Goal: Task Accomplishment & Management: Manage account settings

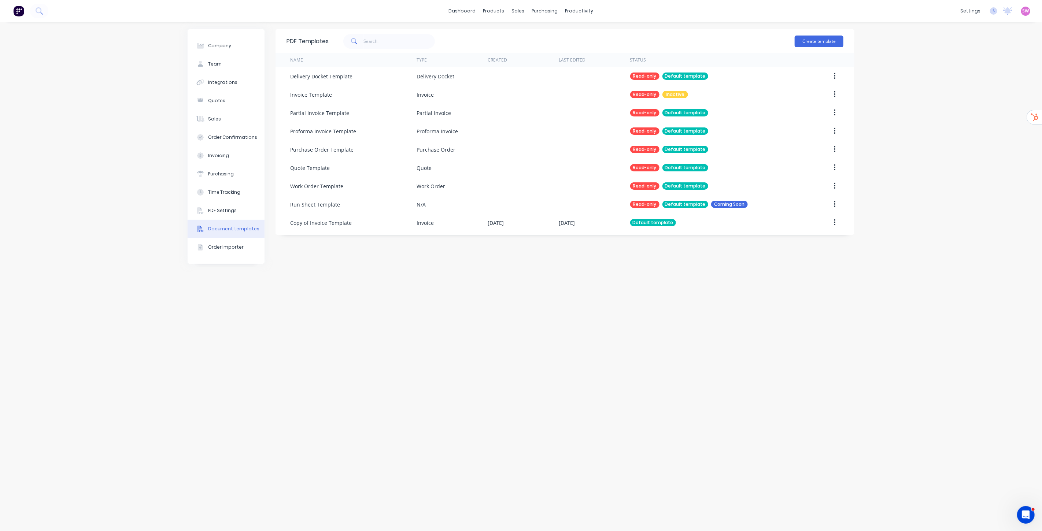
click at [450, 6] on div "dashboard" at bounding box center [462, 10] width 34 height 11
click at [462, 13] on link "dashboard" at bounding box center [462, 10] width 34 height 11
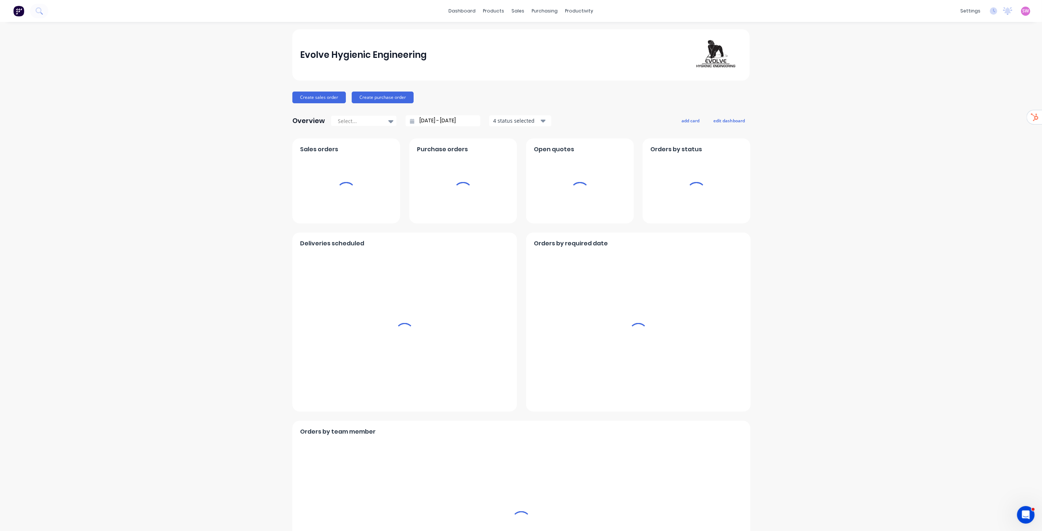
click at [1024, 7] on div "SW Evolve Hygienic Engineering Stuart Wheatley Administrator Profile Sign out" at bounding box center [1025, 11] width 9 height 9
click at [1023, 10] on span "SW" at bounding box center [1026, 11] width 7 height 7
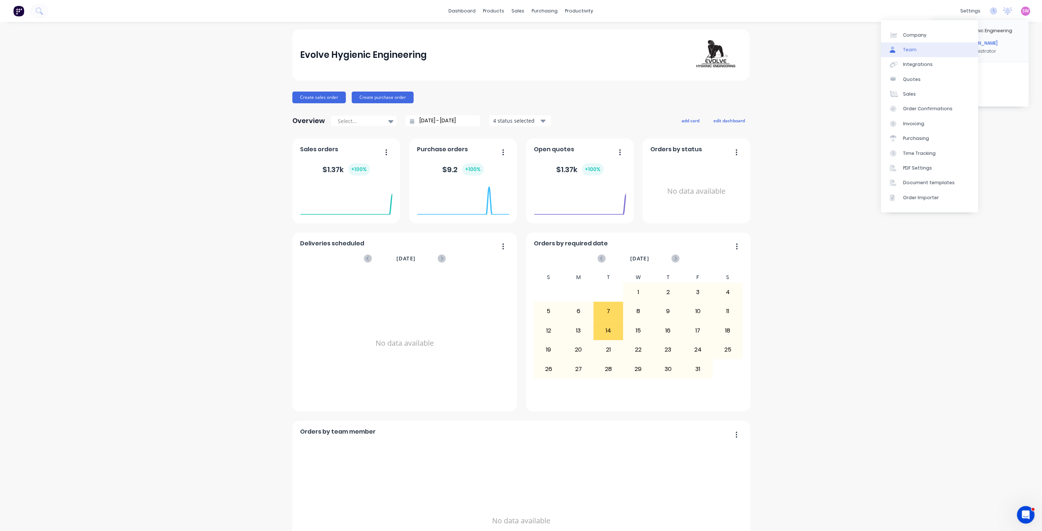
click at [918, 52] on link "Team" at bounding box center [929, 50] width 97 height 15
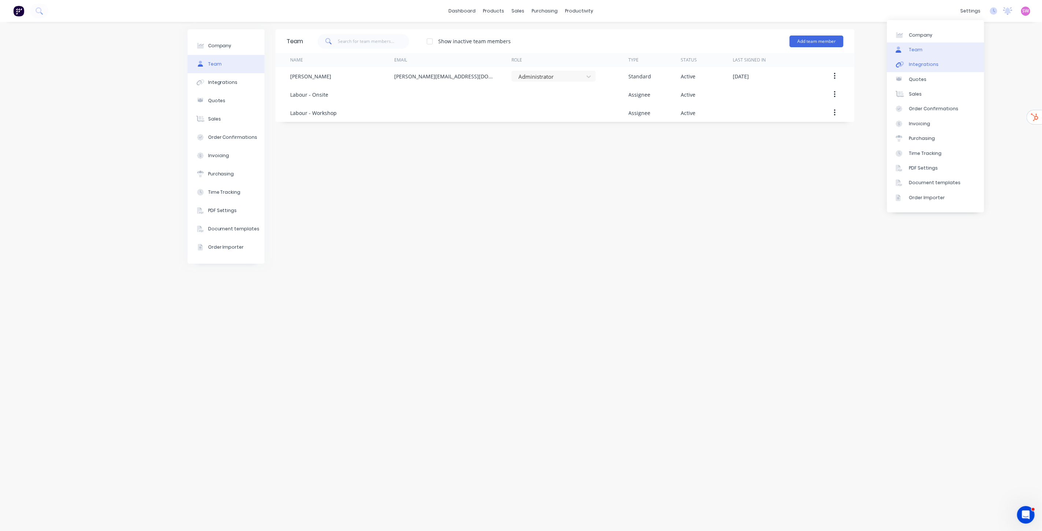
click at [930, 66] on div "Integrations" at bounding box center [924, 64] width 30 height 7
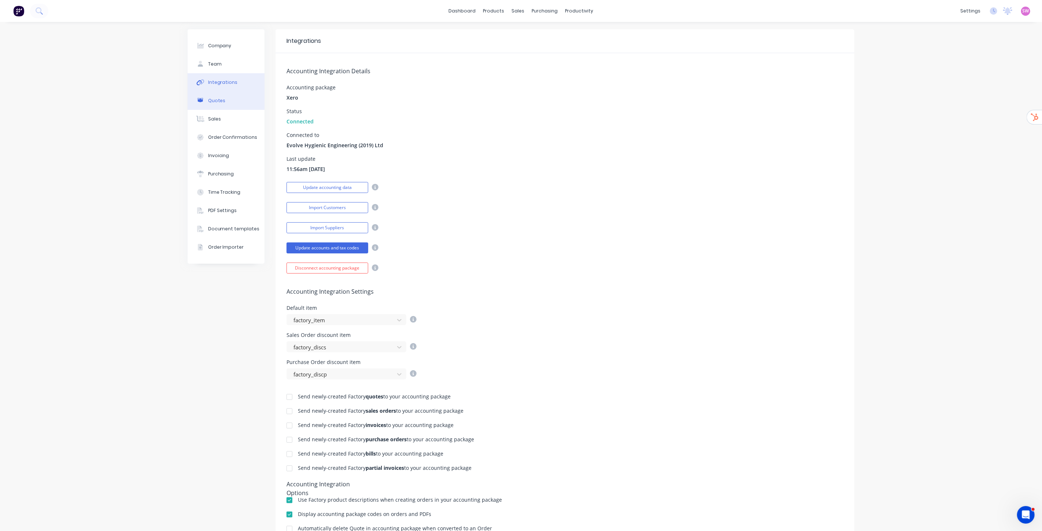
click at [226, 102] on button "Quotes" at bounding box center [226, 101] width 77 height 18
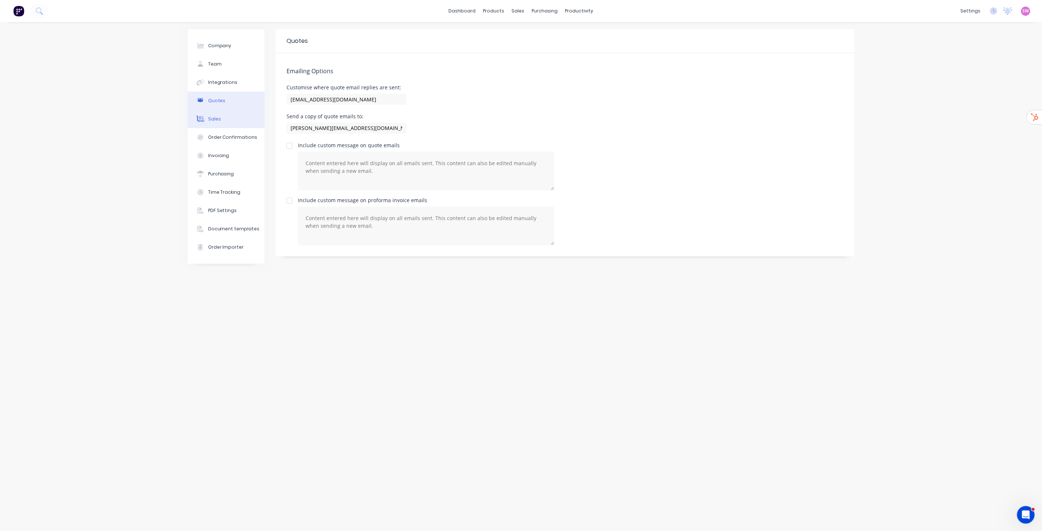
click at [221, 118] on button "Sales" at bounding box center [226, 119] width 77 height 18
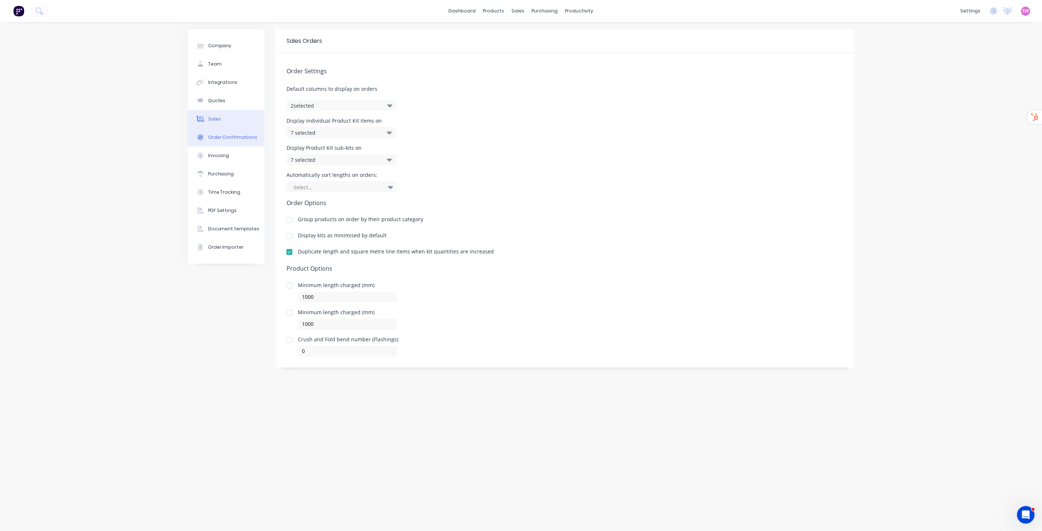
click at [220, 141] on button "Order Confirmations" at bounding box center [226, 137] width 77 height 18
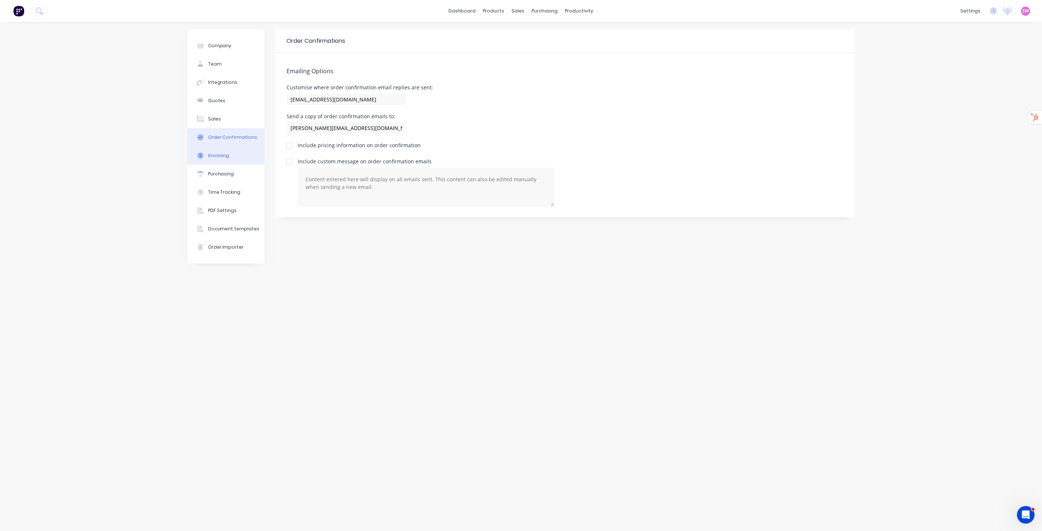
click at [220, 154] on div "Invoicing" at bounding box center [218, 155] width 21 height 7
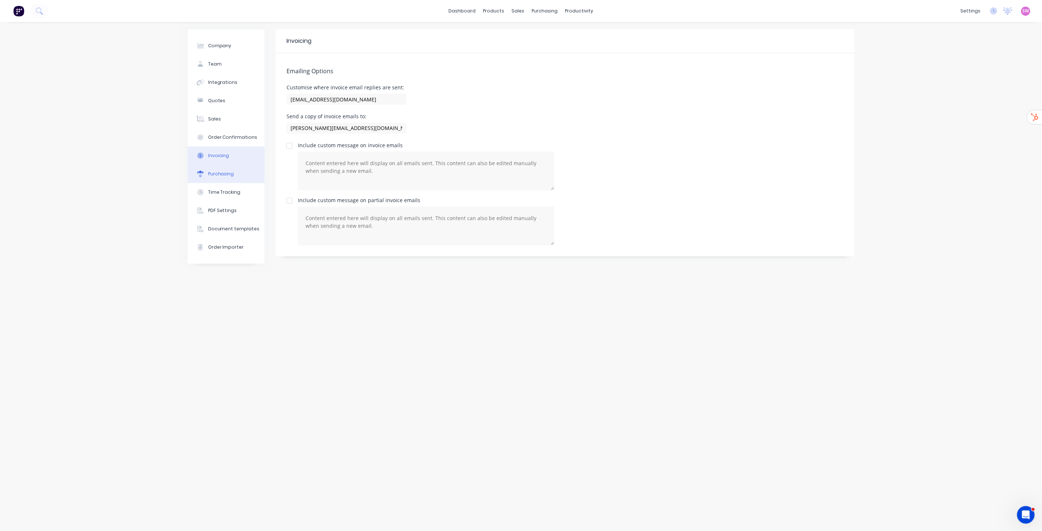
click at [221, 175] on div "Purchasing" at bounding box center [221, 174] width 26 height 7
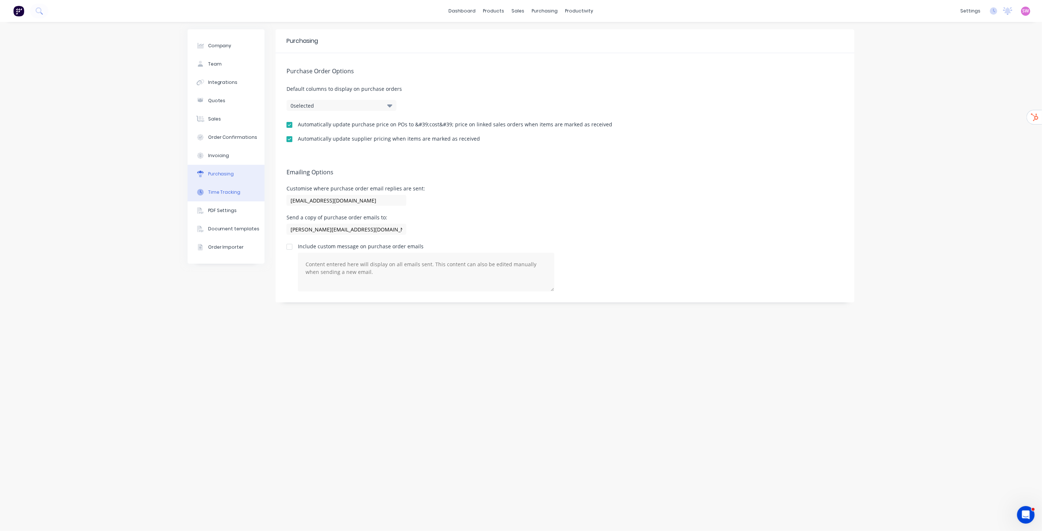
click at [225, 193] on div "Time Tracking" at bounding box center [224, 192] width 33 height 7
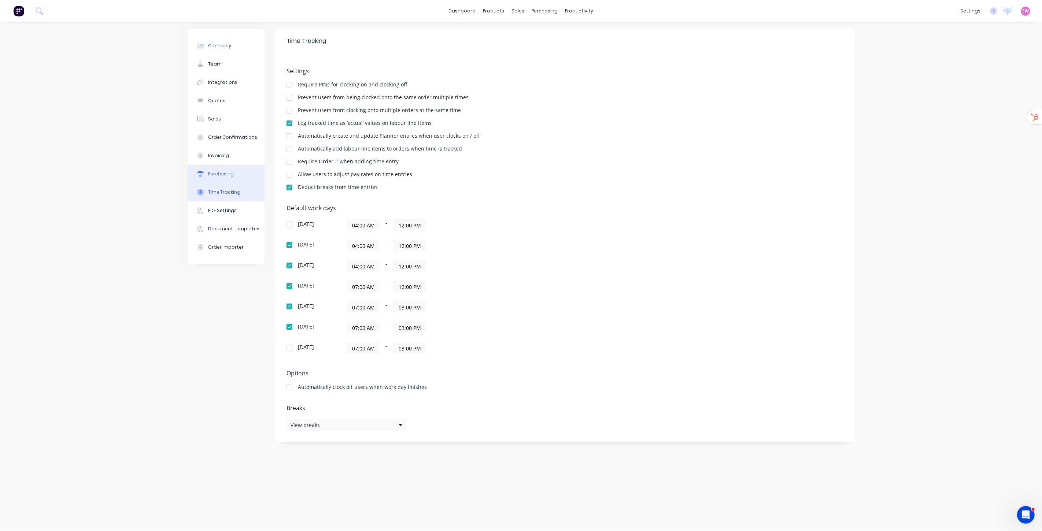
click at [222, 166] on button "Purchasing" at bounding box center [226, 174] width 77 height 18
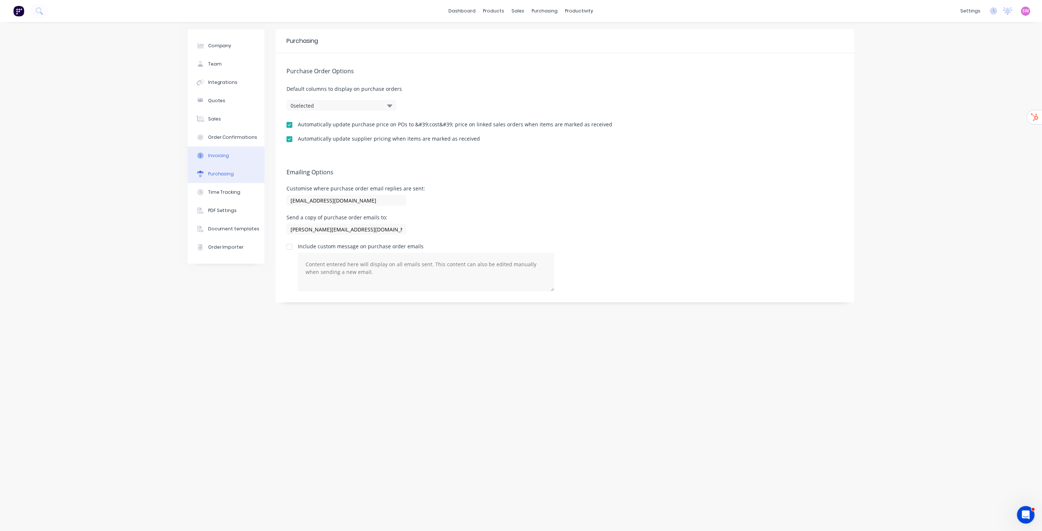
click at [231, 150] on button "Invoicing" at bounding box center [226, 156] width 77 height 18
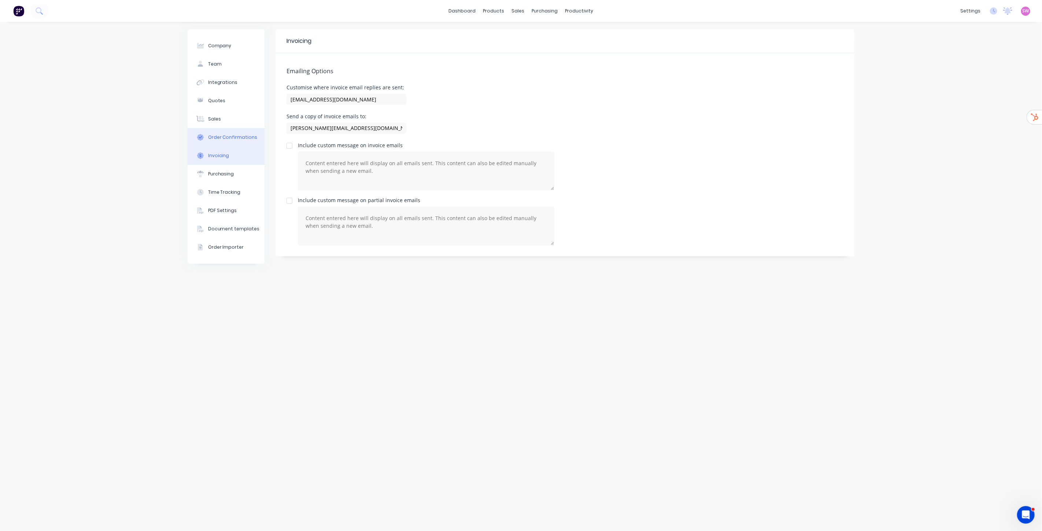
click at [231, 134] on div "Order Confirmations" at bounding box center [232, 137] width 49 height 7
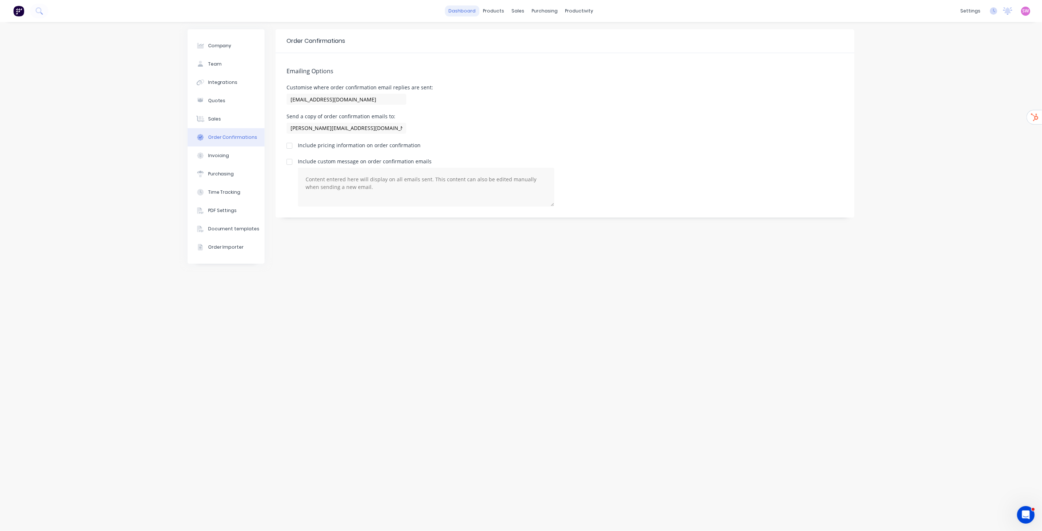
click at [466, 14] on link "dashboard" at bounding box center [462, 10] width 34 height 11
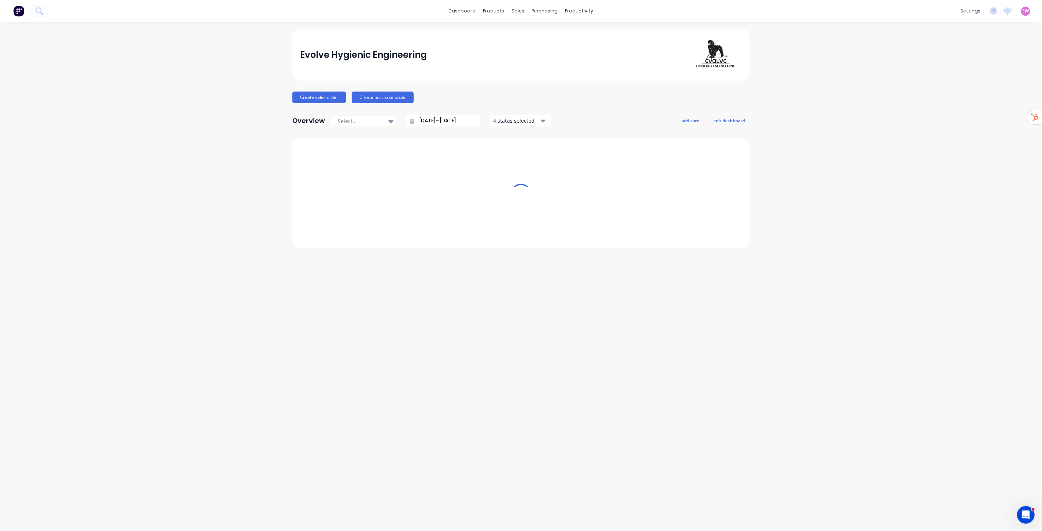
click at [1028, 10] on div "settings No new notifications Mark all as read You have no notifications SW Evo…" at bounding box center [999, 10] width 85 height 11
click at [1023, 12] on span "SW" at bounding box center [1026, 11] width 7 height 7
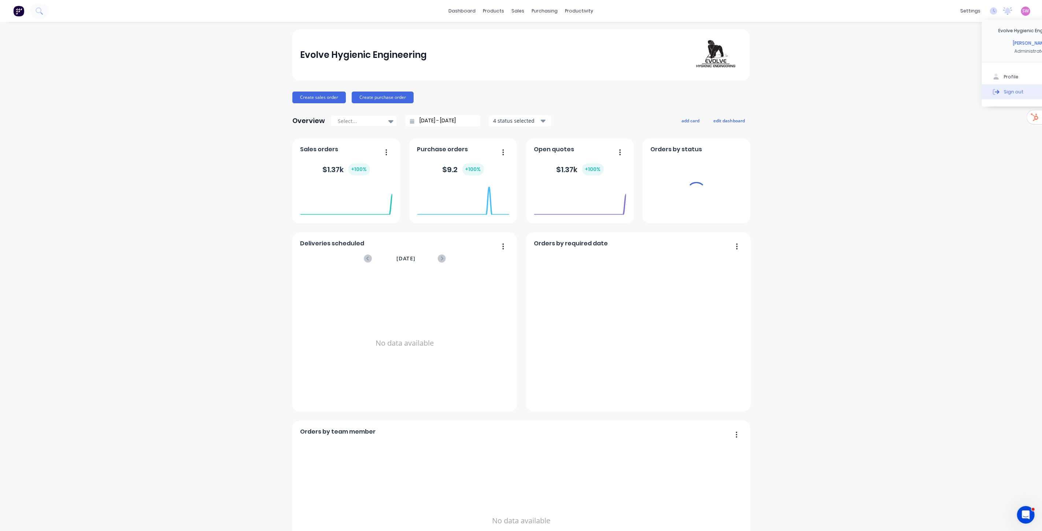
click at [1004, 90] on div "Sign out" at bounding box center [1014, 91] width 20 height 7
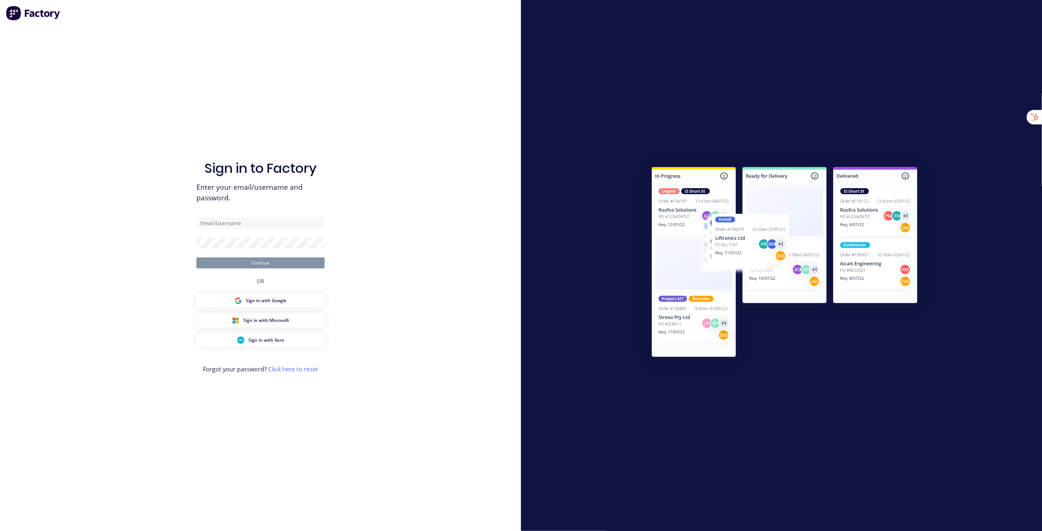
type input "stuart@factory.app"
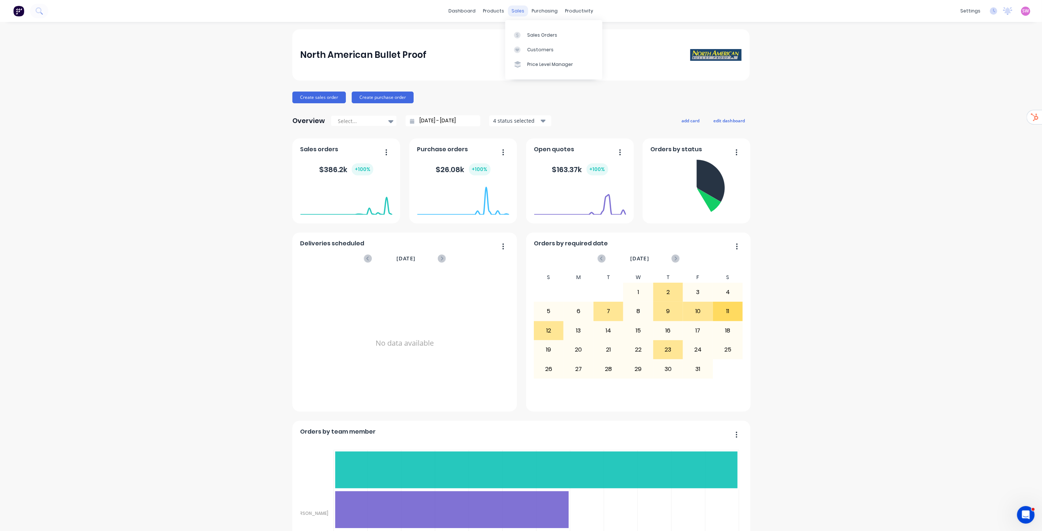
click at [514, 9] on div "sales" at bounding box center [518, 10] width 20 height 11
click at [530, 32] on div "Sales Orders" at bounding box center [542, 35] width 30 height 7
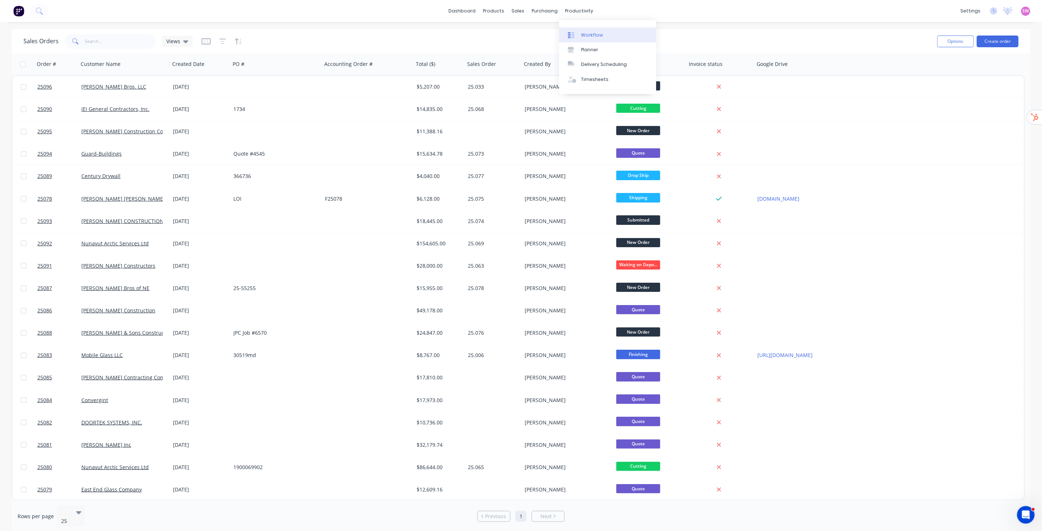
click at [598, 37] on div "Workflow" at bounding box center [592, 35] width 22 height 7
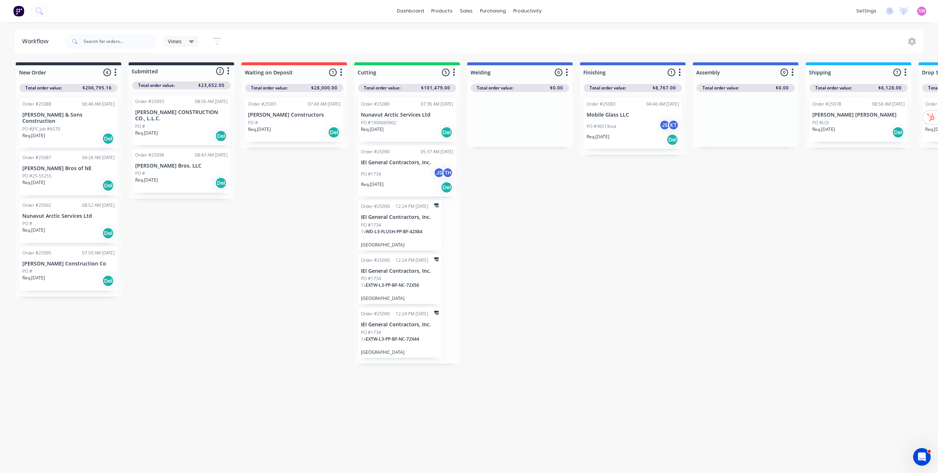
click at [535, 216] on div "New Order 4 Status colour #273444 hex #273444 Save Cancel Notifications Email S…" at bounding box center [606, 212] width 1222 height 301
click at [646, 213] on div "New Order 4 Status colour #273444 hex #273444 Save Cancel Notifications Email S…" at bounding box center [606, 212] width 1222 height 301
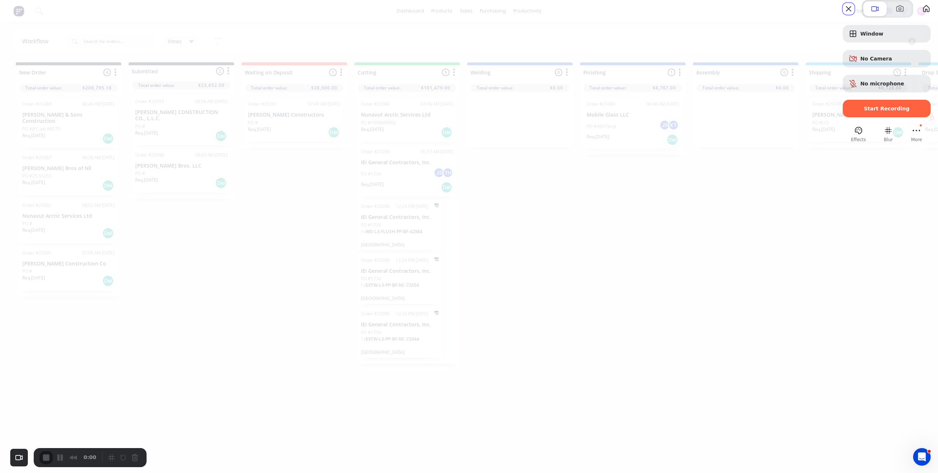
click at [882, 111] on span "Start Recording" at bounding box center [887, 109] width 46 height 6
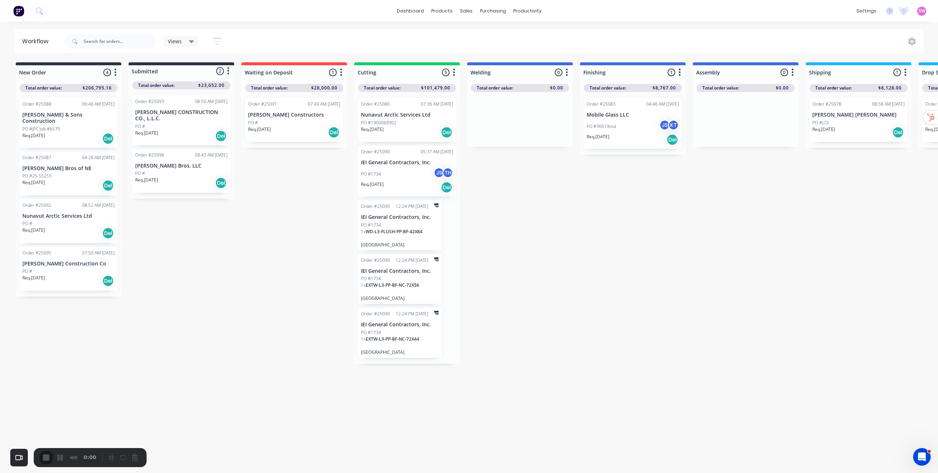
click at [529, 200] on div "New Order 4 Status colour #273444 hex #273444 Save Cancel Notifications Email S…" at bounding box center [606, 212] width 1222 height 301
click at [423, 229] on div "1 x WD-L3-FLUSH-PP-BF-42X84" at bounding box center [400, 234] width 78 height 12
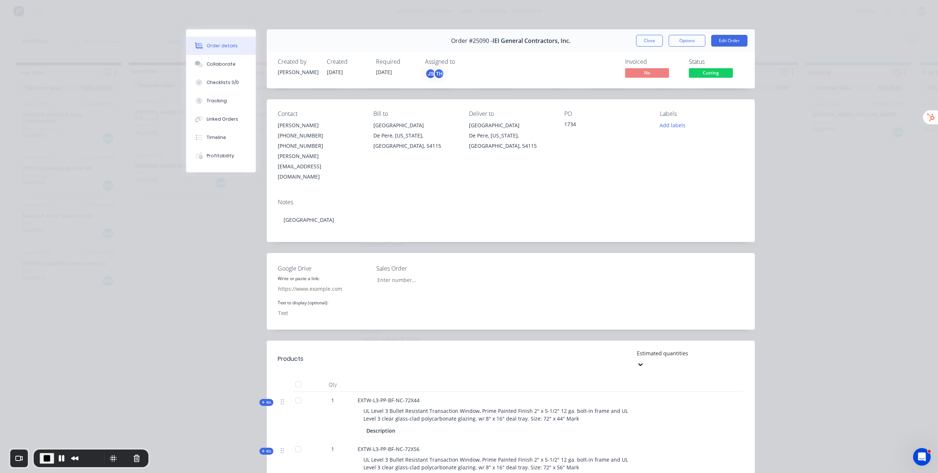
type input "25.068"
click at [218, 96] on button "Tracking" at bounding box center [221, 101] width 70 height 18
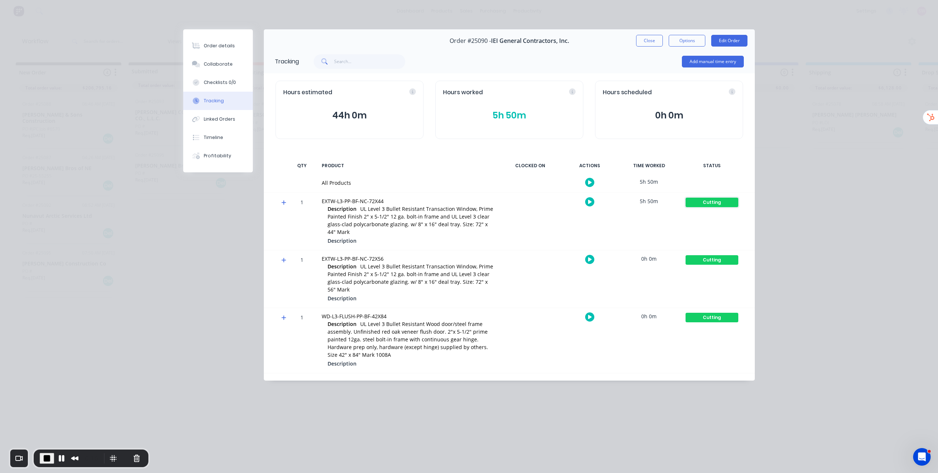
click at [703, 200] on div "Cutting" at bounding box center [712, 203] width 53 height 10
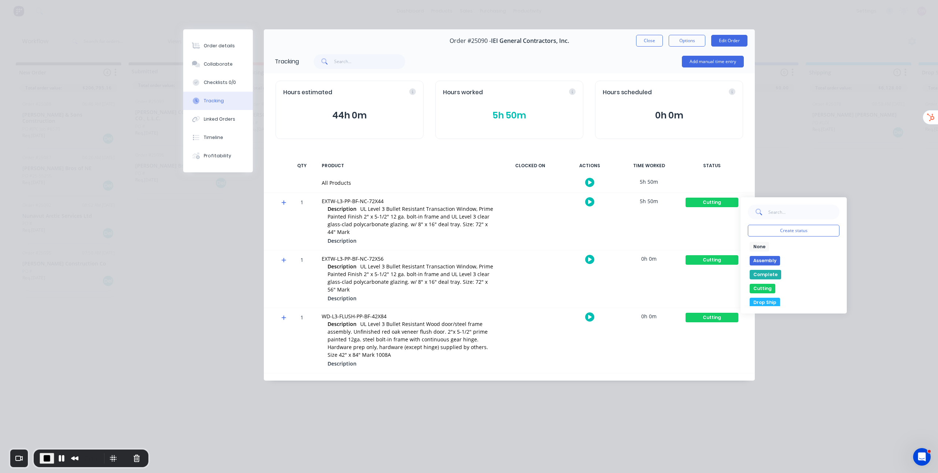
click at [763, 245] on button "None" at bounding box center [759, 247] width 19 height 10
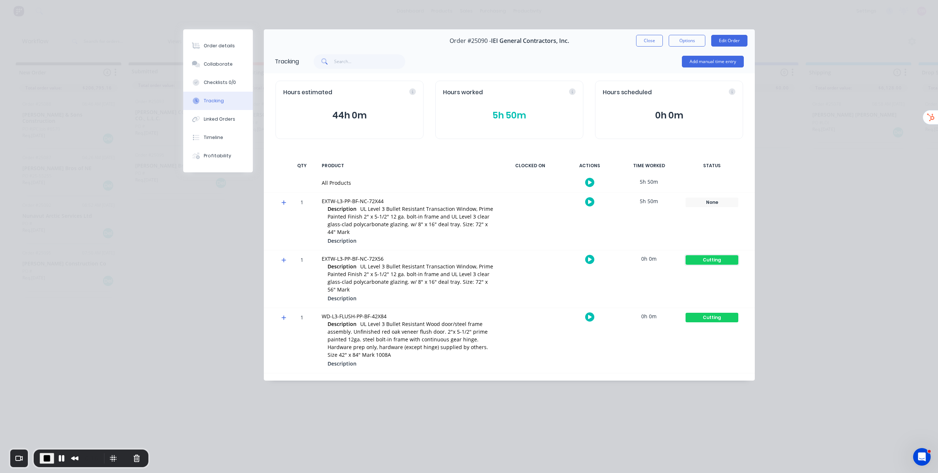
click at [723, 262] on div "Cutting" at bounding box center [712, 260] width 53 height 10
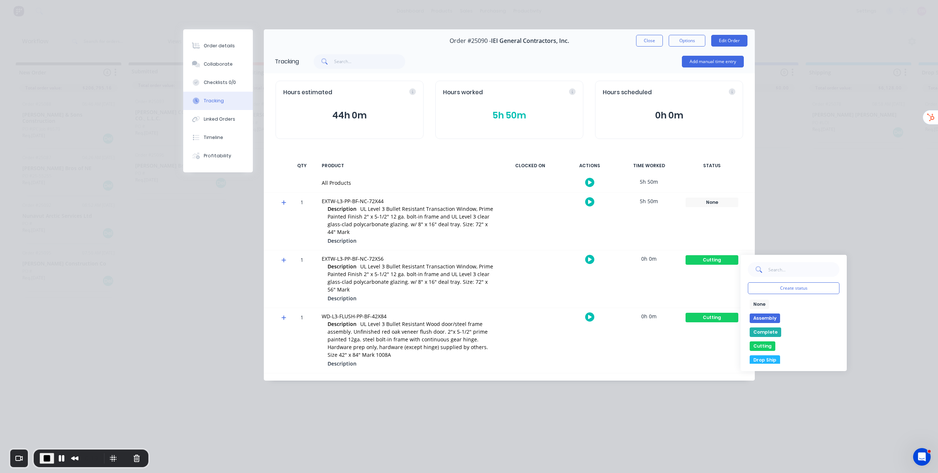
click at [764, 305] on button "None" at bounding box center [759, 304] width 19 height 10
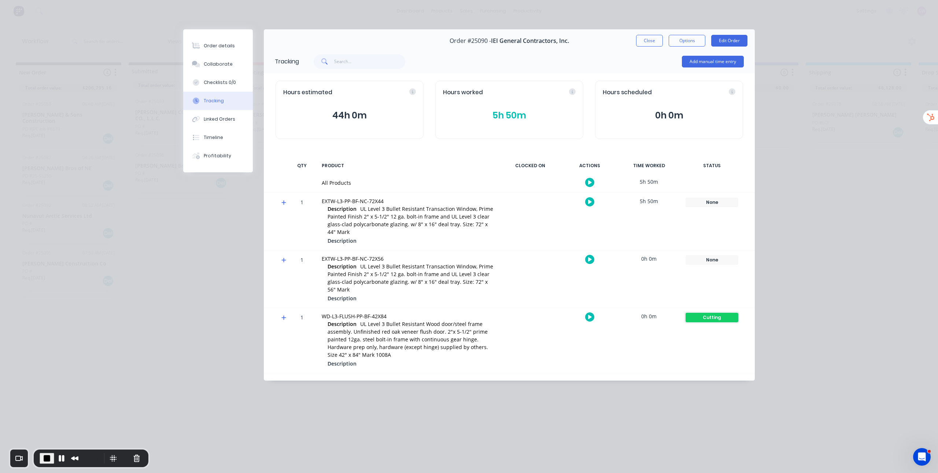
click at [713, 318] on div "Cutting" at bounding box center [712, 318] width 53 height 10
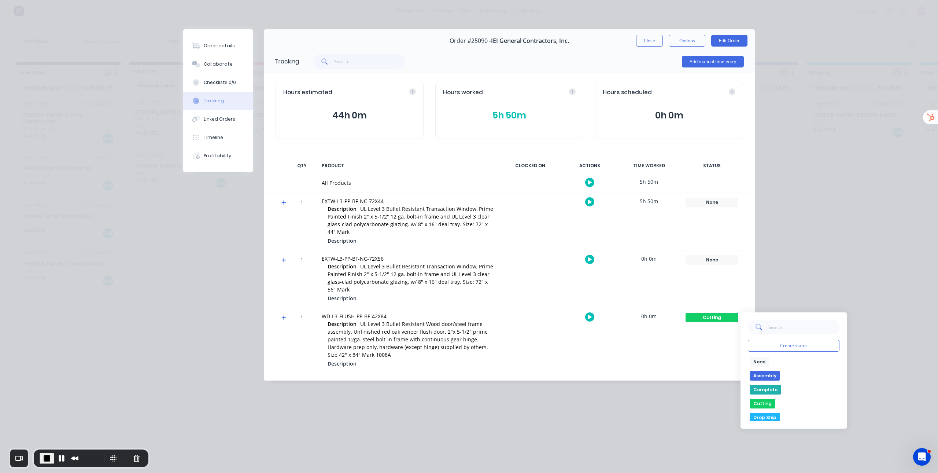
click at [757, 360] on button "None" at bounding box center [759, 362] width 19 height 10
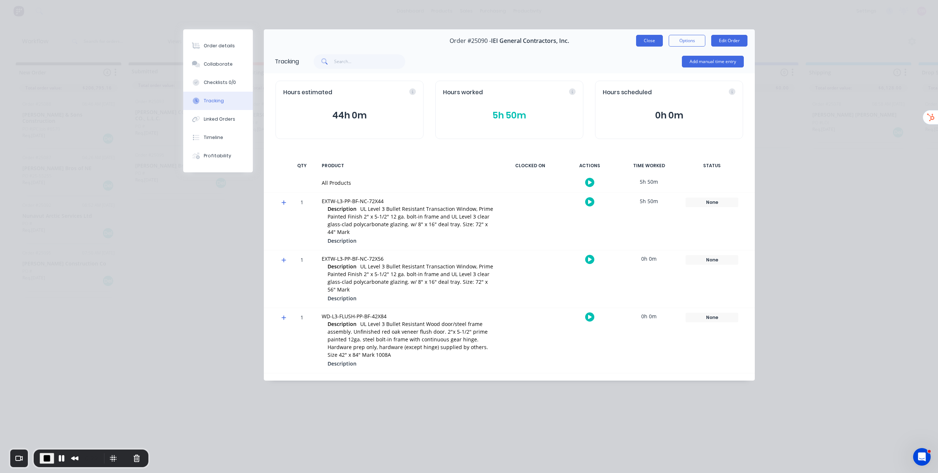
click at [648, 43] on button "Close" at bounding box center [649, 41] width 27 height 12
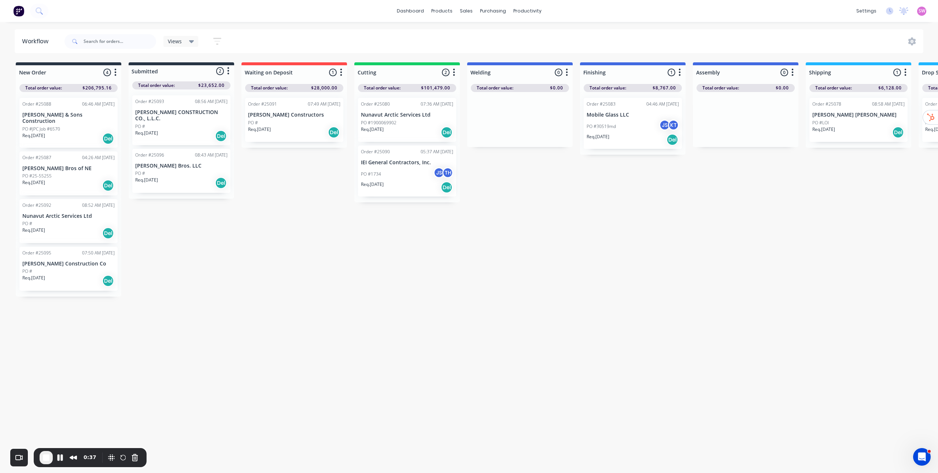
click at [407, 181] on div "Req. 09/10/25 Del" at bounding box center [407, 187] width 92 height 12
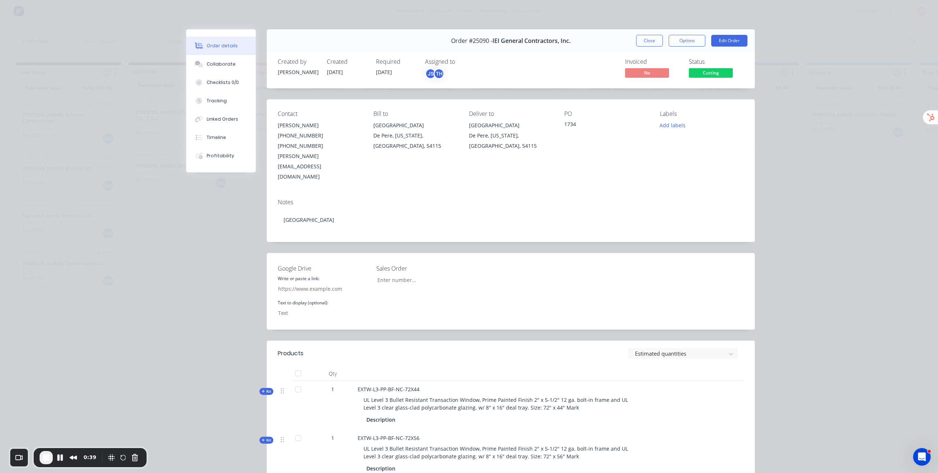
type input "25.068"
click at [221, 100] on div "Tracking" at bounding box center [217, 100] width 20 height 7
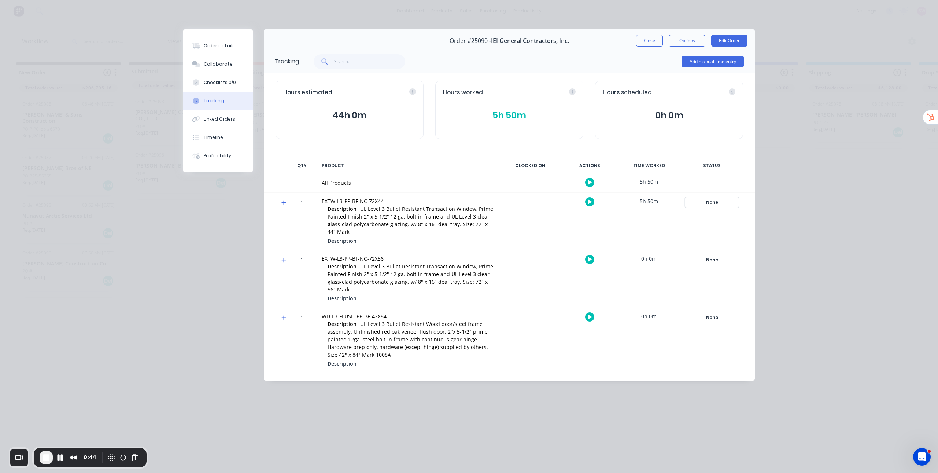
click at [713, 203] on div "None" at bounding box center [712, 203] width 53 height 10
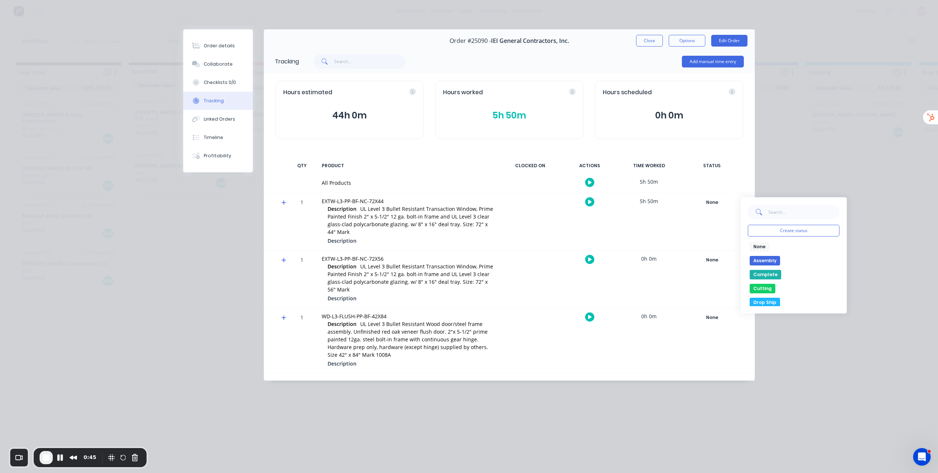
click at [768, 289] on button "Cutting" at bounding box center [763, 289] width 26 height 10
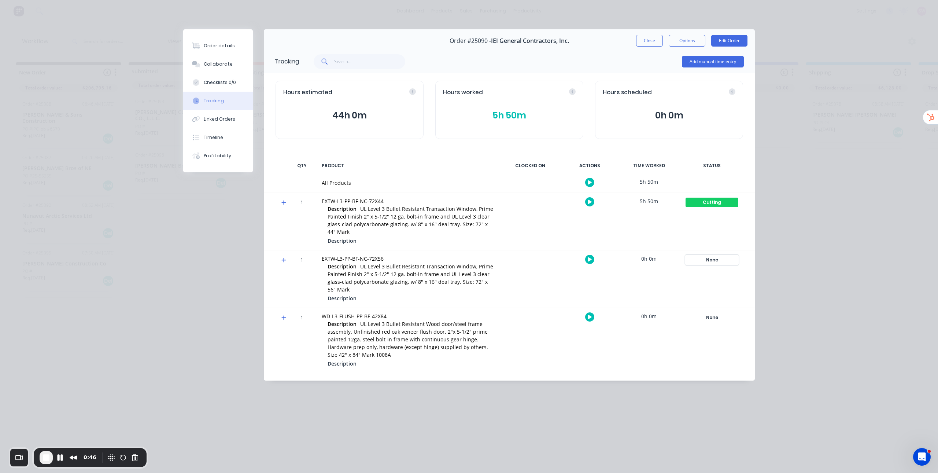
click at [716, 262] on div "None" at bounding box center [712, 260] width 53 height 10
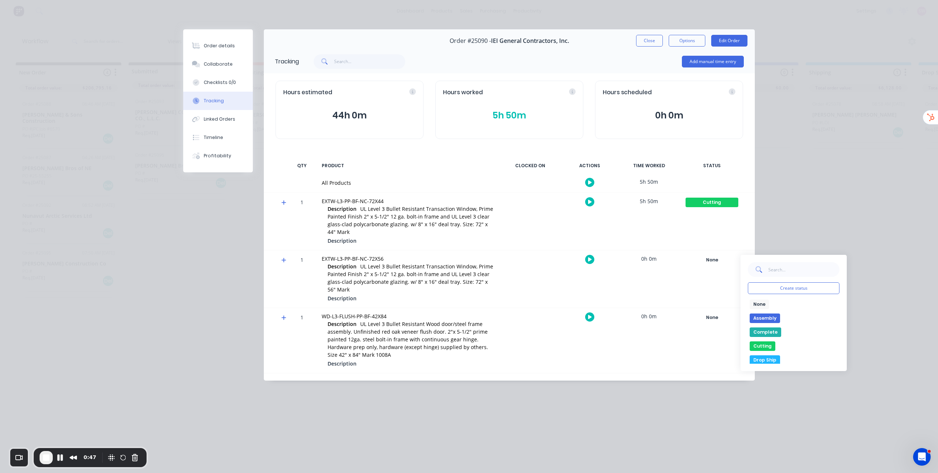
click at [767, 346] on button "Cutting" at bounding box center [763, 346] width 26 height 10
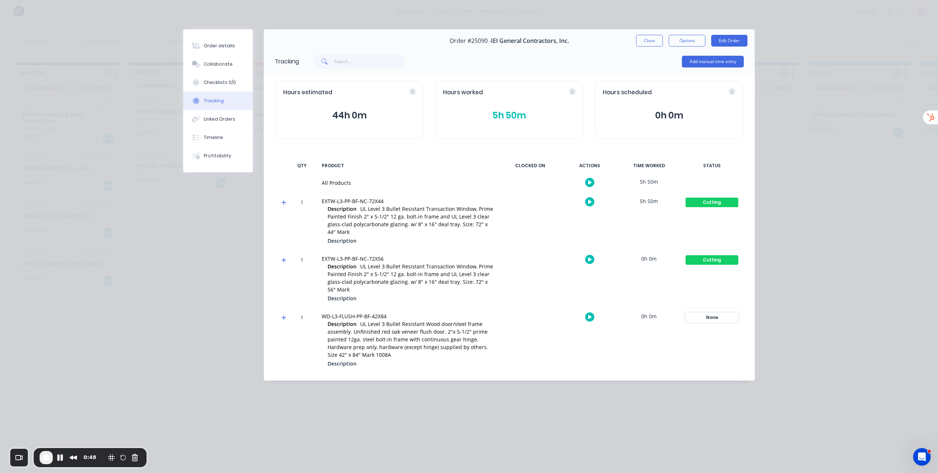
click at [715, 318] on div "None" at bounding box center [712, 318] width 53 height 10
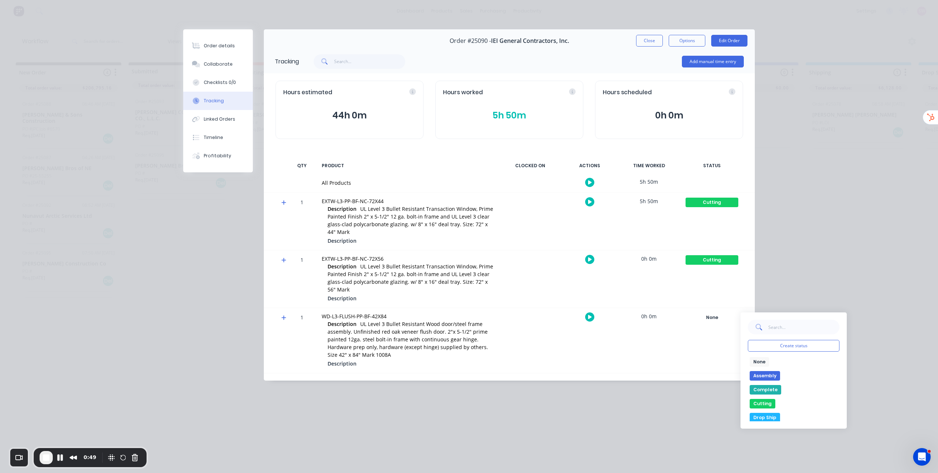
click at [764, 403] on button "Cutting" at bounding box center [763, 404] width 26 height 10
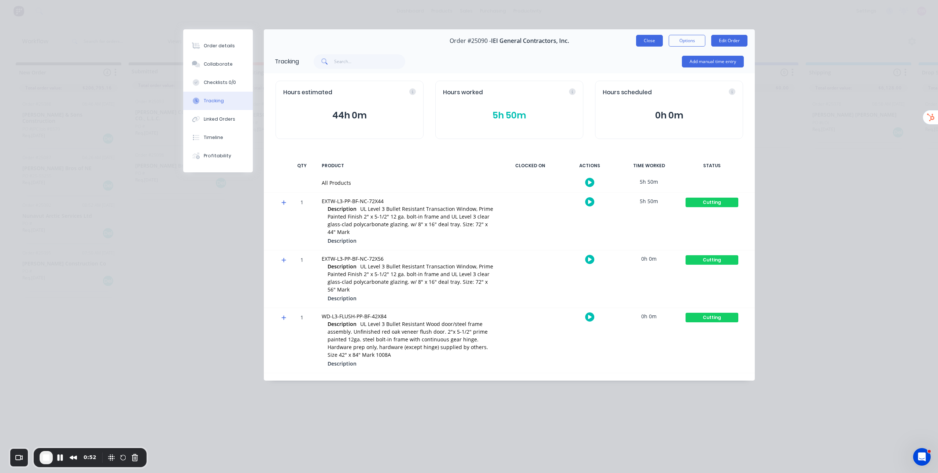
click at [657, 40] on button "Close" at bounding box center [649, 41] width 27 height 12
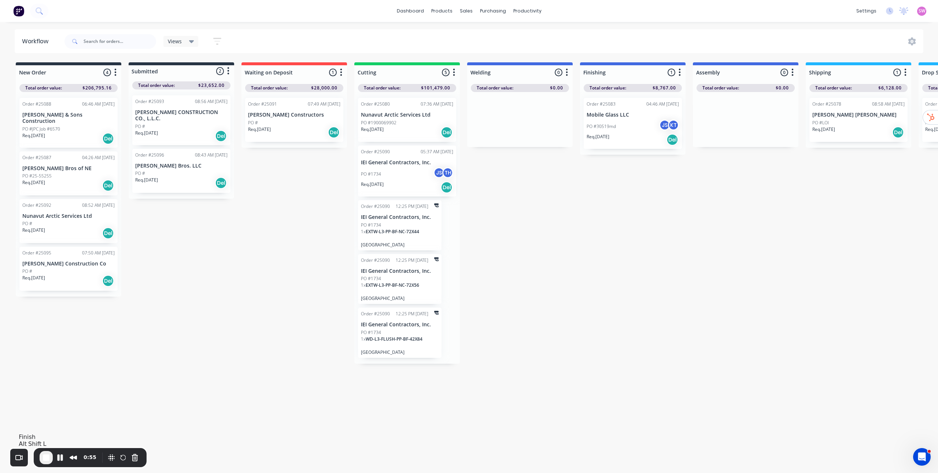
click at [41, 460] on button "End Recording" at bounding box center [46, 457] width 13 height 13
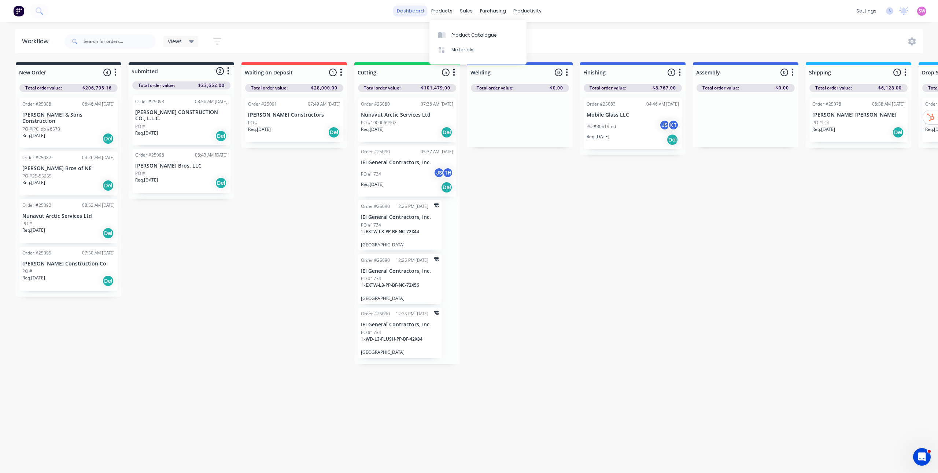
click at [413, 8] on link "dashboard" at bounding box center [410, 10] width 34 height 11
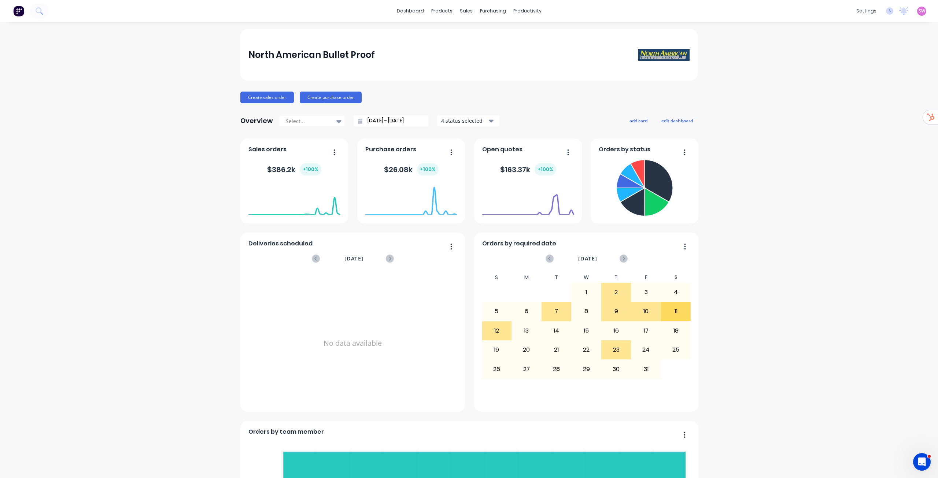
click at [820, 37] on div "Company" at bounding box center [811, 35] width 23 height 7
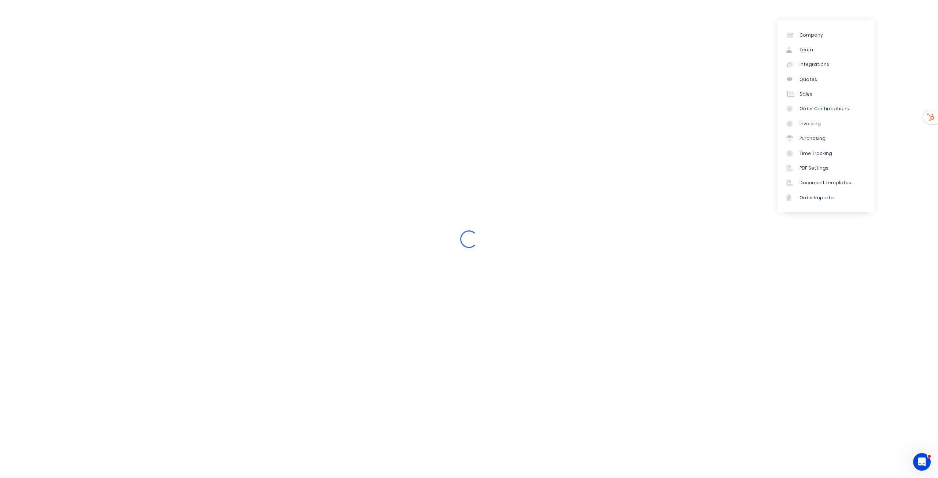
select select "US"
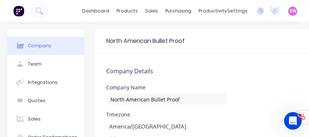
drag, startPoint x: 308, startPoint y: 136, endPoint x: 313, endPoint y: 137, distance: 4.6
click at [309, 137] on html "dashboard products sales purchasing productivity dashboard products Product Cat…" at bounding box center [154, 68] width 309 height 137
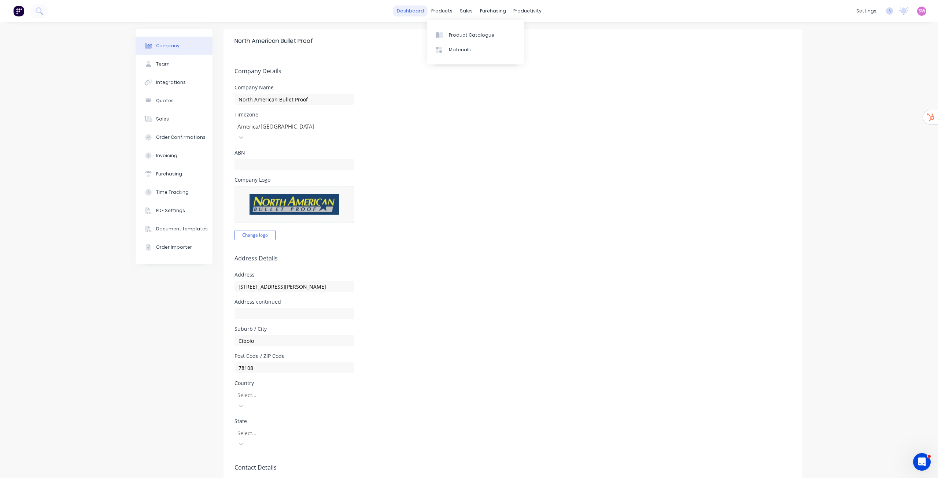
click at [416, 11] on link "dashboard" at bounding box center [410, 10] width 34 height 11
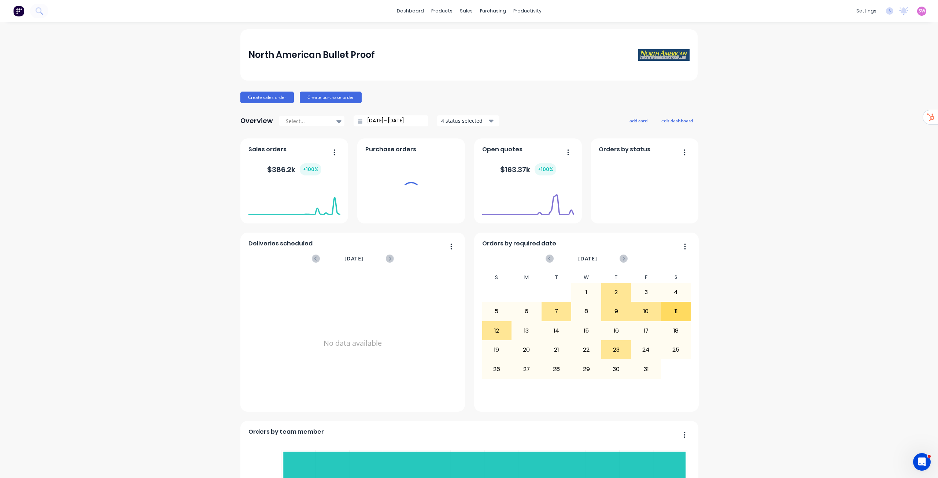
click at [919, 12] on span "SW" at bounding box center [922, 11] width 7 height 7
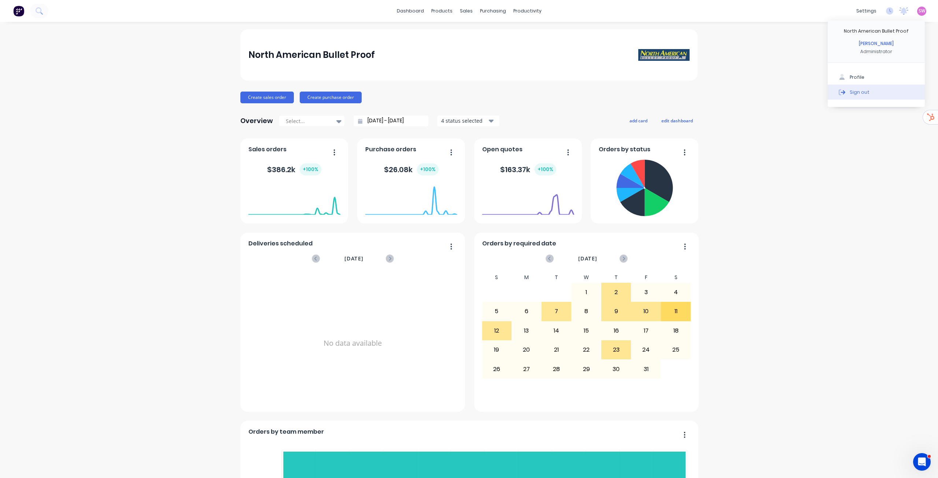
drag, startPoint x: 895, startPoint y: 91, endPoint x: 873, endPoint y: 99, distance: 24.0
click at [895, 92] on button "Sign out" at bounding box center [876, 92] width 97 height 15
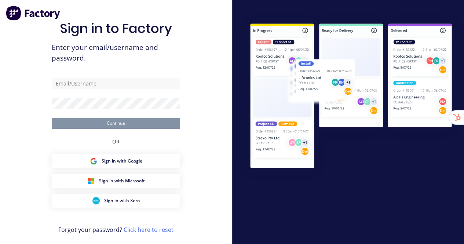
type input "[EMAIL_ADDRESS][DOMAIN_NAME]"
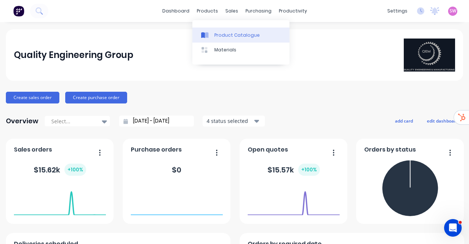
click at [219, 33] on div "Product Catalogue" at bounding box center [236, 35] width 45 height 7
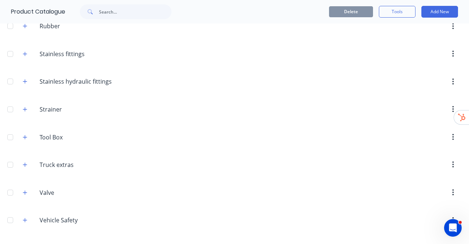
scroll to position [526, 0]
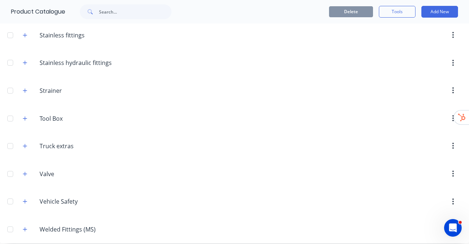
click at [10, 222] on div at bounding box center [10, 229] width 15 height 15
click at [14, 194] on div at bounding box center [10, 201] width 15 height 15
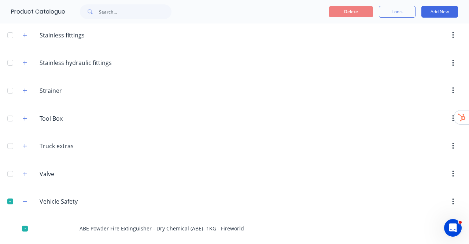
click at [11, 166] on div at bounding box center [10, 173] width 15 height 15
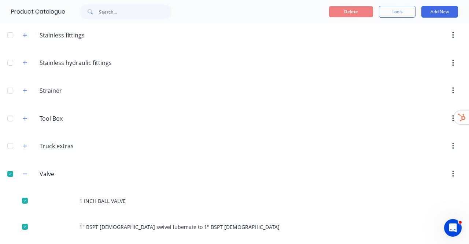
click at [11, 141] on div at bounding box center [10, 146] width 15 height 15
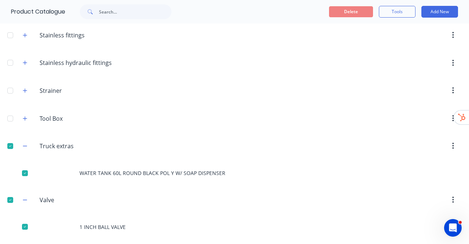
click at [9, 111] on div at bounding box center [10, 118] width 15 height 15
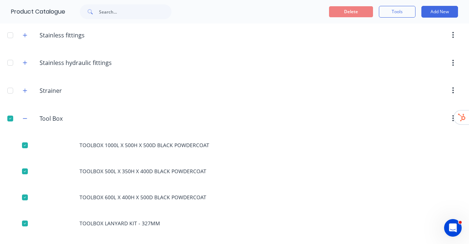
click at [9, 86] on div at bounding box center [10, 90] width 15 height 15
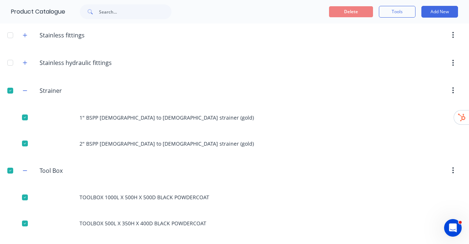
click at [8, 59] on div at bounding box center [10, 62] width 15 height 15
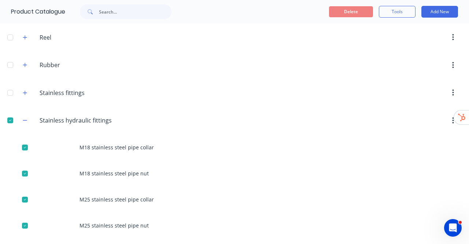
scroll to position [416, 0]
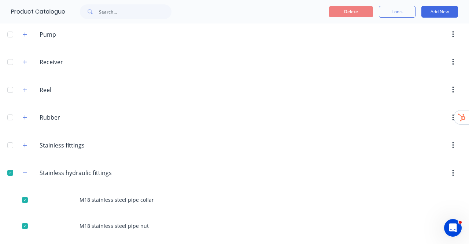
click at [13, 142] on div at bounding box center [10, 145] width 15 height 15
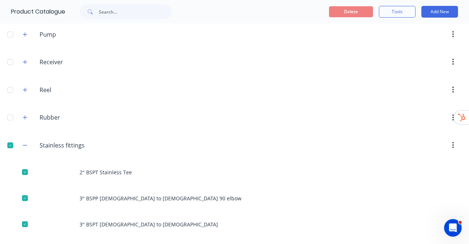
drag, startPoint x: 11, startPoint y: 114, endPoint x: 8, endPoint y: 92, distance: 22.9
click at [11, 113] on div at bounding box center [10, 117] width 15 height 15
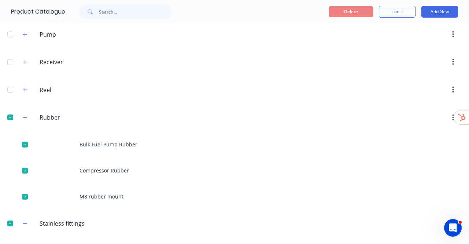
click at [10, 82] on div at bounding box center [10, 89] width 15 height 15
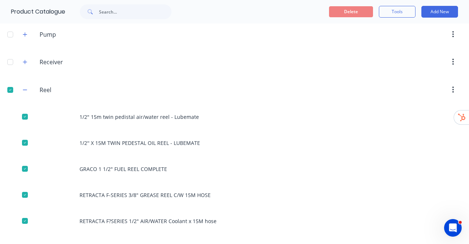
click at [8, 50] on header "Receiver Receiver" at bounding box center [234, 62] width 469 height 28
click at [10, 56] on div at bounding box center [10, 62] width 15 height 15
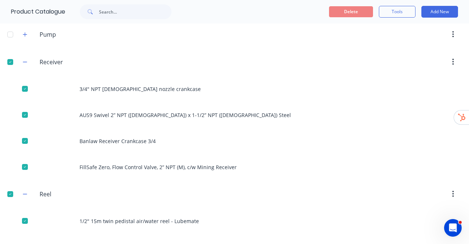
click at [11, 30] on div at bounding box center [10, 34] width 15 height 15
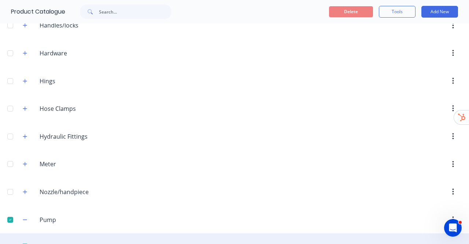
scroll to position [270, 0]
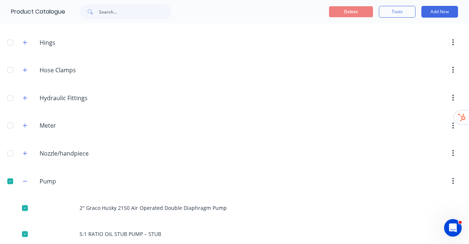
click at [10, 146] on div at bounding box center [10, 153] width 15 height 15
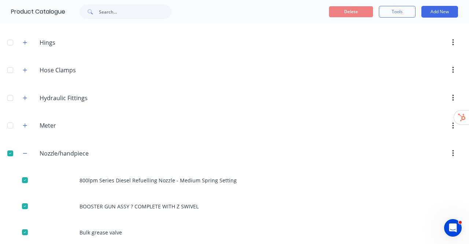
click at [8, 118] on div at bounding box center [10, 125] width 15 height 15
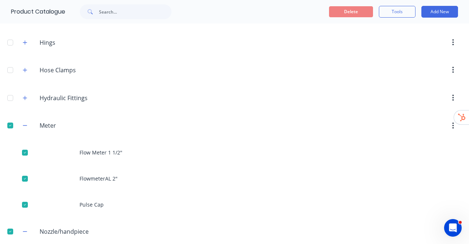
drag, startPoint x: 11, startPoint y: 93, endPoint x: 5, endPoint y: 66, distance: 27.0
click at [11, 92] on div at bounding box center [10, 98] width 15 height 15
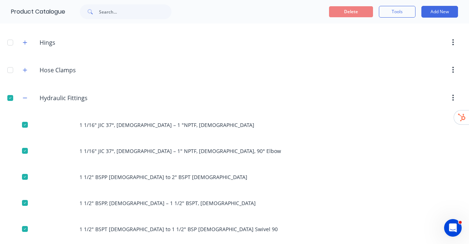
click at [7, 65] on div at bounding box center [10, 70] width 15 height 15
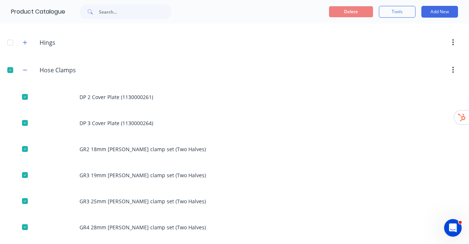
click at [12, 37] on div at bounding box center [10, 42] width 15 height 15
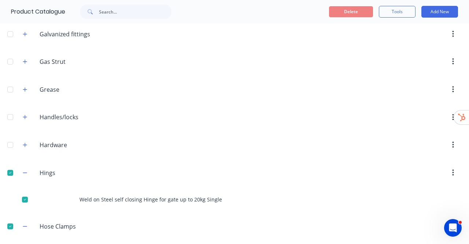
scroll to position [123, 0]
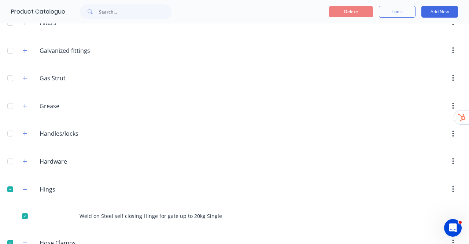
click at [11, 159] on div at bounding box center [10, 161] width 15 height 15
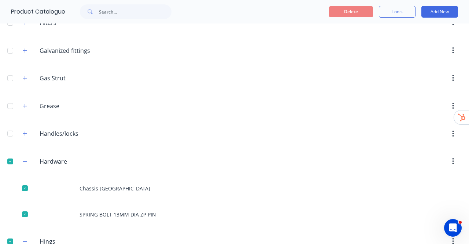
drag, startPoint x: 13, startPoint y: 133, endPoint x: 9, endPoint y: 112, distance: 21.7
click at [13, 132] on div at bounding box center [10, 133] width 15 height 15
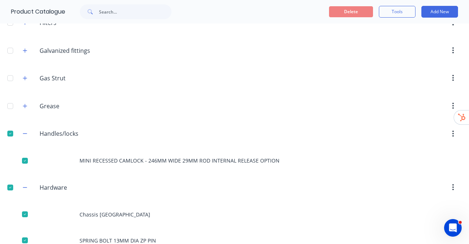
drag, startPoint x: 8, startPoint y: 106, endPoint x: 8, endPoint y: 69, distance: 37.4
click at [8, 104] on div at bounding box center [10, 106] width 15 height 15
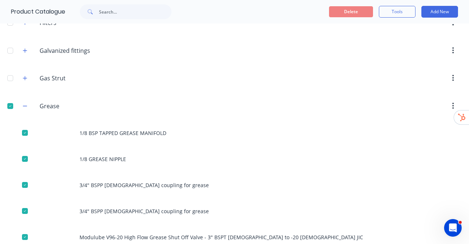
click at [11, 75] on div at bounding box center [10, 78] width 15 height 15
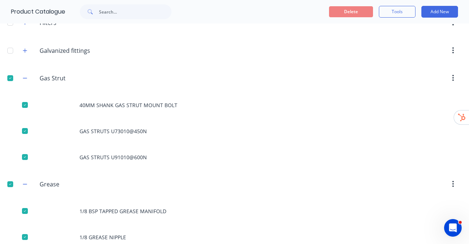
click at [15, 49] on div at bounding box center [10, 50] width 15 height 15
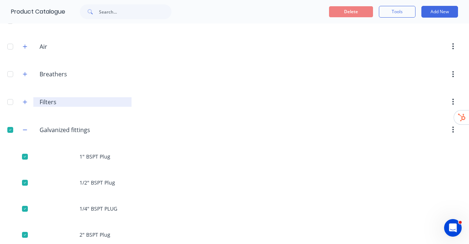
scroll to position [0, 0]
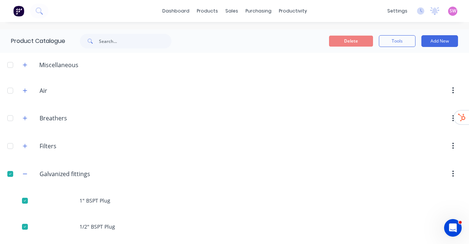
drag, startPoint x: 10, startPoint y: 145, endPoint x: 9, endPoint y: 123, distance: 22.0
click at [10, 145] on div at bounding box center [10, 146] width 15 height 15
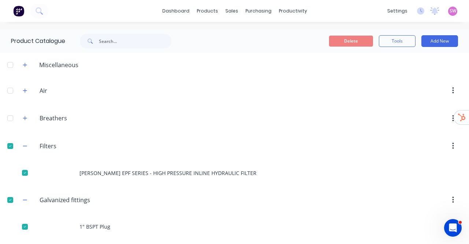
drag, startPoint x: 9, startPoint y: 114, endPoint x: 14, endPoint y: 89, distance: 25.1
click at [9, 114] on div at bounding box center [10, 118] width 15 height 15
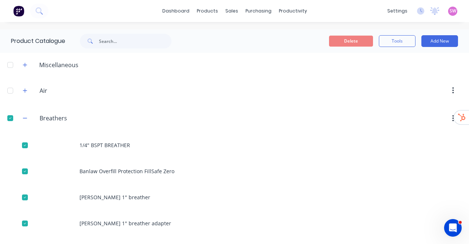
click at [12, 91] on div at bounding box center [10, 90] width 15 height 15
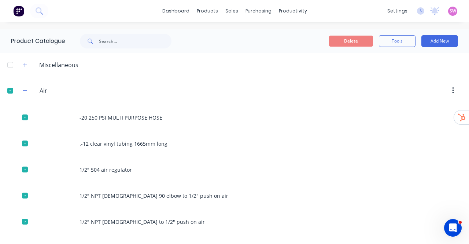
click at [12, 70] on div at bounding box center [10, 65] width 15 height 15
click at [350, 44] on button "Delete" at bounding box center [351, 41] width 44 height 11
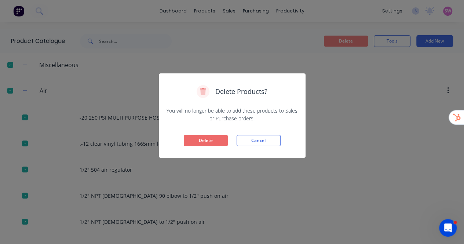
click at [200, 138] on button "Delete" at bounding box center [206, 140] width 44 height 11
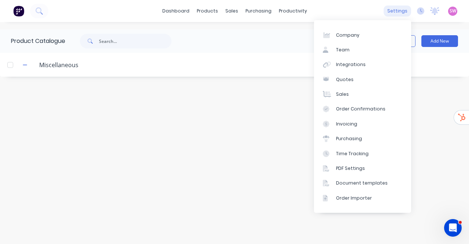
click at [401, 11] on div "settings" at bounding box center [397, 10] width 27 height 11
click at [354, 66] on div "Integrations" at bounding box center [351, 64] width 30 height 7
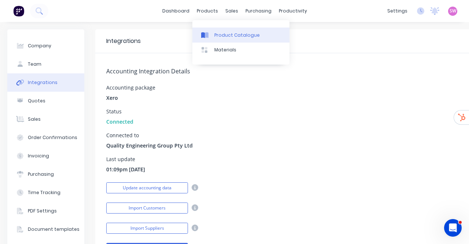
click at [224, 31] on link "Product Catalogue" at bounding box center [240, 34] width 97 height 15
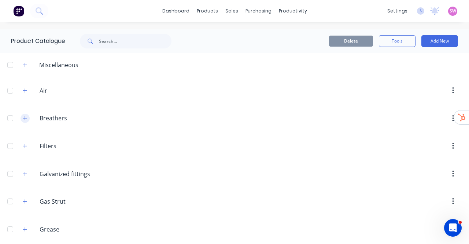
click at [27, 118] on icon "button" at bounding box center [25, 118] width 4 height 4
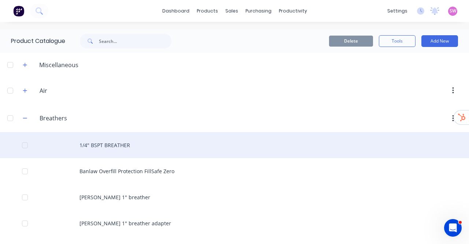
click at [109, 144] on div "1/4" BSPT BREATHER" at bounding box center [234, 145] width 469 height 26
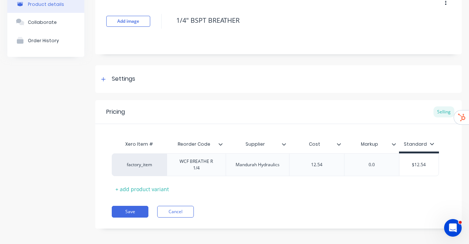
scroll to position [43, 0]
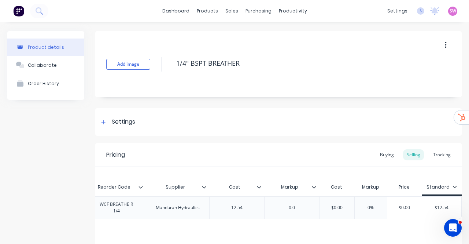
scroll to position [0, 84]
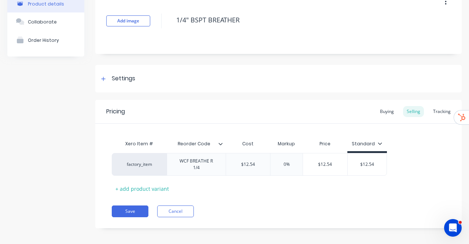
scroll to position [43, 0]
click at [384, 113] on div "Buying" at bounding box center [386, 111] width 21 height 11
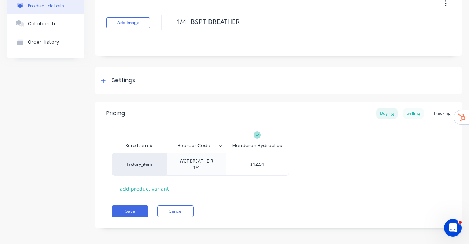
click at [407, 110] on div "Selling" at bounding box center [413, 113] width 21 height 11
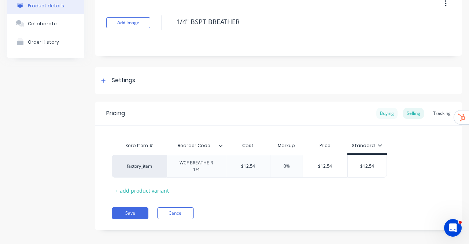
click at [380, 114] on div "Buying" at bounding box center [386, 113] width 21 height 11
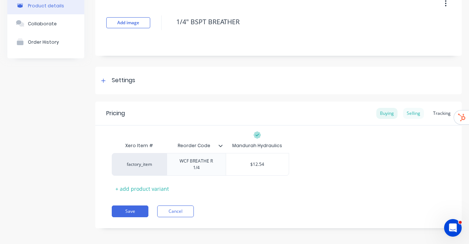
click at [403, 117] on div "Selling" at bounding box center [413, 113] width 21 height 11
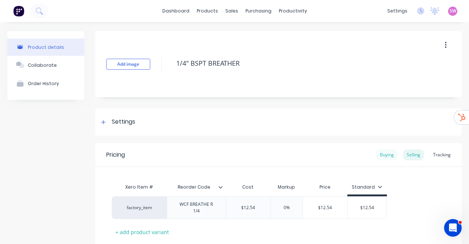
click at [384, 153] on div "Buying" at bounding box center [386, 154] width 21 height 11
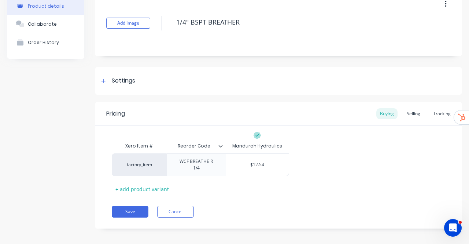
scroll to position [41, 0]
click at [411, 113] on div "Selling" at bounding box center [413, 113] width 21 height 11
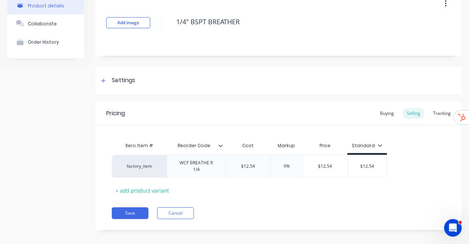
scroll to position [0, 0]
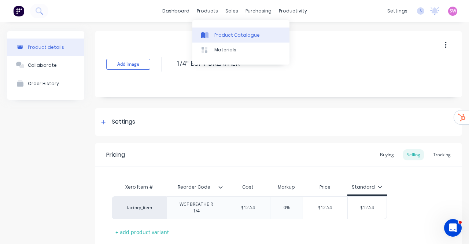
click at [216, 27] on link "Product Catalogue" at bounding box center [240, 34] width 97 height 15
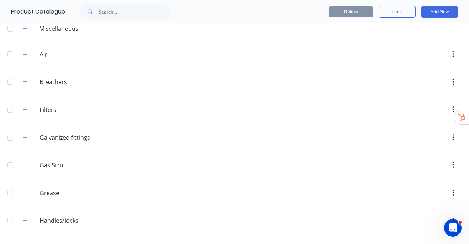
scroll to position [147, 0]
click at [22, 106] on button "button" at bounding box center [25, 110] width 9 height 9
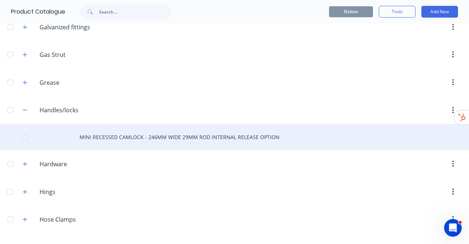
click at [139, 134] on div "MINI RECESSED CAMLOCK - 246MM WIDE 29MM ROD INTERNAL RELEASE OPTION" at bounding box center [234, 137] width 469 height 26
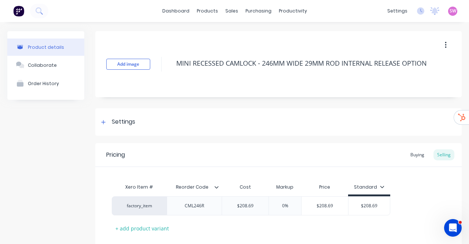
type textarea "x"
click at [177, 7] on link "dashboard" at bounding box center [176, 10] width 34 height 11
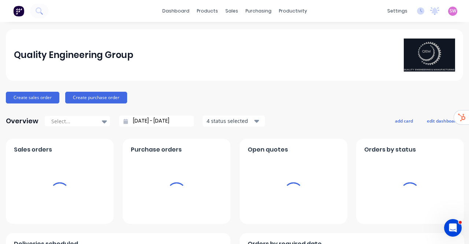
click at [282, 101] on div "Create sales order Create purchase order" at bounding box center [234, 98] width 457 height 12
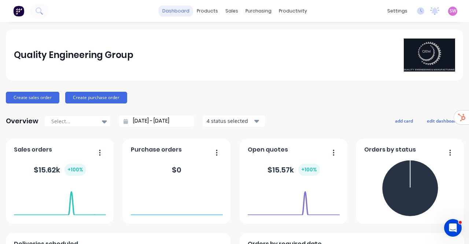
click at [169, 15] on link "dashboard" at bounding box center [176, 10] width 34 height 11
click at [451, 12] on div "SW Quality Engineering Group Stuart Wheatley Administrator Profile Sign out" at bounding box center [452, 11] width 9 height 9
click at [450, 10] on span "SW" at bounding box center [453, 11] width 7 height 7
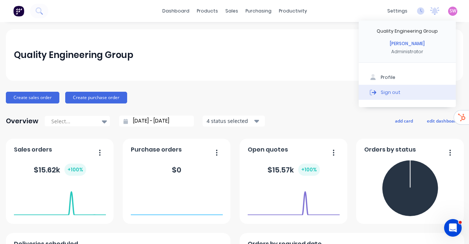
click at [397, 90] on button "Sign out" at bounding box center [407, 92] width 97 height 15
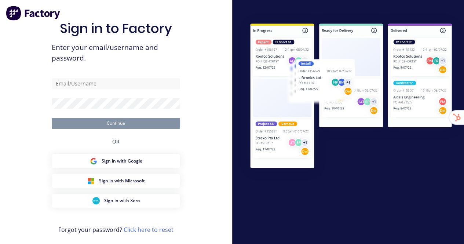
type input "[EMAIL_ADDRESS][DOMAIN_NAME]"
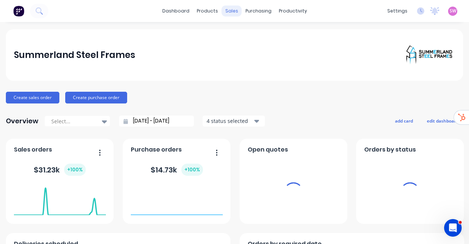
click at [227, 11] on div "sales" at bounding box center [232, 10] width 20 height 11
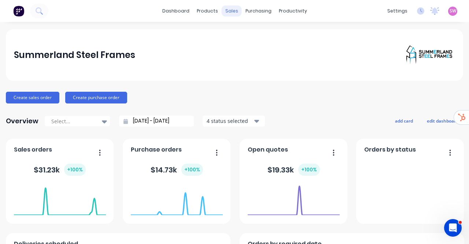
click at [230, 10] on div "sales" at bounding box center [232, 10] width 20 height 11
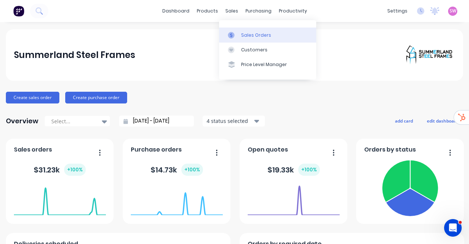
click at [262, 35] on div "Sales Orders" at bounding box center [256, 35] width 30 height 7
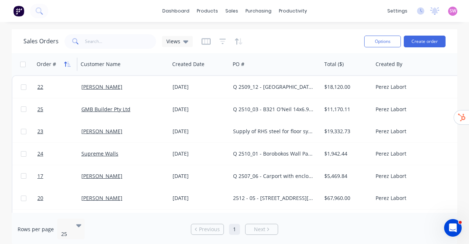
click at [64, 63] on icon "button" at bounding box center [65, 64] width 3 height 5
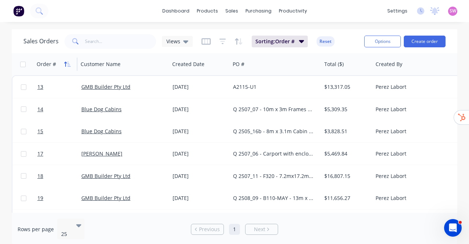
click at [71, 64] on button "button" at bounding box center [67, 64] width 11 height 11
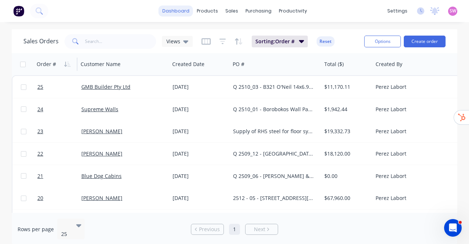
click at [183, 13] on link "dashboard" at bounding box center [176, 10] width 34 height 11
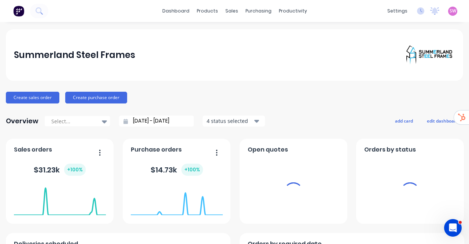
click at [450, 13] on span "SW" at bounding box center [453, 11] width 7 height 7
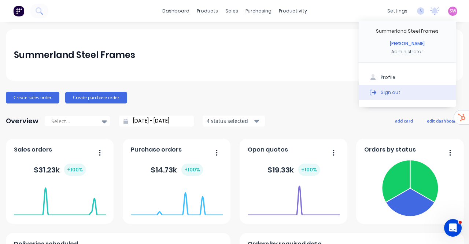
click at [383, 93] on div "Sign out" at bounding box center [391, 92] width 20 height 7
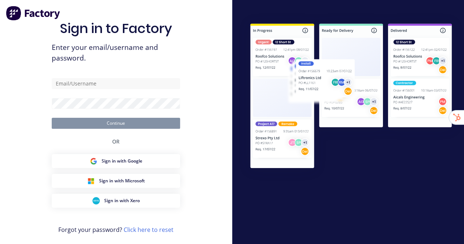
type input "[EMAIL_ADDRESS][DOMAIN_NAME]"
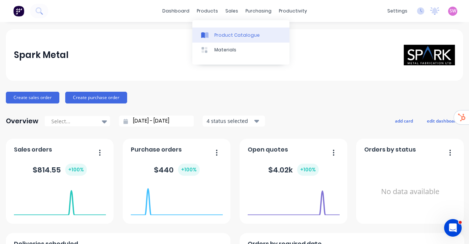
click at [221, 29] on link "Product Catalogue" at bounding box center [240, 34] width 97 height 15
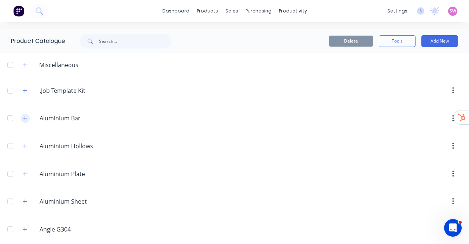
click at [29, 118] on button "button" at bounding box center [25, 118] width 9 height 9
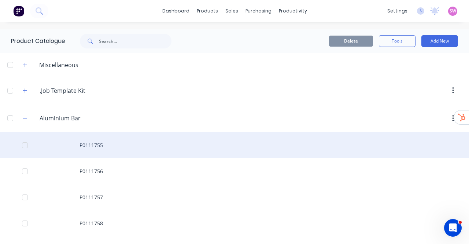
click at [103, 150] on div "P0111755" at bounding box center [234, 145] width 469 height 26
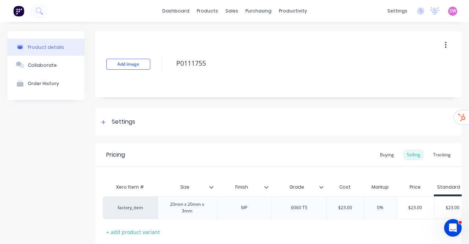
scroll to position [0, 24]
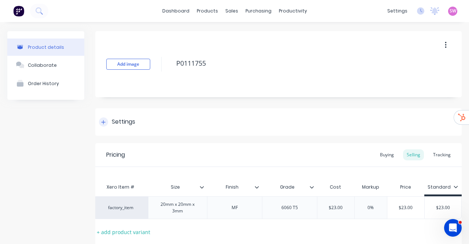
click at [105, 119] on div at bounding box center [103, 121] width 9 height 9
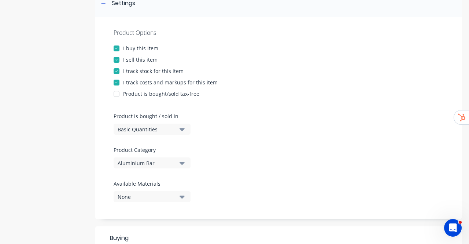
scroll to position [0, 0]
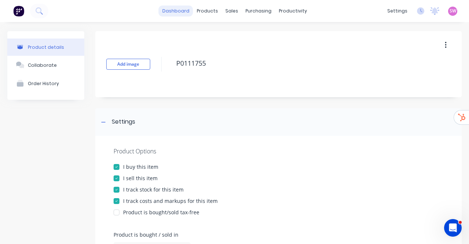
click at [185, 12] on link "dashboard" at bounding box center [176, 10] width 34 height 11
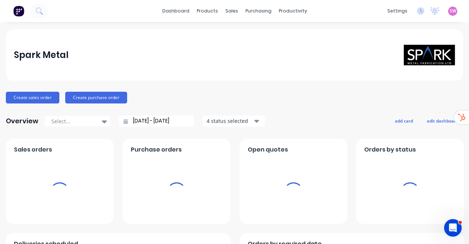
click at [450, 9] on span "SW" at bounding box center [453, 11] width 7 height 7
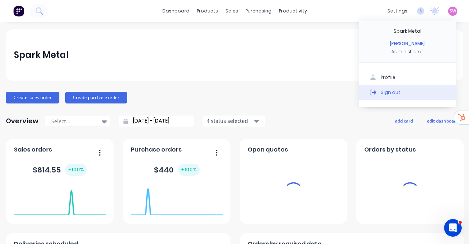
click at [384, 93] on div "Sign out" at bounding box center [391, 92] width 20 height 7
click at [388, 91] on div "Sign out" at bounding box center [391, 92] width 20 height 7
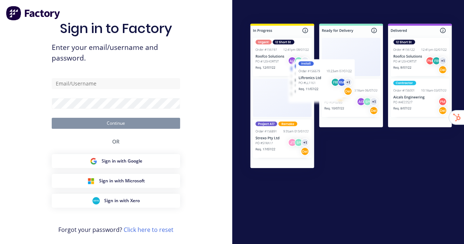
type input "[EMAIL_ADDRESS][DOMAIN_NAME]"
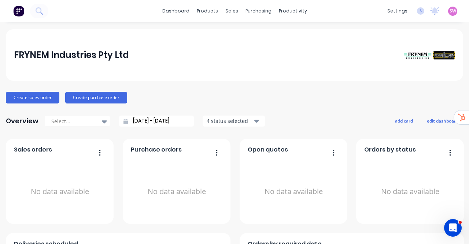
click at [320, 97] on div "Create sales order Create purchase order" at bounding box center [234, 98] width 457 height 12
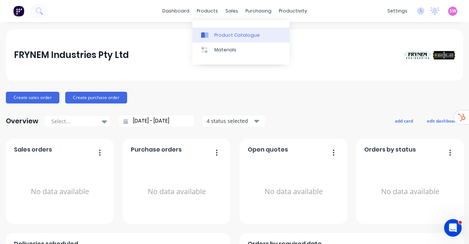
click at [223, 32] on div "Product Catalogue" at bounding box center [236, 35] width 45 height 7
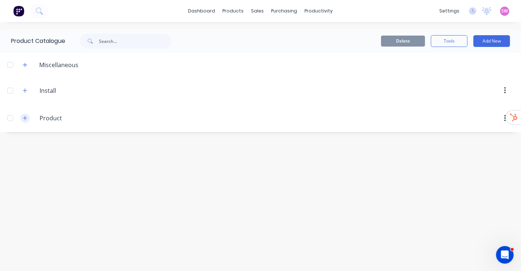
click at [29, 116] on button "button" at bounding box center [25, 118] width 9 height 9
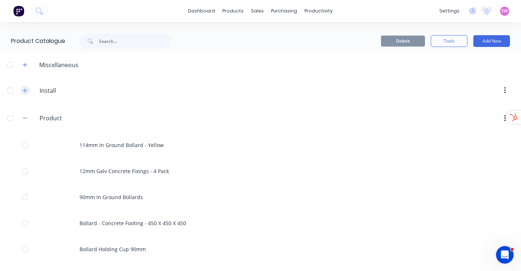
click at [25, 93] on button "button" at bounding box center [25, 90] width 9 height 9
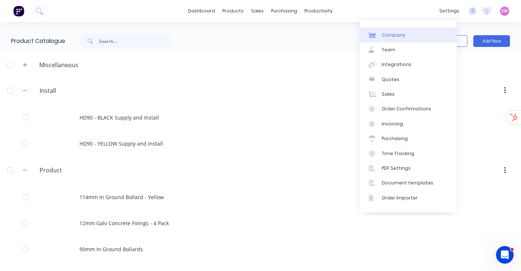
click at [400, 38] on div "Company" at bounding box center [393, 35] width 23 height 7
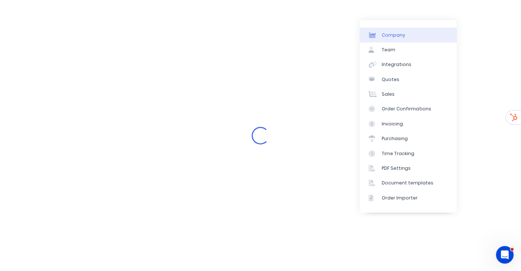
select select "AU"
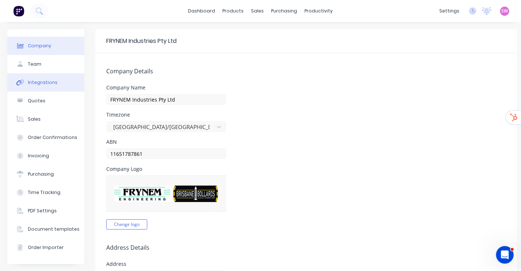
drag, startPoint x: 32, startPoint y: 92, endPoint x: 35, endPoint y: 88, distance: 4.8
click at [33, 92] on button "Quotes" at bounding box center [45, 101] width 77 height 18
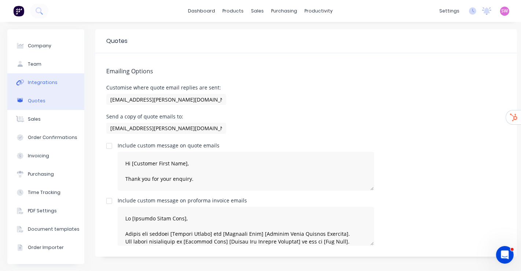
click at [41, 82] on div "Integrations" at bounding box center [43, 82] width 30 height 7
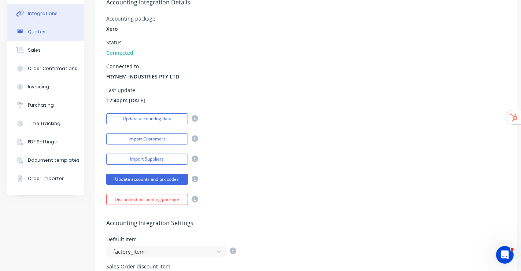
click at [46, 33] on button "Quotes" at bounding box center [45, 32] width 77 height 18
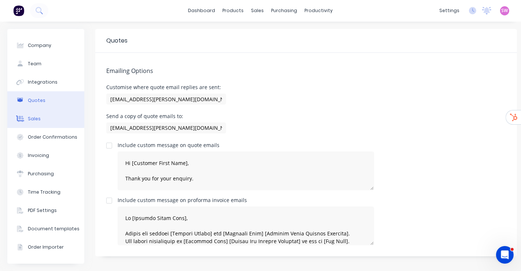
click at [36, 115] on div "Sales" at bounding box center [34, 118] width 13 height 7
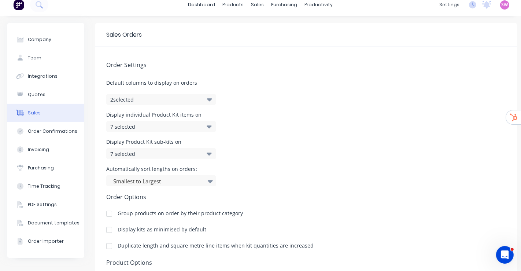
scroll to position [121, 0]
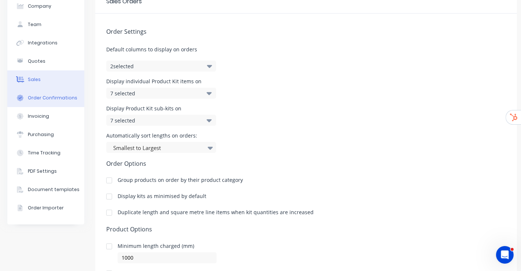
click at [46, 95] on div "Order Confirmations" at bounding box center [52, 98] width 49 height 7
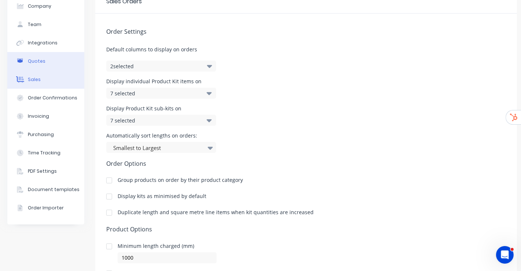
scroll to position [6, 0]
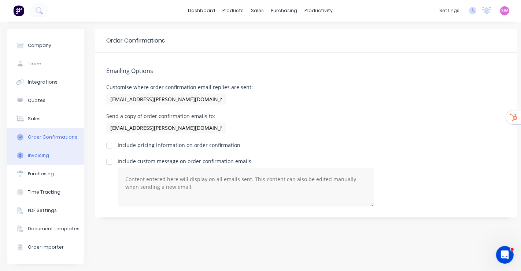
click at [33, 152] on div "Invoicing" at bounding box center [38, 155] width 21 height 7
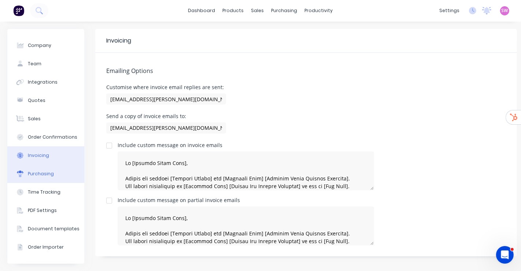
click at [58, 170] on button "Purchasing" at bounding box center [45, 174] width 77 height 18
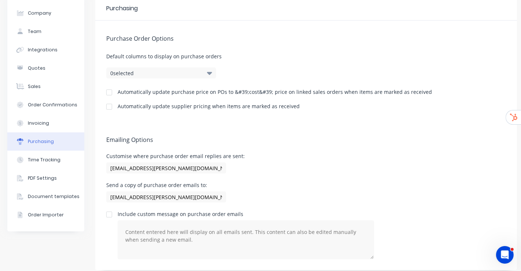
scroll to position [45, 0]
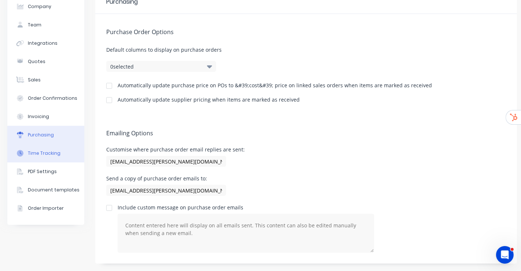
click at [34, 150] on div "Time Tracking" at bounding box center [44, 153] width 33 height 7
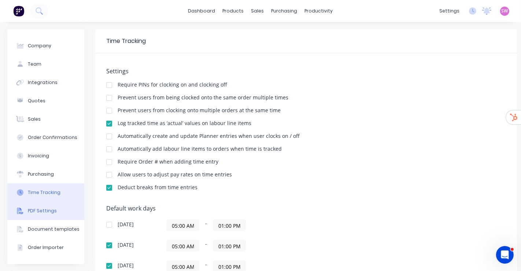
click at [42, 206] on button "PDF Settings" at bounding box center [45, 211] width 77 height 18
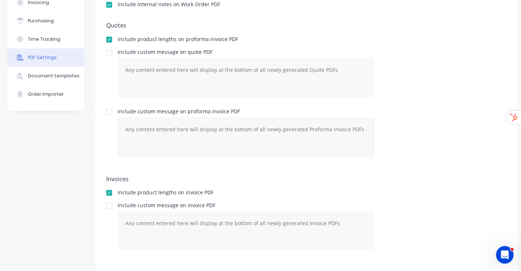
scroll to position [169, 0]
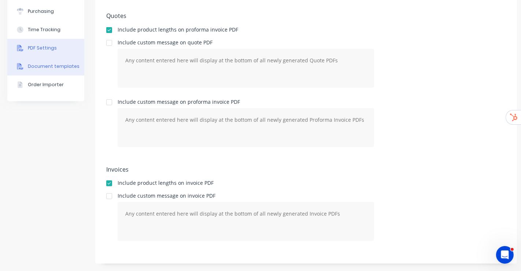
click at [47, 57] on button "Document templates" at bounding box center [45, 66] width 77 height 18
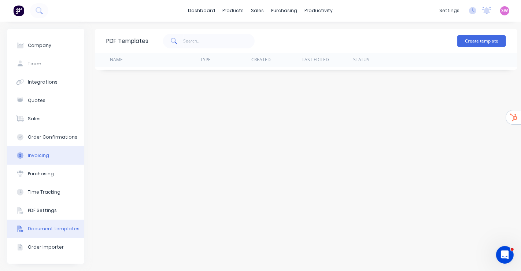
scroll to position [14, 0]
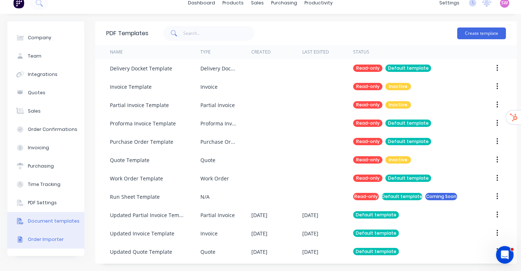
click at [31, 236] on div "Order Importer" at bounding box center [46, 239] width 36 height 7
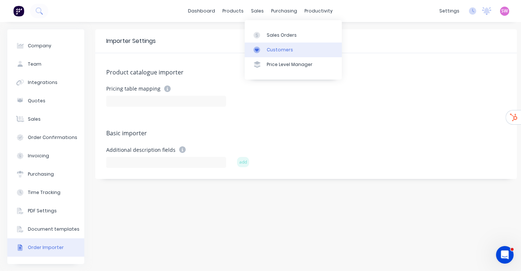
click at [281, 48] on div "Customers" at bounding box center [280, 50] width 26 height 7
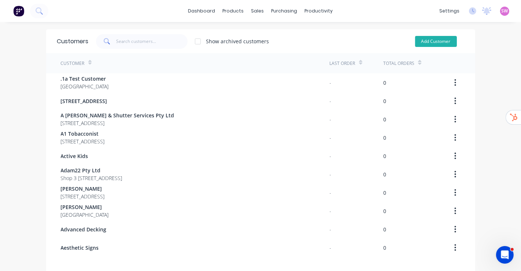
click at [431, 40] on button "Add Customer" at bounding box center [436, 41] width 42 height 11
select select "AU"
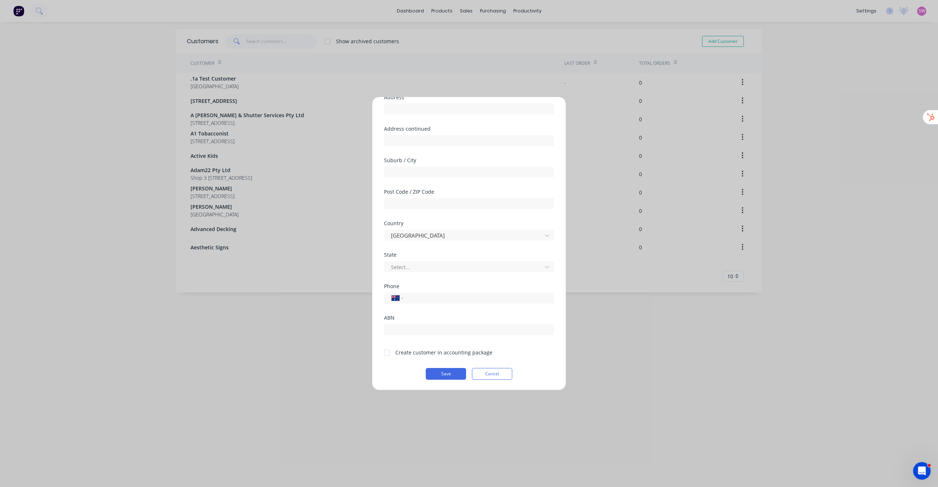
scroll to position [64, 0]
click at [463, 201] on div "Add new customer Customer name Address Address continued Suburb / City Post Cod…" at bounding box center [469, 243] width 938 height 487
click at [463, 111] on icon at bounding box center [552, 112] width 4 height 6
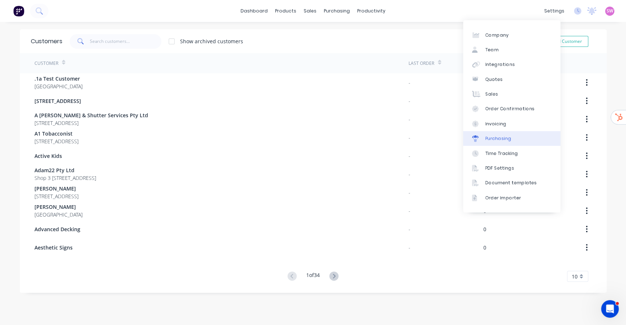
click at [463, 137] on div "Purchasing" at bounding box center [498, 138] width 26 height 7
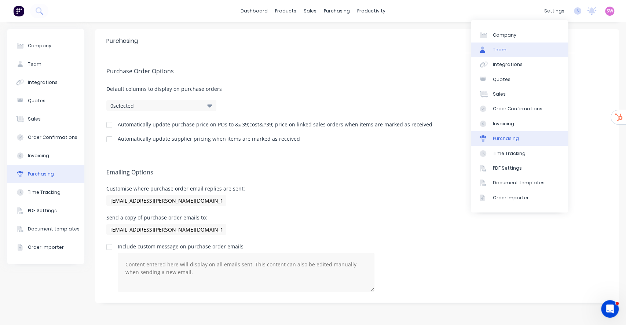
click at [463, 47] on div "Team" at bounding box center [500, 50] width 14 height 7
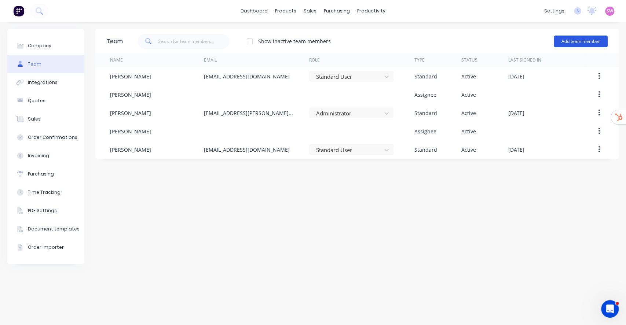
click at [463, 43] on button "Add team member" at bounding box center [580, 42] width 54 height 12
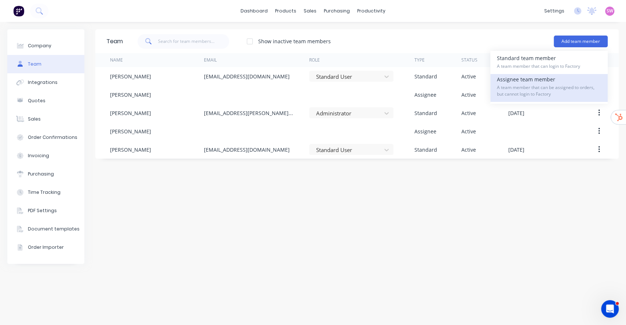
click at [463, 87] on span "A team member that can be assigned to orders, but cannot login to Factory" at bounding box center [549, 90] width 104 height 13
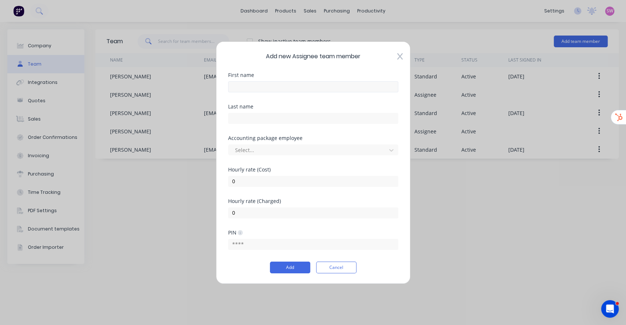
drag, startPoint x: 285, startPoint y: 76, endPoint x: 282, endPoint y: 84, distance: 8.9
click at [285, 75] on div "First name" at bounding box center [313, 74] width 170 height 5
click at [277, 88] on input "text" at bounding box center [313, 86] width 170 height 11
type input "Install Labour"
click at [305, 173] on div "Hourly rate (Cost) 0" at bounding box center [313, 177] width 170 height 20
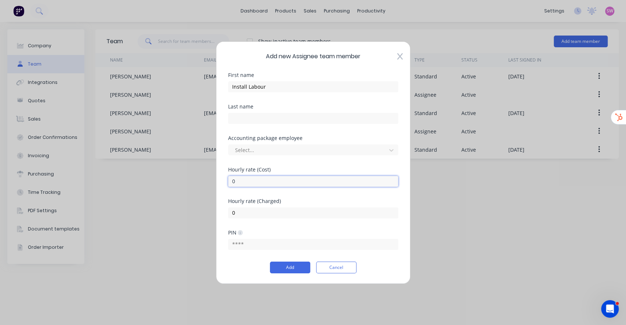
click at [306, 177] on input "0" at bounding box center [313, 181] width 170 height 11
click at [263, 177] on input "0" at bounding box center [313, 181] width 170 height 11
drag, startPoint x: 257, startPoint y: 180, endPoint x: 193, endPoint y: 175, distance: 63.2
click at [206, 177] on div "Add new Assignee team member First name Install Labour Last name Accounting pac…" at bounding box center [313, 162] width 626 height 325
type input "180"
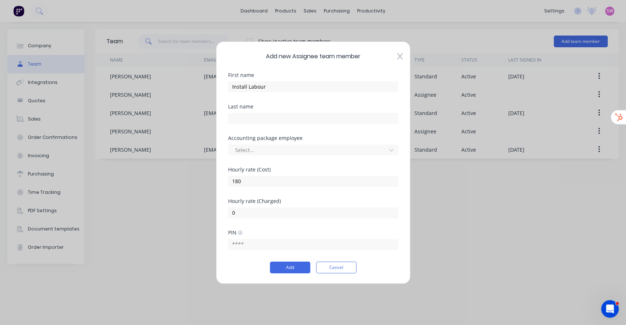
drag, startPoint x: 324, startPoint y: 195, endPoint x: 320, endPoint y: 198, distance: 5.0
click at [325, 195] on div "Hourly rate (Cost) 180" at bounding box center [313, 183] width 170 height 32
drag, startPoint x: 258, startPoint y: 210, endPoint x: 190, endPoint y: 207, distance: 67.9
click at [190, 207] on div "Add new Assignee team member First name Install Labour Last name Accounting pac…" at bounding box center [313, 162] width 626 height 325
type input "1"
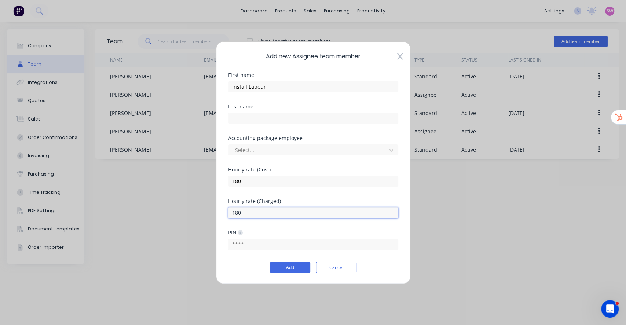
type input "180"
click at [317, 194] on div "Hourly rate (Cost) 180" at bounding box center [313, 183] width 170 height 32
click at [295, 243] on button "Add" at bounding box center [290, 268] width 40 height 12
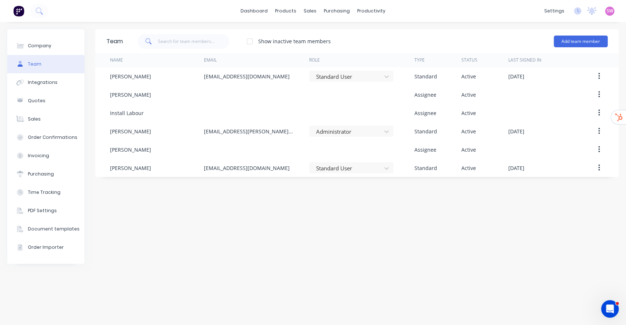
drag, startPoint x: 355, startPoint y: 225, endPoint x: 349, endPoint y: 229, distance: 7.2
click at [355, 225] on div "Team Show inactive team members Add team member Name Email Role Type Status Las…" at bounding box center [356, 173] width 523 height 288
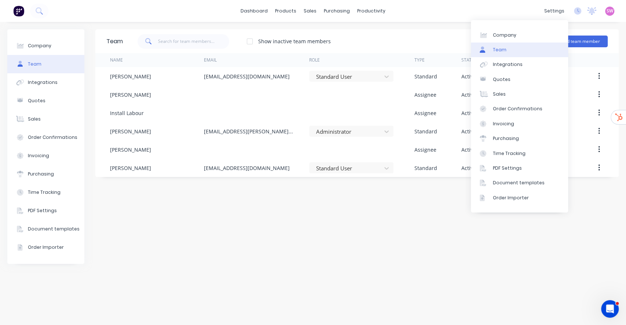
click at [314, 212] on div "Team Show inactive team members Add team member Name Email Role Type Status Las…" at bounding box center [356, 173] width 523 height 288
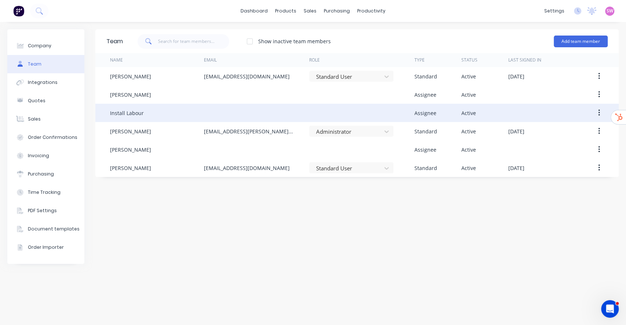
click at [463, 108] on button "button" at bounding box center [598, 112] width 17 height 13
click at [463, 133] on div "Edit" at bounding box center [572, 132] width 56 height 11
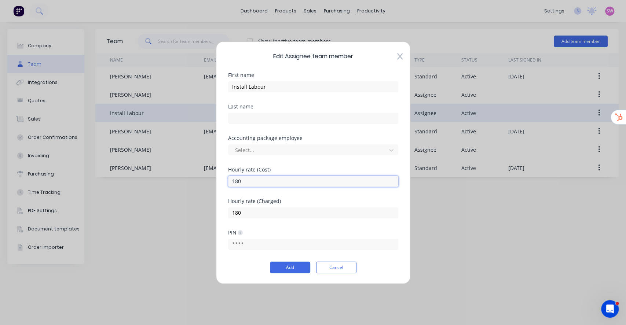
drag, startPoint x: 252, startPoint y: 182, endPoint x: 133, endPoint y: 184, distance: 119.5
click at [154, 182] on div "Edit Assignee team member First name Install Labour Last name Accounting packag…" at bounding box center [313, 162] width 626 height 325
type input "163.64"
click at [250, 214] on input "180" at bounding box center [313, 212] width 170 height 11
paste input "63.64"
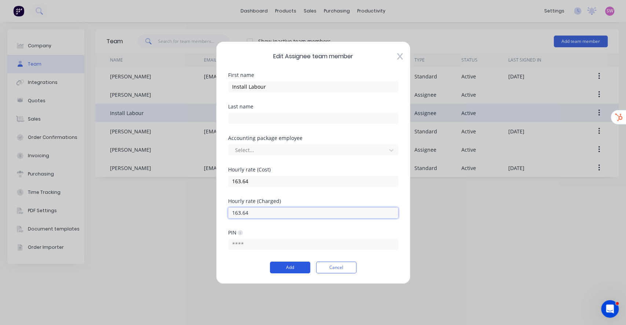
type input "163.64"
click at [292, 243] on button "Add" at bounding box center [290, 268] width 40 height 12
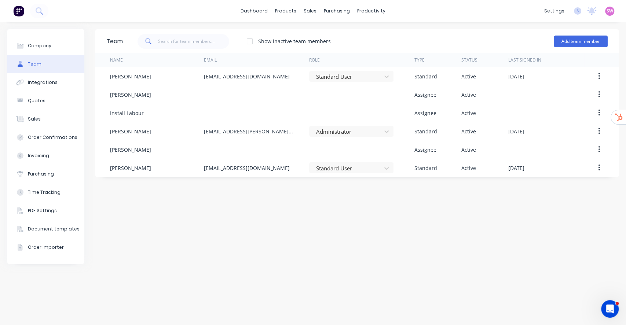
click at [463, 217] on div "Team Show inactive team members Add team member Name Email Role Type Status Las…" at bounding box center [356, 173] width 523 height 288
click at [292, 10] on div "products" at bounding box center [285, 10] width 29 height 11
click at [308, 30] on link "Product Catalogue" at bounding box center [321, 34] width 97 height 15
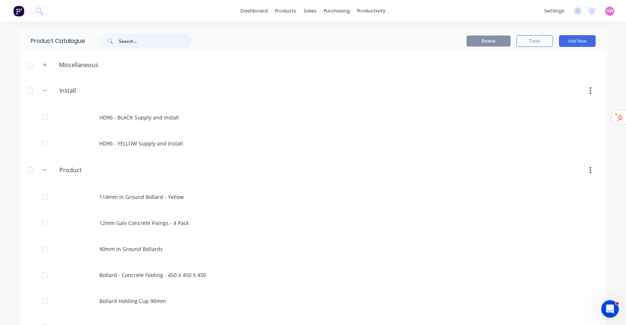
click at [149, 40] on input "text" at bounding box center [155, 41] width 73 height 15
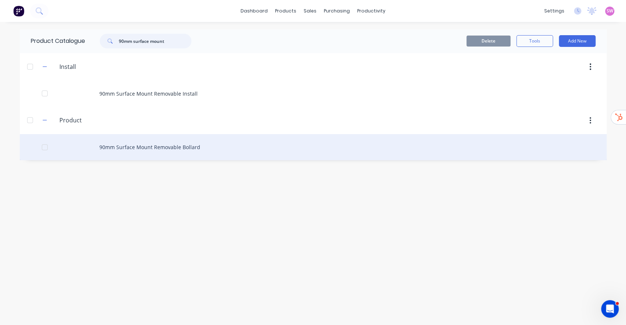
type input "90mm surface mount"
click at [181, 147] on div "90mm Surface Mount Removable Bollard" at bounding box center [313, 147] width 586 height 26
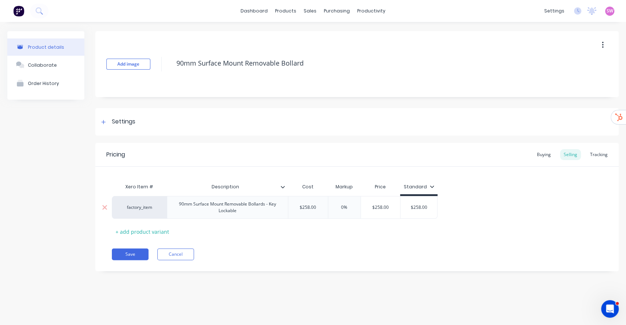
type input "$258.00"
drag, startPoint x: 317, startPoint y: 206, endPoint x: 280, endPoint y: 207, distance: 37.0
click at [280, 207] on div "factory_item 90mm Surface Mount Removable Bollards - Key Lockable $258.00 $258.…" at bounding box center [274, 207] width 325 height 23
type textarea "x"
type input "2"
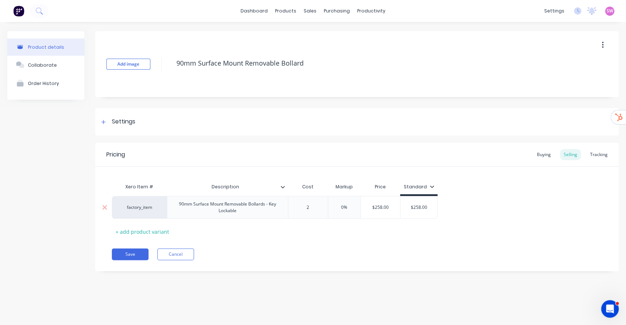
type textarea "x"
type input "23"
type textarea "x"
type input "234."
type textarea "x"
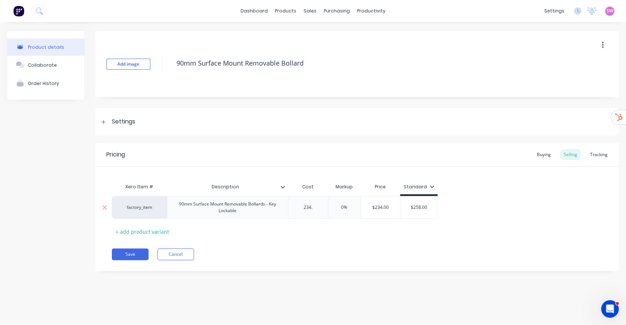
type input "234.5"
type textarea "x"
type input "234.55"
type input "0%"
type input "$234.55"
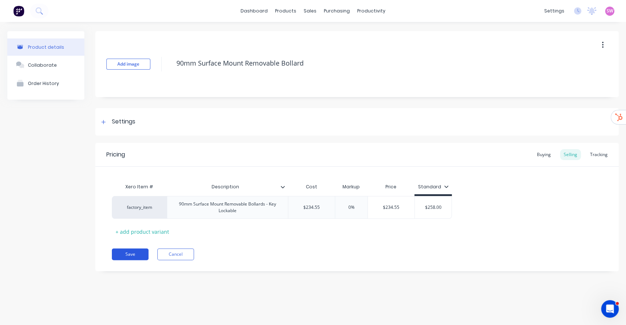
click at [129, 243] on button "Save" at bounding box center [130, 254] width 37 height 12
type textarea "x"
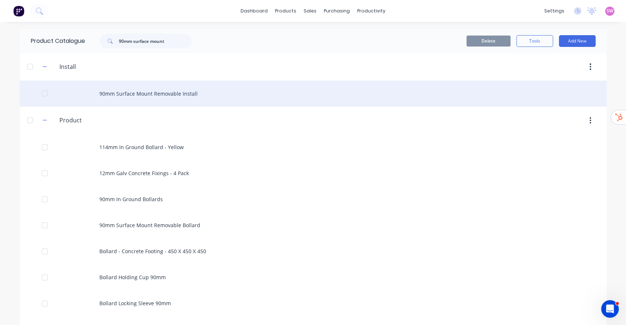
click at [158, 94] on div "90mm Surface Mount Removable Install" at bounding box center [313, 94] width 586 height 26
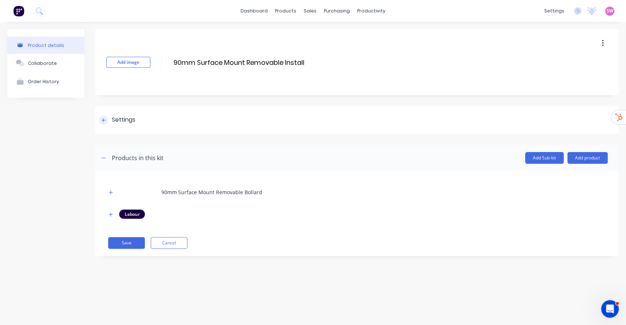
click at [104, 121] on icon at bounding box center [103, 120] width 4 height 5
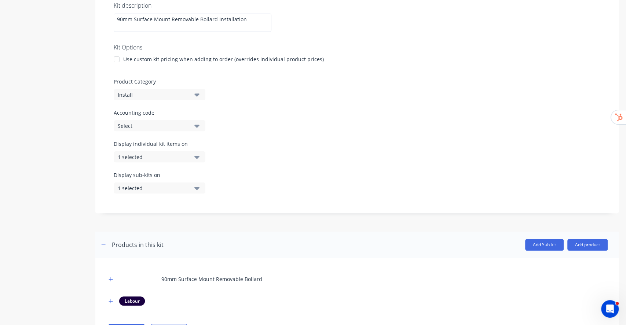
scroll to position [180, 0]
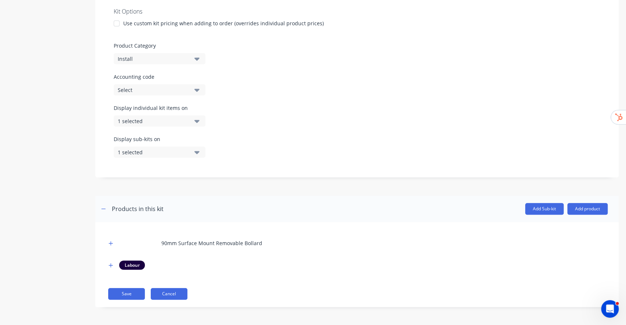
click at [173, 243] on button "Cancel" at bounding box center [169, 294] width 37 height 12
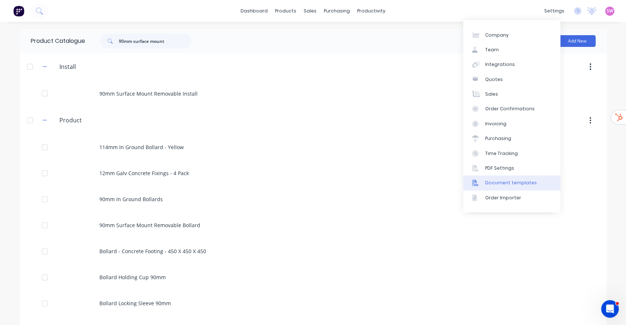
click at [463, 178] on link "Document templates" at bounding box center [511, 183] width 97 height 15
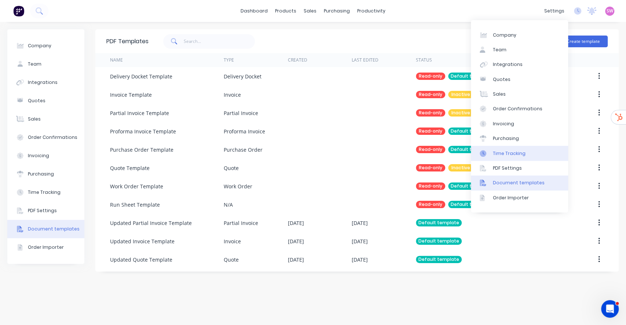
click at [463, 156] on div "Time Tracking" at bounding box center [509, 153] width 33 height 7
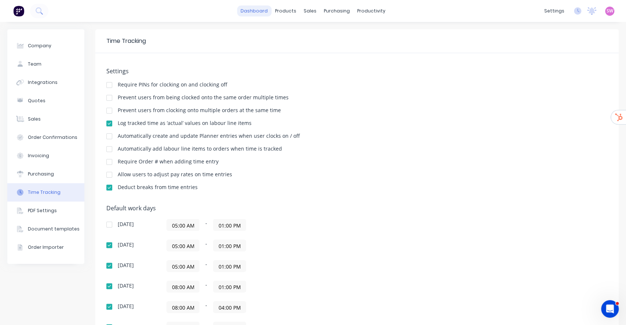
click at [261, 5] on link "dashboard" at bounding box center [254, 10] width 34 height 11
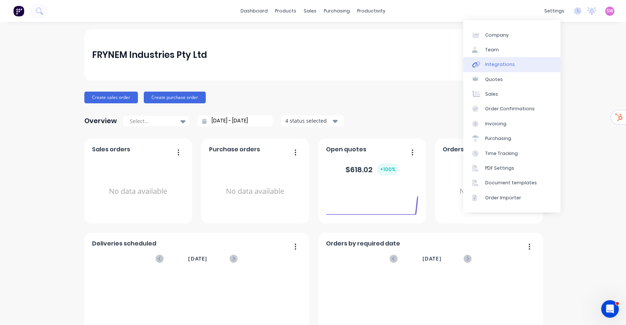
click at [463, 66] on div "Integrations" at bounding box center [500, 64] width 30 height 7
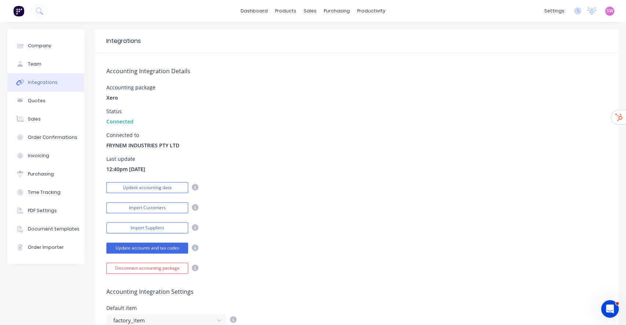
click at [264, 112] on div "Status Connected" at bounding box center [356, 117] width 501 height 16
click at [155, 210] on button "Import Customers" at bounding box center [147, 207] width 82 height 11
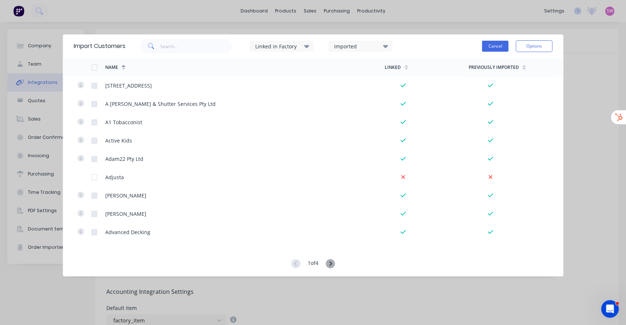
click at [463, 45] on div "Linked in Factory Imported Cancel Options" at bounding box center [338, 46] width 427 height 22
click at [463, 45] on button "Cancel" at bounding box center [495, 46] width 26 height 11
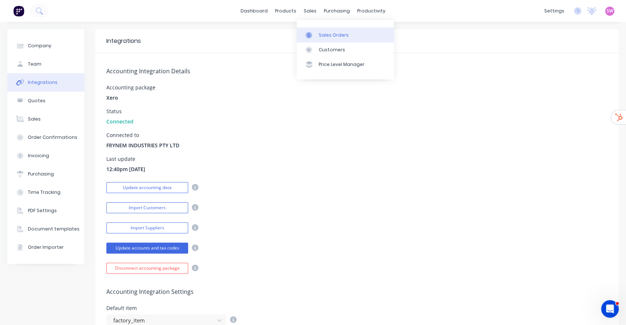
click at [320, 36] on div "Sales Orders" at bounding box center [333, 35] width 30 height 7
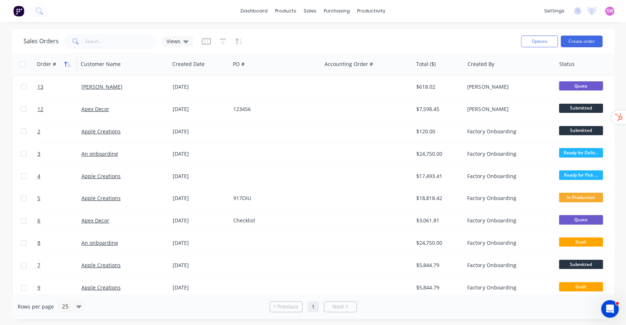
click at [67, 68] on button "button" at bounding box center [67, 64] width 11 height 11
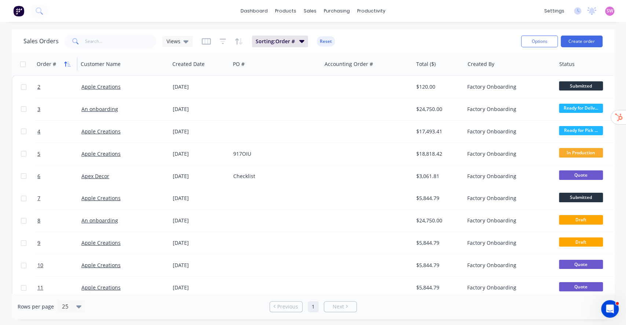
click at [68, 64] on icon "button" at bounding box center [68, 64] width 3 height 5
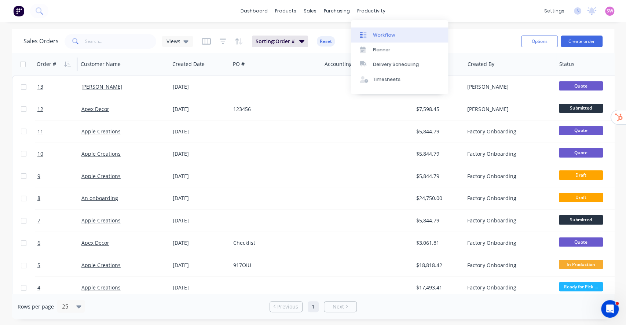
click at [373, 35] on div "Workflow" at bounding box center [384, 35] width 22 height 7
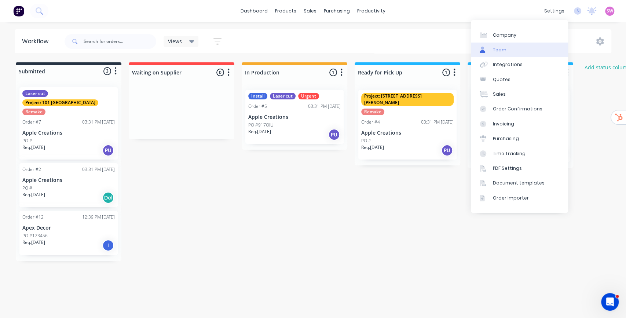
click at [463, 43] on link "Team" at bounding box center [519, 50] width 97 height 15
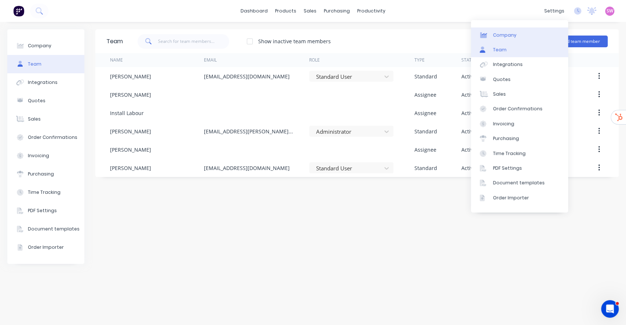
click at [463, 35] on link "Company" at bounding box center [519, 34] width 97 height 15
select select "AU"
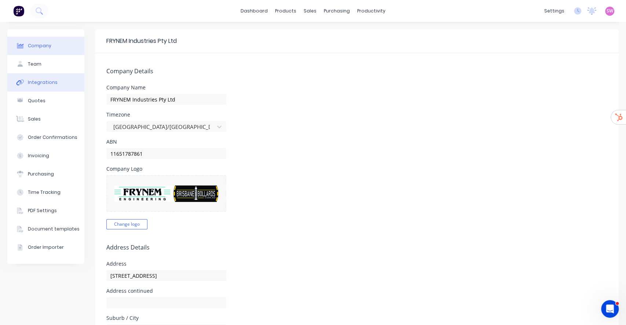
click at [29, 76] on button "Integrations" at bounding box center [45, 82] width 77 height 18
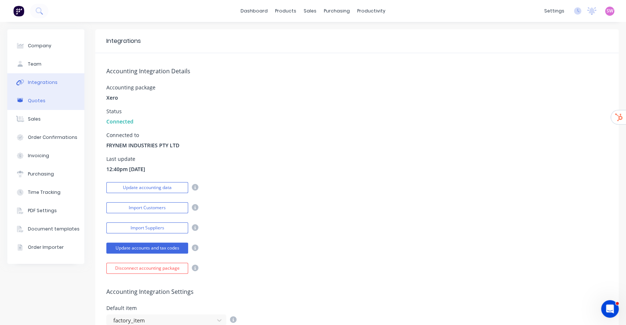
click at [45, 96] on button "Quotes" at bounding box center [45, 101] width 77 height 18
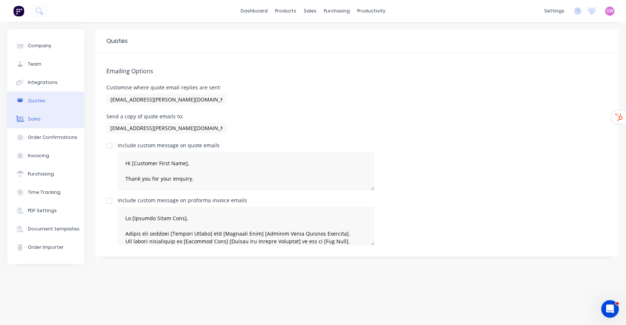
click at [36, 116] on div "Sales" at bounding box center [34, 119] width 13 height 7
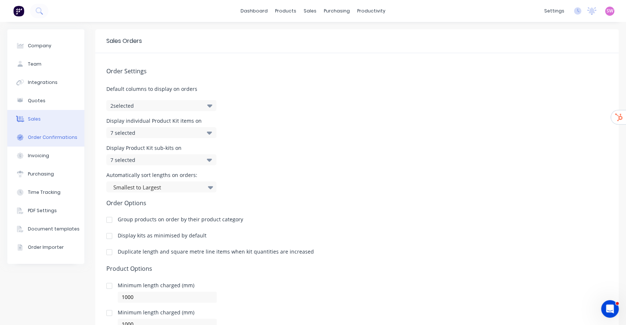
click at [59, 137] on div "Order Confirmations" at bounding box center [52, 137] width 49 height 7
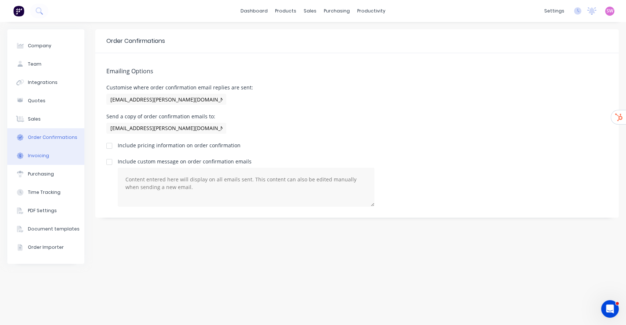
click at [48, 157] on button "Invoicing" at bounding box center [45, 156] width 77 height 18
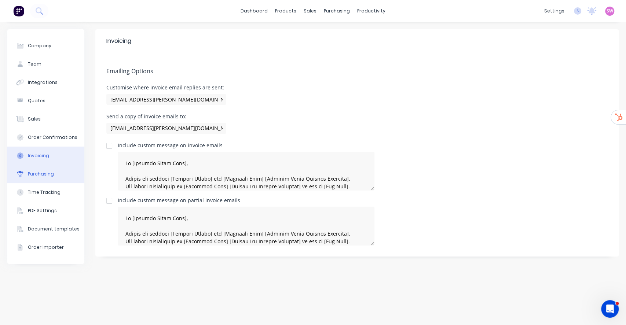
click at [47, 179] on button "Purchasing" at bounding box center [45, 174] width 77 height 18
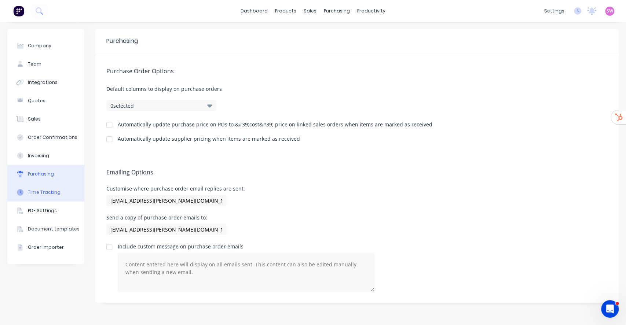
click at [54, 197] on button "Time Tracking" at bounding box center [45, 192] width 77 height 18
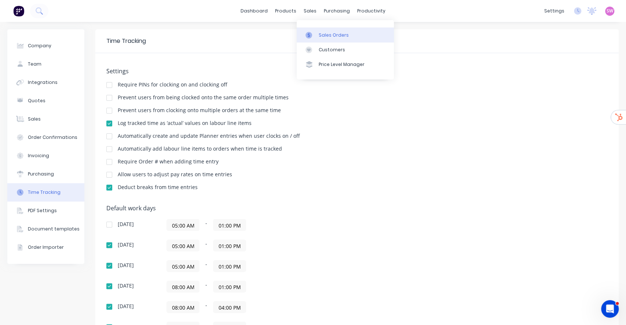
click at [327, 36] on div "Sales Orders" at bounding box center [333, 35] width 30 height 7
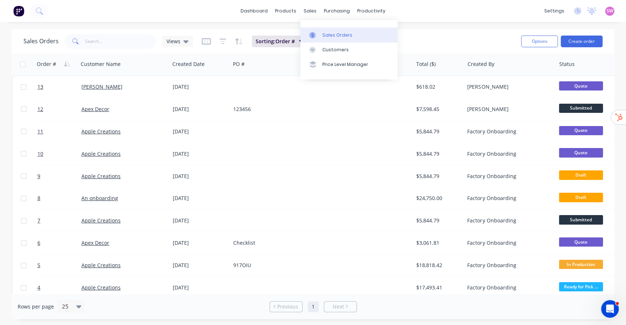
click at [321, 38] on link "Sales Orders" at bounding box center [348, 34] width 97 height 15
click at [409, 7] on div "dashboard products sales purchasing productivity dashboard products Product Cat…" at bounding box center [313, 11] width 626 height 22
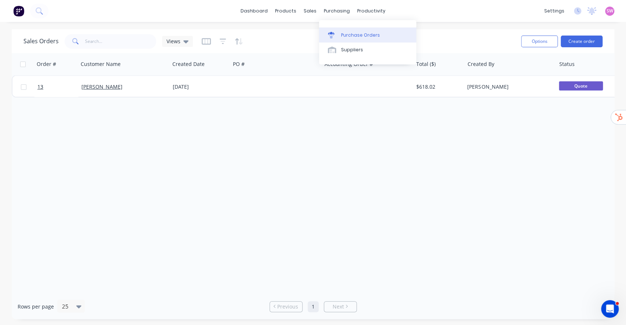
click at [351, 30] on link "Purchase Orders" at bounding box center [367, 34] width 97 height 15
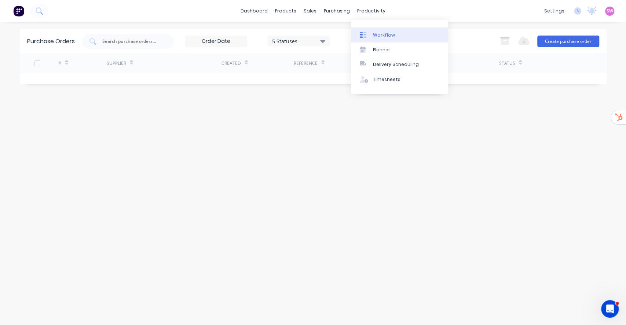
click at [381, 29] on link "Workflow" at bounding box center [399, 34] width 97 height 15
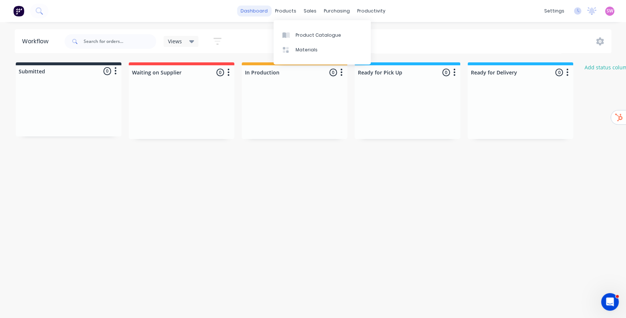
click at [251, 12] on link "dashboard" at bounding box center [254, 10] width 34 height 11
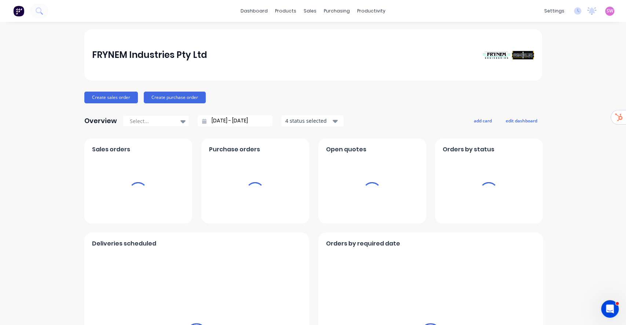
click at [606, 13] on span "SW" at bounding box center [609, 11] width 7 height 7
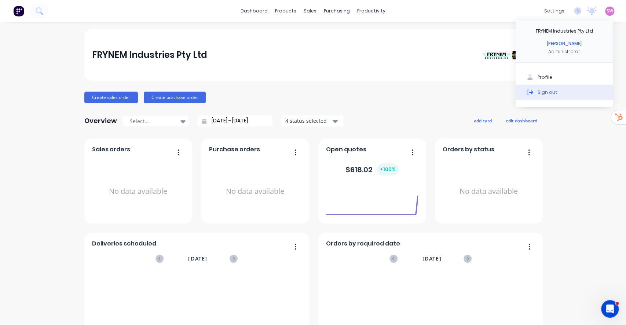
click at [542, 93] on div "Sign out" at bounding box center [547, 92] width 20 height 7
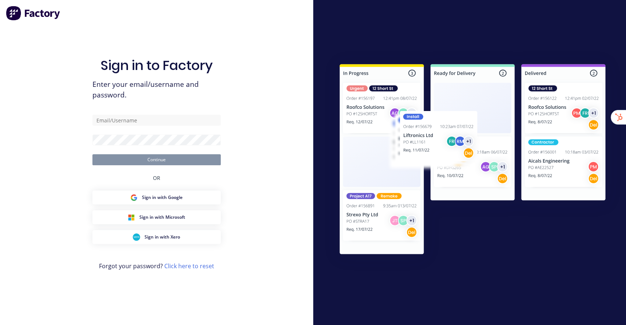
type input "[EMAIL_ADDRESS][DOMAIN_NAME]"
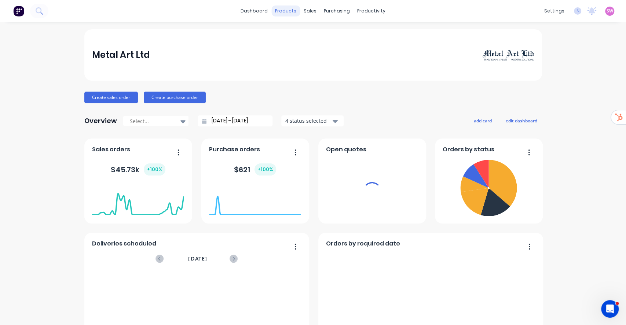
click at [284, 11] on div "products" at bounding box center [285, 10] width 29 height 11
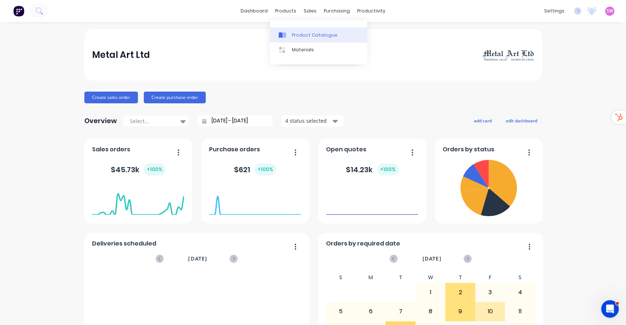
click at [299, 37] on div "Product Catalogue" at bounding box center [314, 35] width 45 height 7
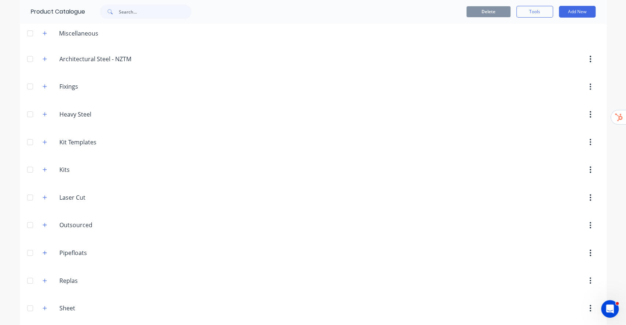
scroll to position [62, 0]
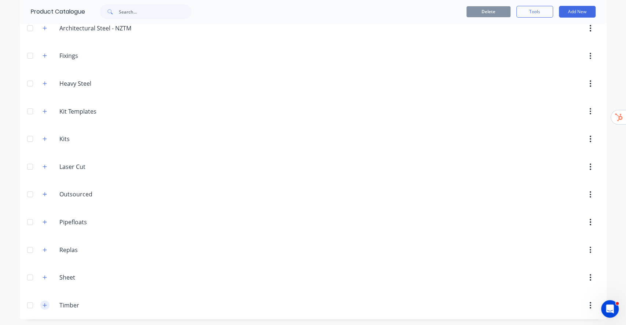
click at [41, 306] on button "button" at bounding box center [44, 304] width 9 height 9
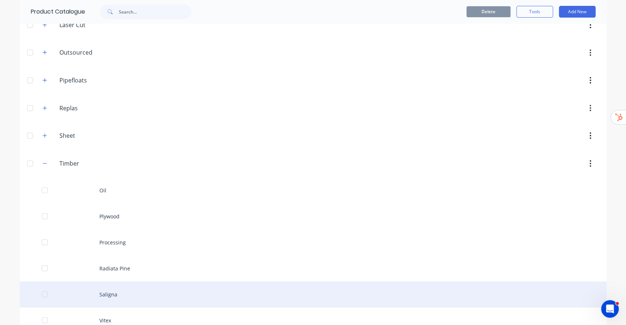
scroll to position [245, 0]
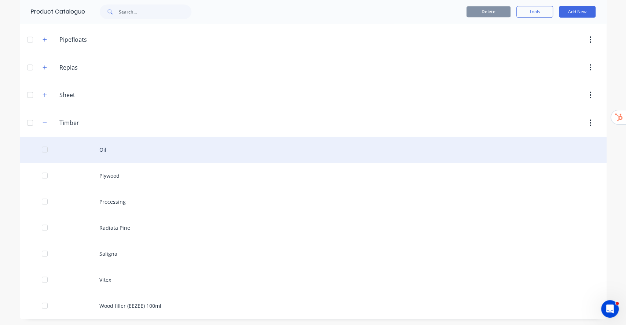
click at [110, 149] on div "Oil" at bounding box center [313, 150] width 586 height 26
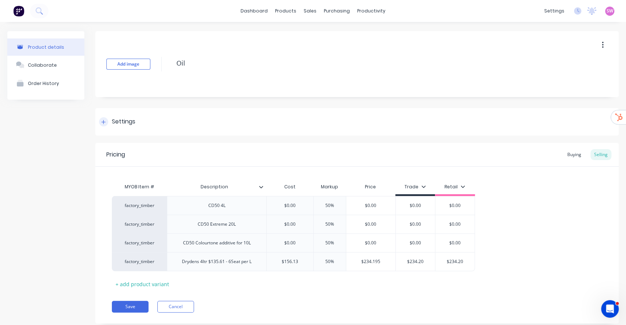
click at [107, 121] on div at bounding box center [103, 121] width 9 height 9
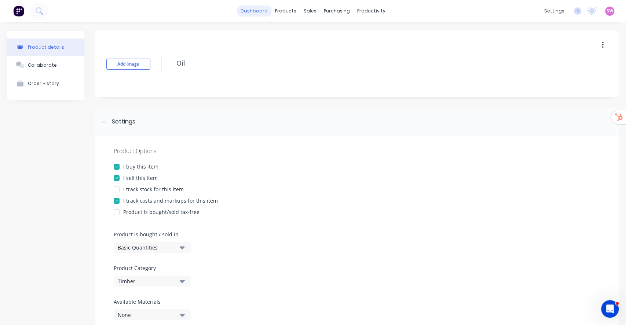
click at [254, 14] on link "dashboard" at bounding box center [254, 10] width 34 height 11
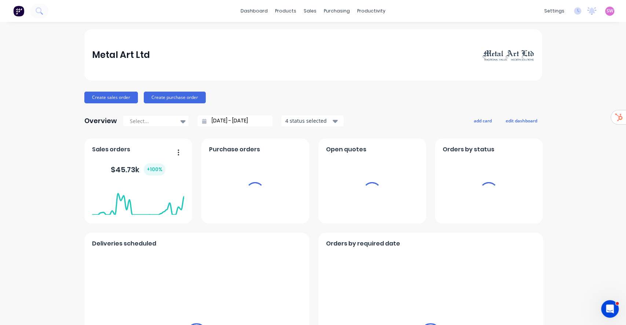
click at [606, 8] on span "SW" at bounding box center [609, 11] width 7 height 7
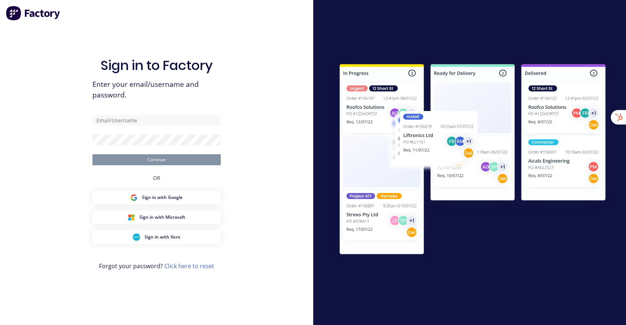
type input "[EMAIL_ADDRESS][DOMAIN_NAME]"
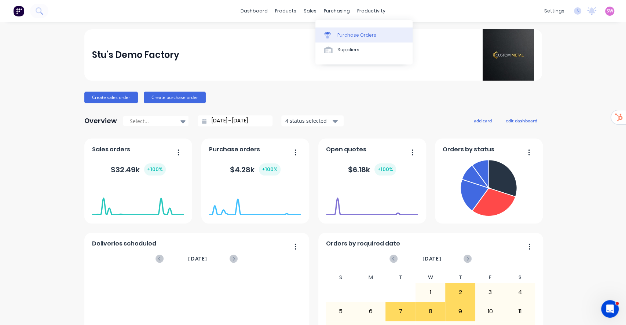
click at [351, 30] on link "Purchase Orders" at bounding box center [363, 34] width 97 height 15
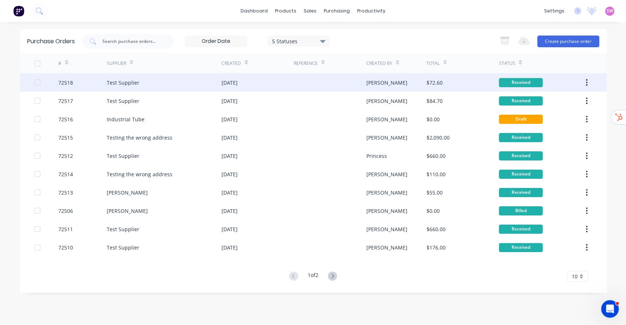
click at [476, 82] on div "$72.60" at bounding box center [462, 82] width 72 height 18
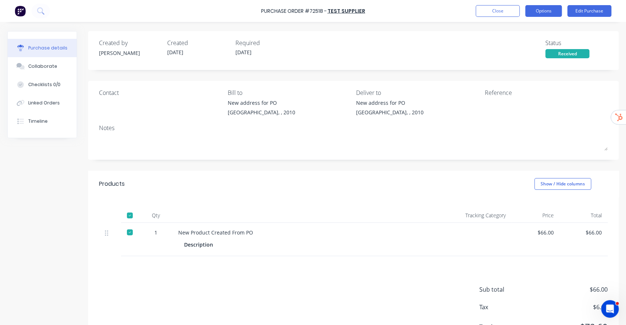
click at [559, 12] on button "Options" at bounding box center [543, 11] width 37 height 12
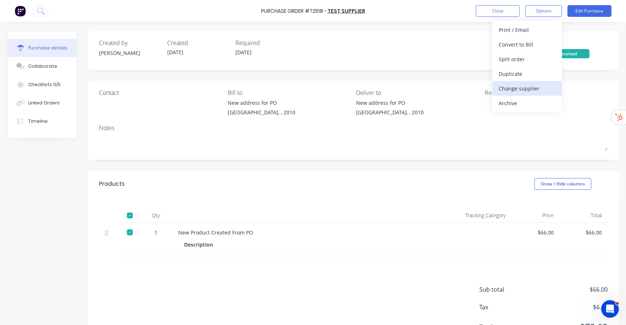
click at [528, 89] on div "Change supplier" at bounding box center [526, 88] width 56 height 11
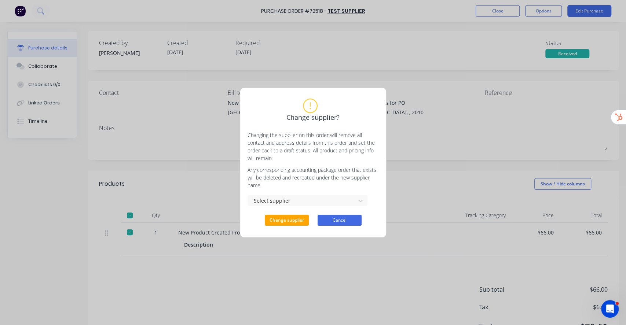
click at [338, 215] on button "Cancel" at bounding box center [339, 220] width 44 height 11
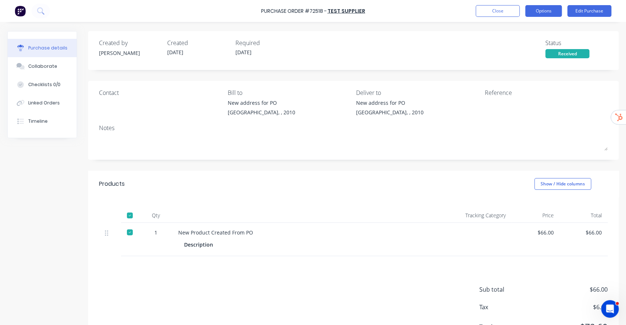
click at [536, 12] on button "Options" at bounding box center [543, 11] width 37 height 12
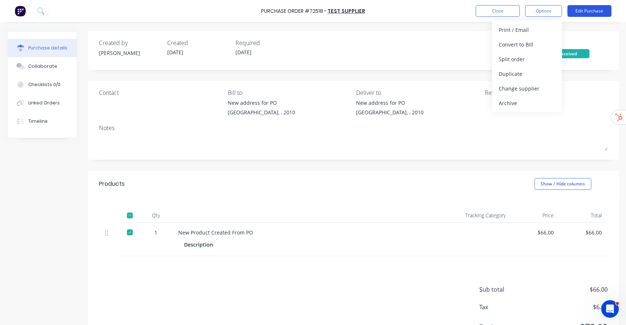
click at [583, 5] on button "Edit Purchase" at bounding box center [589, 11] width 44 height 12
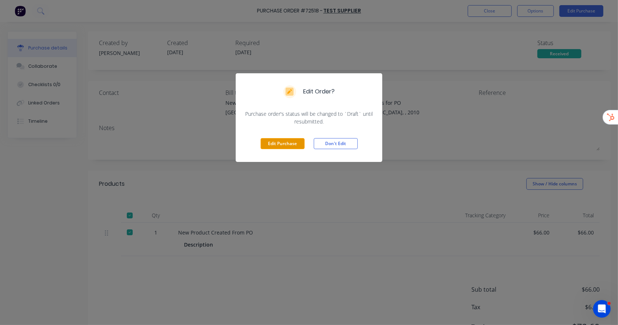
click at [299, 141] on button "Edit Purchase" at bounding box center [283, 143] width 44 height 11
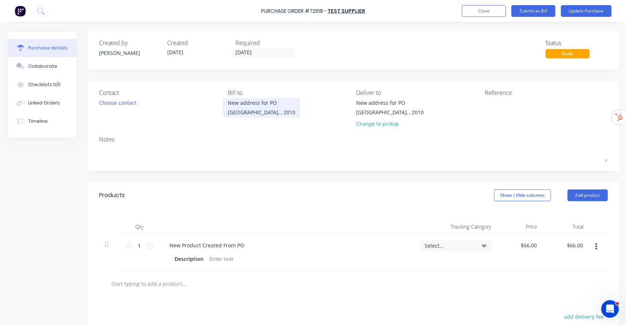
click at [255, 106] on div "New address for PO" at bounding box center [261, 103] width 67 height 8
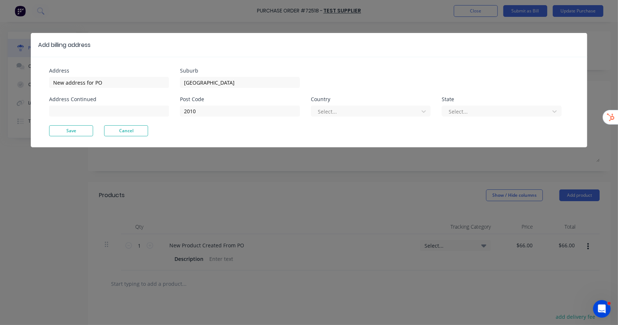
click at [135, 133] on button "Cancel" at bounding box center [126, 130] width 44 height 11
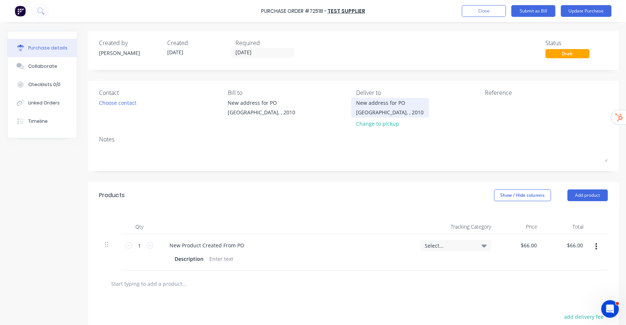
click at [371, 105] on div "New address for PO" at bounding box center [389, 103] width 67 height 8
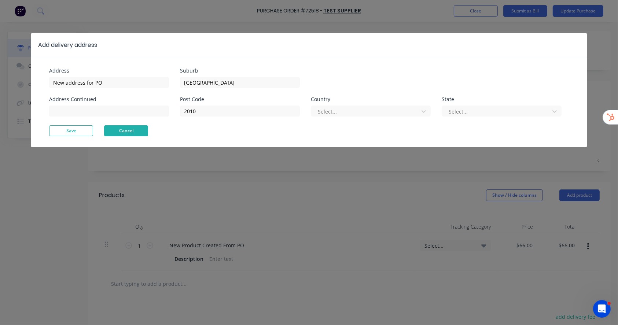
click at [137, 129] on button "Cancel" at bounding box center [126, 130] width 44 height 11
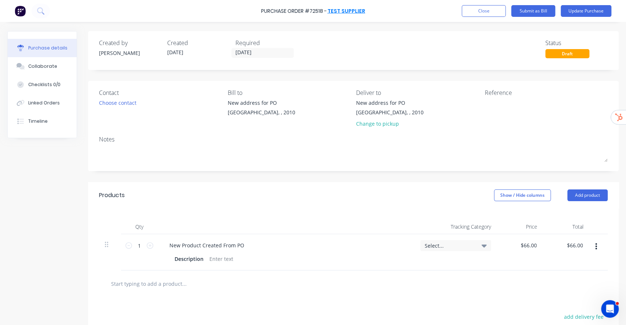
click at [344, 11] on link "Test Supplier" at bounding box center [346, 10] width 38 height 7
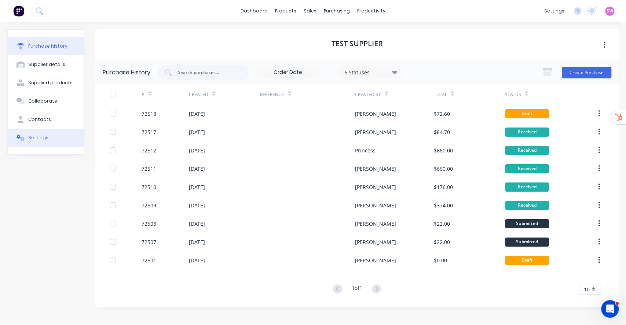
click at [41, 135] on div "Settings" at bounding box center [38, 137] width 20 height 7
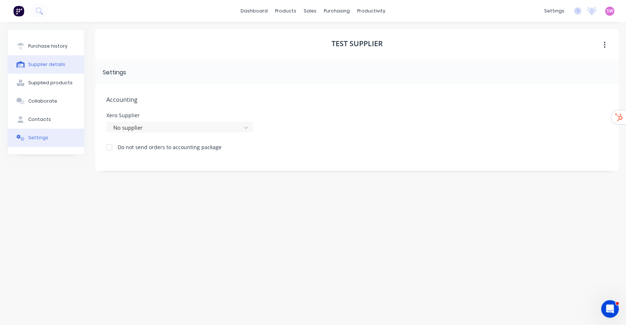
click at [48, 63] on div "Supplier details" at bounding box center [46, 64] width 37 height 7
select select "AU"
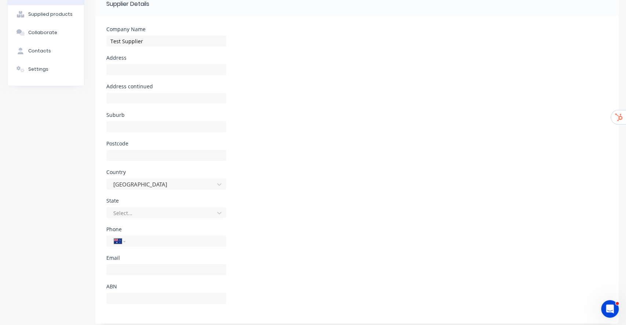
scroll to position [74, 0]
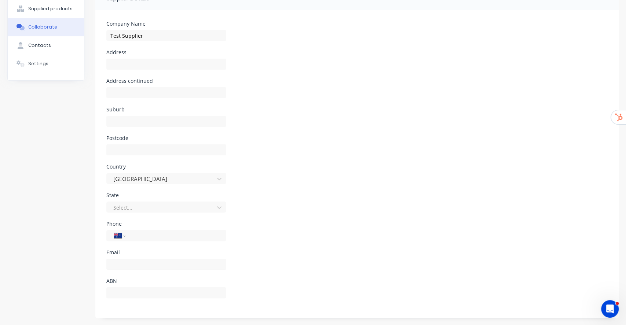
click at [45, 24] on div "Collaborate" at bounding box center [42, 27] width 29 height 7
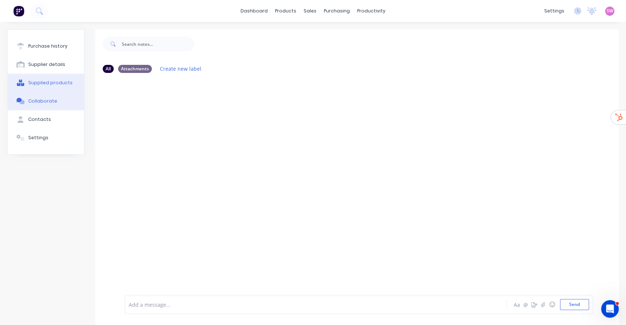
click at [40, 74] on button "Supplied products" at bounding box center [46, 83] width 76 height 18
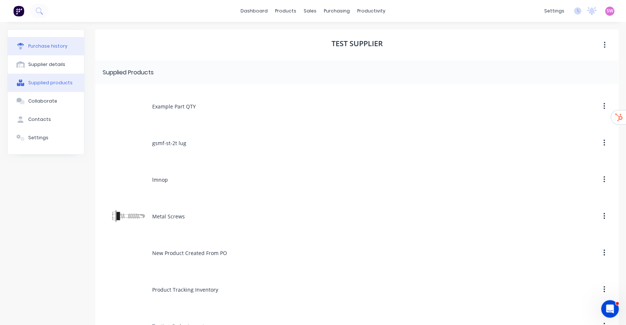
click at [45, 37] on button "Purchase history" at bounding box center [46, 46] width 76 height 18
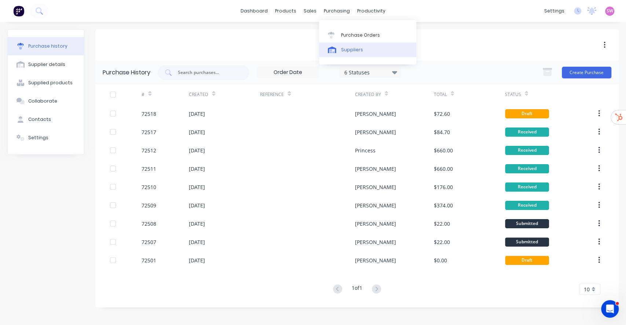
click at [352, 48] on div "Suppliers" at bounding box center [352, 50] width 22 height 7
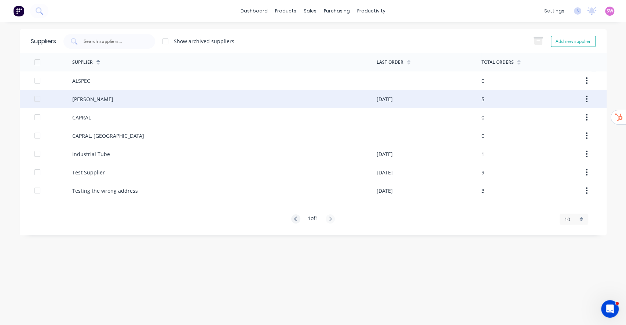
click at [285, 103] on div "BL Shipway" at bounding box center [224, 99] width 304 height 18
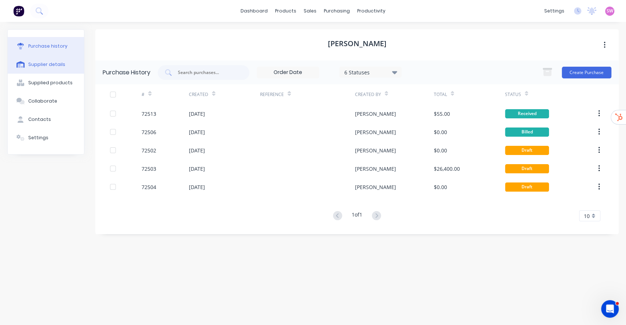
click at [32, 66] on div "Supplier details" at bounding box center [46, 64] width 37 height 7
select select "AU"
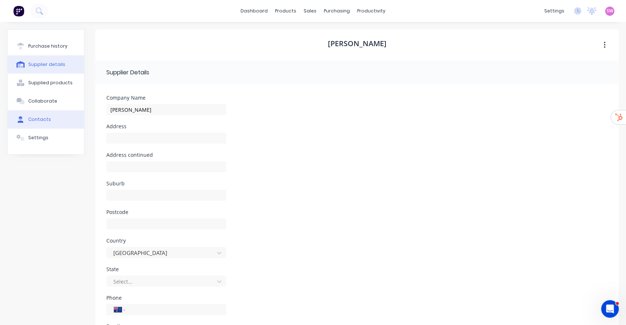
click at [54, 115] on button "Contacts" at bounding box center [46, 119] width 76 height 18
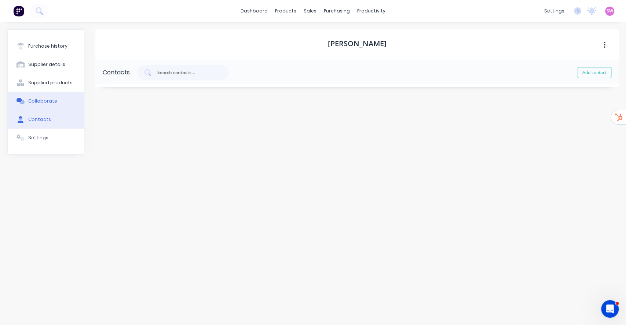
click at [53, 104] on button "Collaborate" at bounding box center [46, 101] width 76 height 18
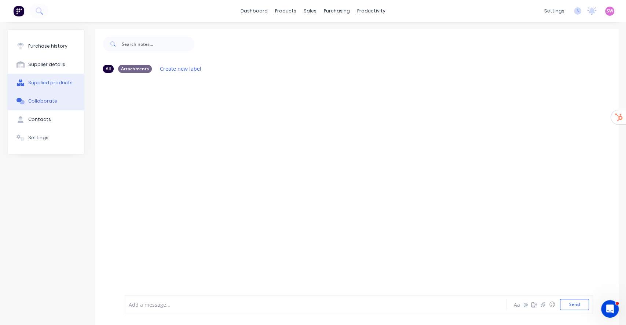
click at [55, 86] on button "Supplied products" at bounding box center [46, 83] width 76 height 18
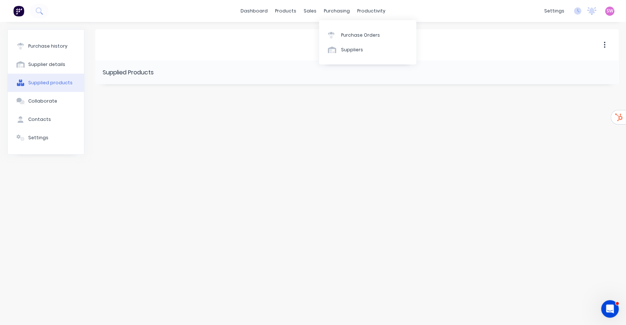
click at [351, 26] on div "Purchase Orders Suppliers" at bounding box center [367, 42] width 97 height 44
drag, startPoint x: 351, startPoint y: 32, endPoint x: 299, endPoint y: 51, distance: 55.7
click at [298, 52] on div "BL Shipway" at bounding box center [356, 44] width 523 height 31
click at [343, 34] on div "Purchase Orders" at bounding box center [360, 35] width 39 height 7
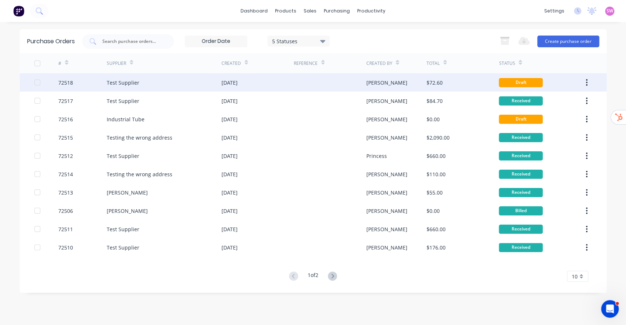
click at [405, 81] on div "Stuart" at bounding box center [396, 82] width 60 height 18
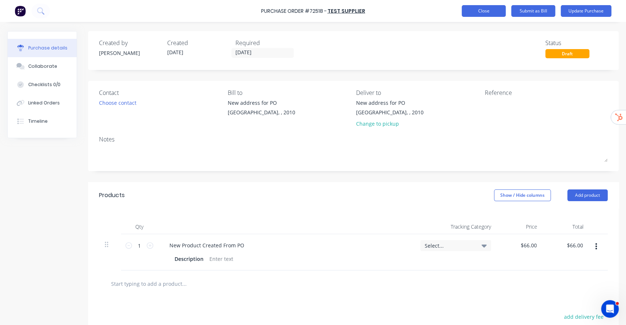
click at [482, 14] on button "Close" at bounding box center [483, 11] width 44 height 12
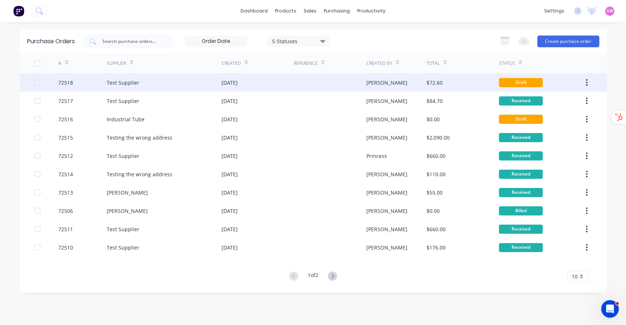
click at [475, 78] on div "$72.60" at bounding box center [462, 82] width 72 height 18
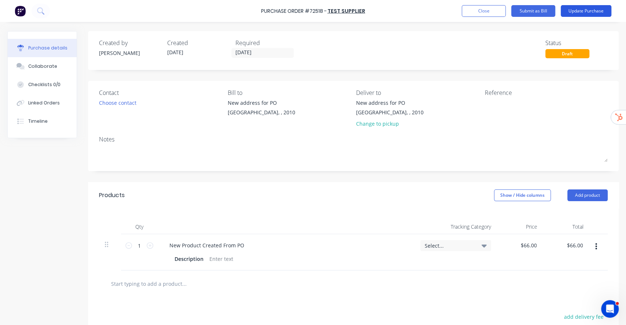
click at [578, 11] on button "Update Purchase" at bounding box center [585, 11] width 51 height 12
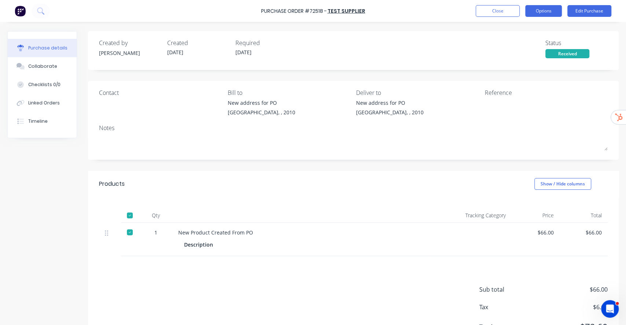
click at [547, 15] on button "Options" at bounding box center [543, 11] width 37 height 12
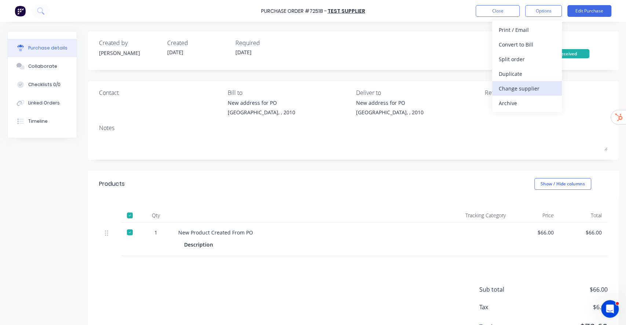
click at [542, 89] on div "Change supplier" at bounding box center [526, 88] width 56 height 11
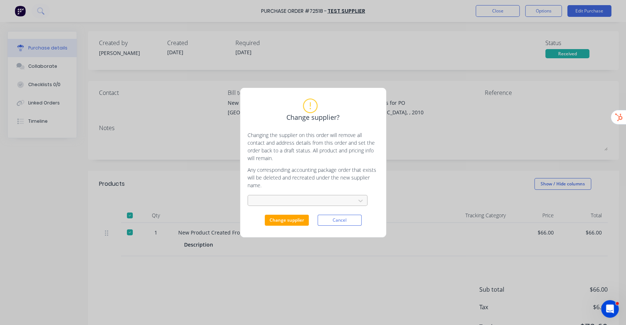
click at [321, 201] on div at bounding box center [303, 200] width 98 height 9
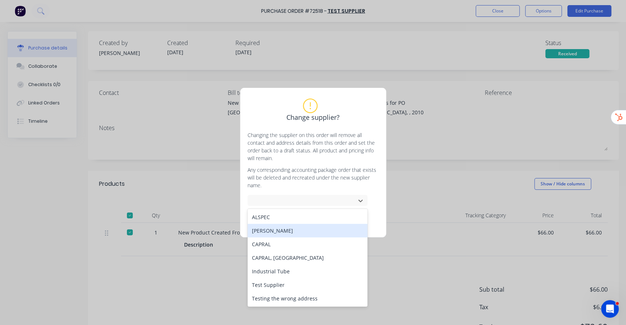
click at [287, 232] on div "BL Shipway" at bounding box center [307, 231] width 120 height 14
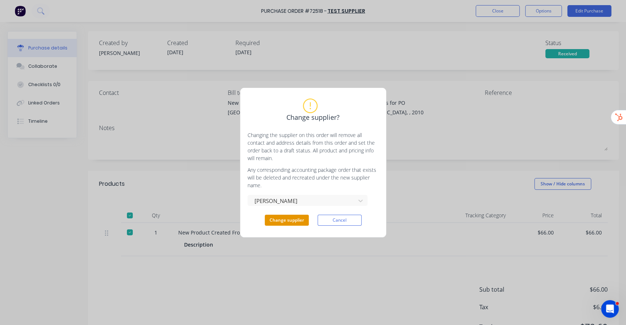
click at [292, 220] on button "Change supplier" at bounding box center [287, 220] width 44 height 11
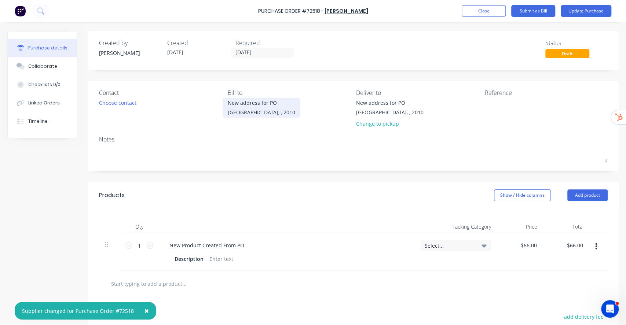
click at [257, 106] on div "New address for PO" at bounding box center [261, 103] width 67 height 8
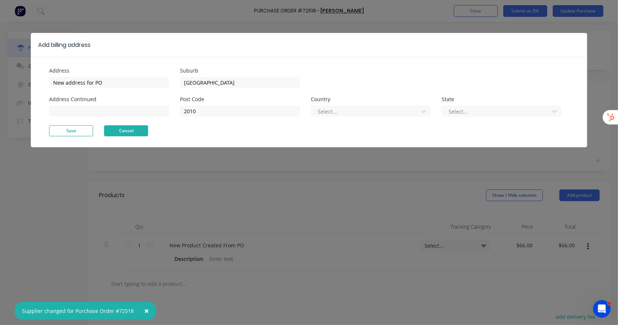
click at [118, 134] on button "Cancel" at bounding box center [126, 130] width 44 height 11
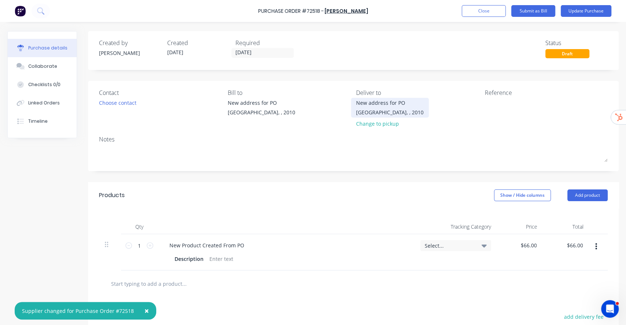
click at [381, 109] on div "Surry Hills, , 2010" at bounding box center [389, 112] width 67 height 8
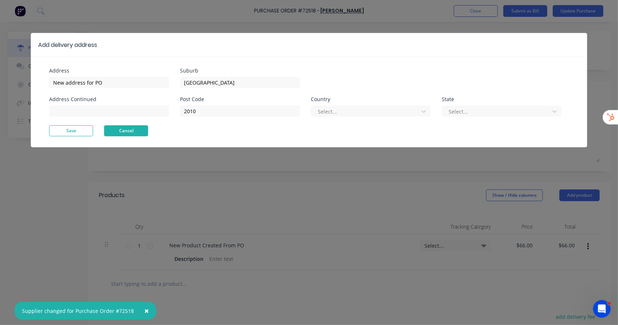
click at [142, 128] on button "Cancel" at bounding box center [126, 130] width 44 height 11
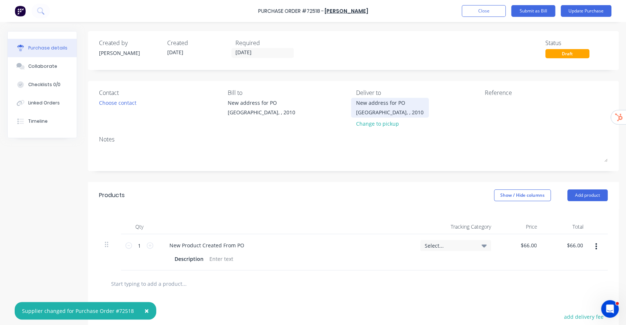
click at [370, 104] on div "New address for PO" at bounding box center [389, 103] width 67 height 8
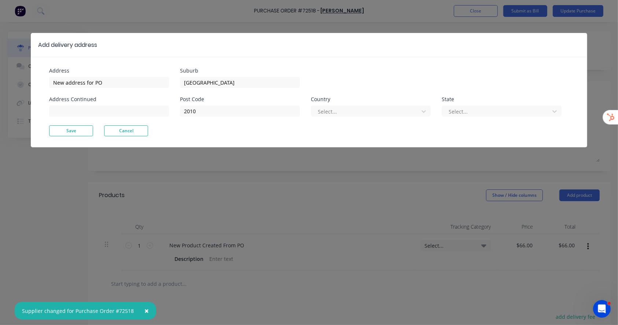
drag, startPoint x: 133, startPoint y: 130, endPoint x: 235, endPoint y: 95, distance: 107.1
click at [134, 129] on button "Cancel" at bounding box center [126, 130] width 44 height 11
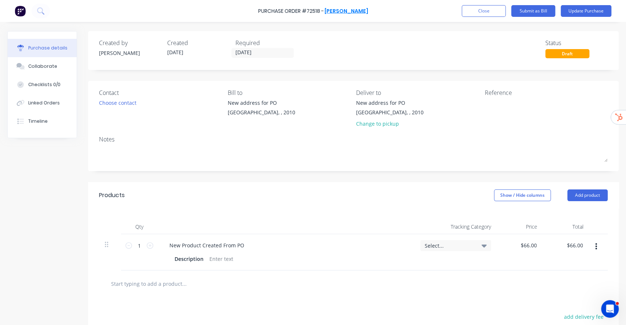
click at [353, 11] on link "BL Shipway" at bounding box center [346, 10] width 44 height 7
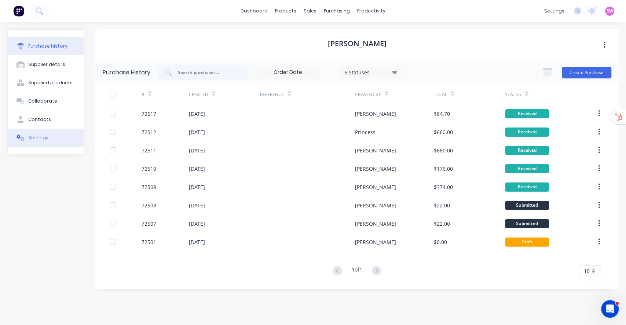
click at [37, 136] on div "Settings" at bounding box center [38, 137] width 20 height 7
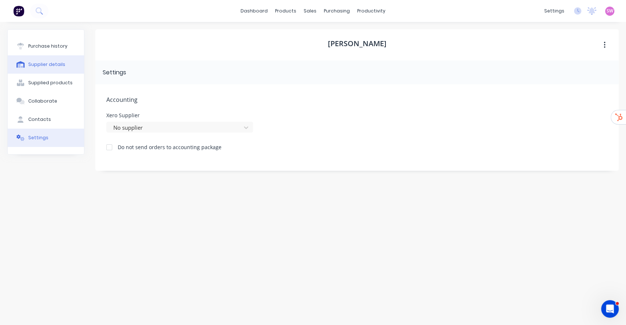
click at [40, 69] on button "Supplier details" at bounding box center [46, 64] width 76 height 18
select select "AU"
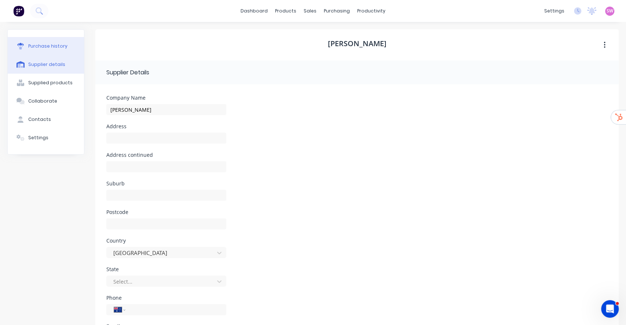
click at [34, 38] on button "Purchase history" at bounding box center [46, 46] width 76 height 18
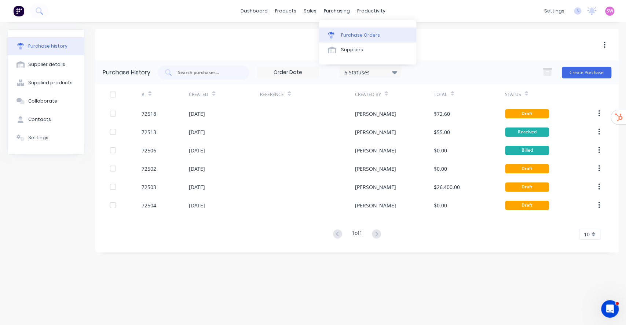
click at [361, 36] on div "Purchase Orders" at bounding box center [360, 35] width 39 height 7
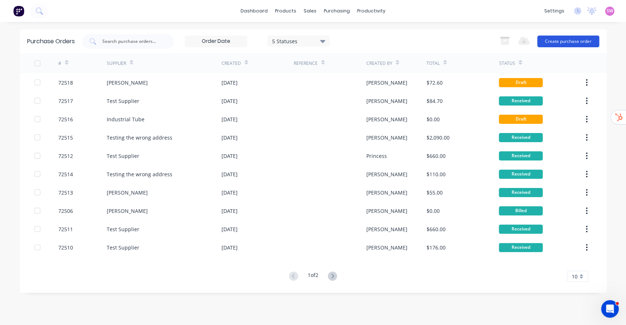
click at [577, 39] on button "Create purchase order" at bounding box center [568, 42] width 62 height 12
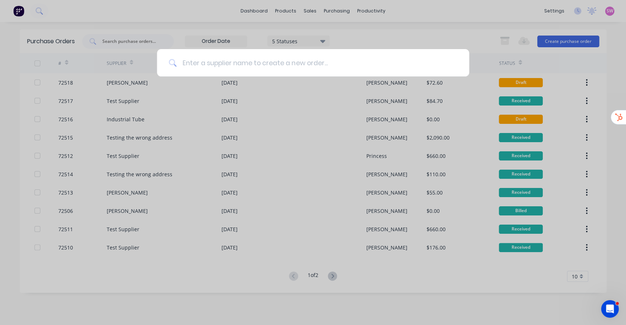
click at [294, 63] on input at bounding box center [316, 62] width 281 height 27
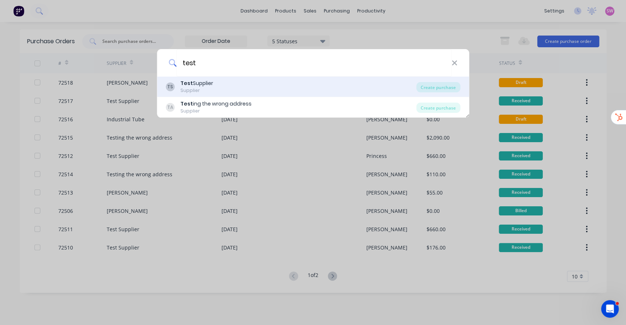
type input "test"
click at [254, 90] on div "TS Test Supplier Supplier" at bounding box center [291, 87] width 251 height 14
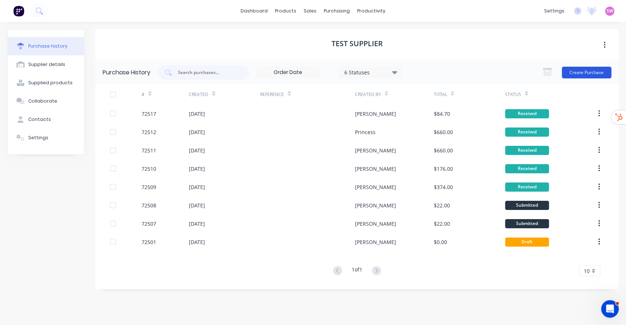
click at [579, 74] on button "Create Purchase" at bounding box center [585, 73] width 49 height 12
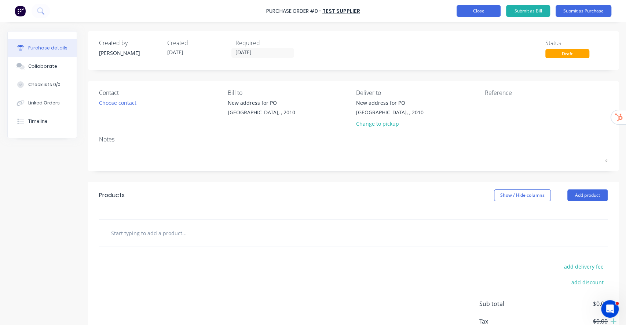
click at [492, 14] on button "Close" at bounding box center [478, 11] width 44 height 12
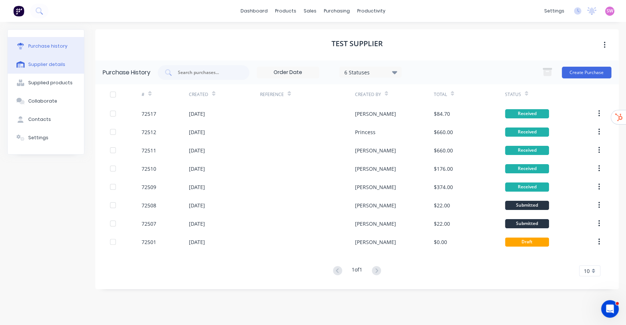
click at [51, 67] on div "Supplier details" at bounding box center [46, 64] width 37 height 7
select select "AU"
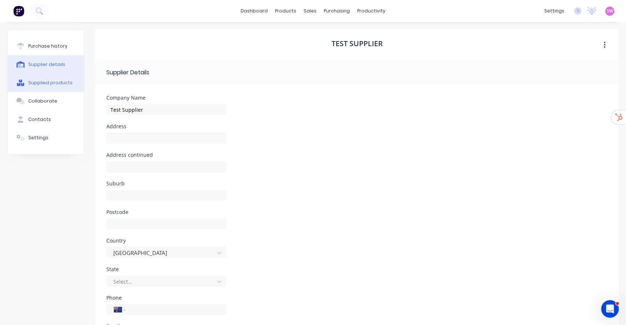
click at [42, 77] on button "Supplied products" at bounding box center [46, 83] width 76 height 18
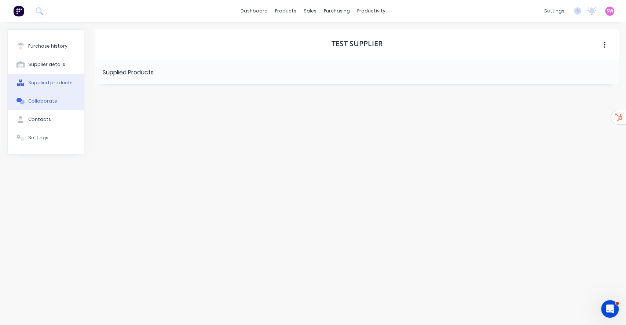
click at [48, 98] on div "Collaborate" at bounding box center [42, 101] width 29 height 7
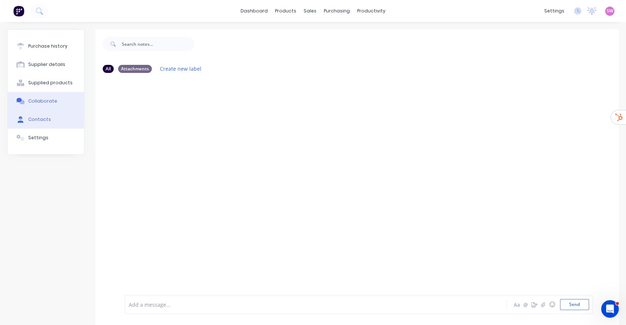
click at [64, 114] on button "Contacts" at bounding box center [46, 119] width 76 height 18
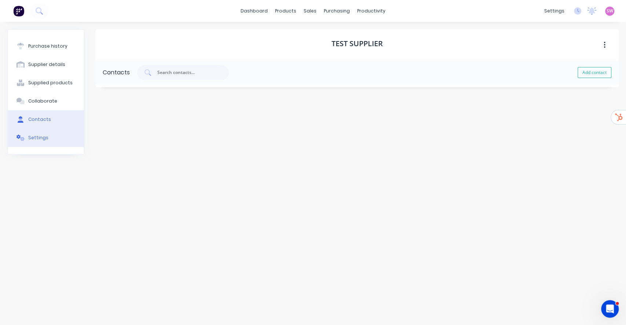
click at [59, 134] on button "Settings" at bounding box center [46, 138] width 76 height 18
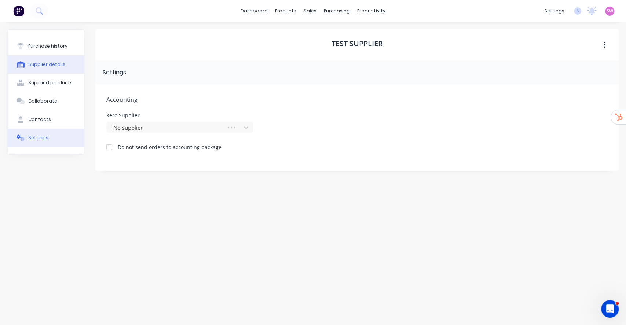
click at [56, 57] on button "Supplier details" at bounding box center [46, 64] width 76 height 18
select select "AU"
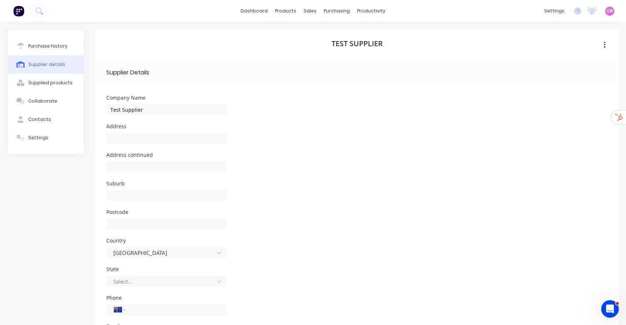
click at [154, 126] on div "Address" at bounding box center [166, 126] width 120 height 5
click at [151, 134] on input at bounding box center [166, 138] width 120 height 11
click at [129, 179] on div at bounding box center [166, 170] width 120 height 22
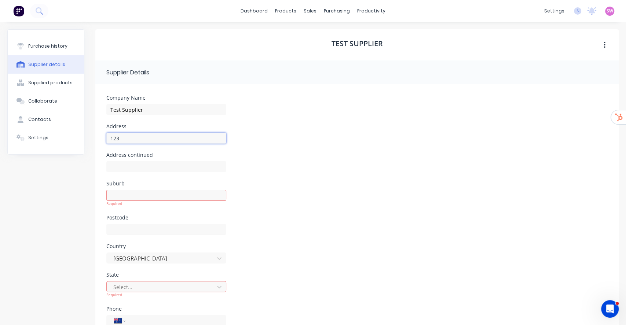
click at [144, 139] on input "123" at bounding box center [166, 138] width 120 height 11
type input "123 Fake St"
click at [270, 177] on div "Address continued" at bounding box center [356, 166] width 501 height 29
click at [200, 195] on input at bounding box center [166, 195] width 120 height 11
type input "Dandenong South"
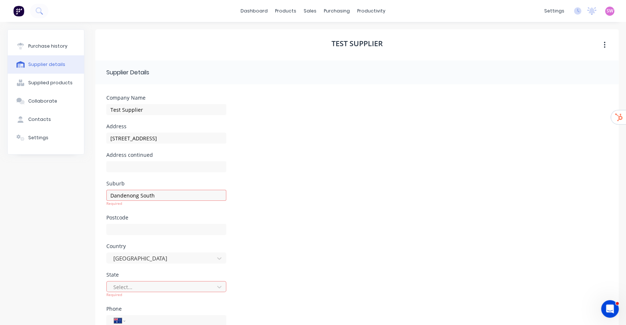
click at [292, 202] on div "Suburb Dandenong South Required" at bounding box center [356, 198] width 501 height 34
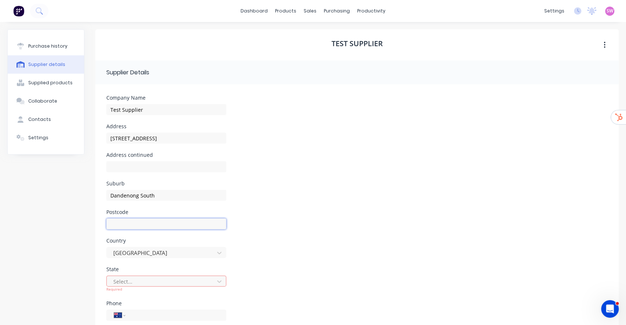
click at [152, 221] on input at bounding box center [166, 223] width 120 height 11
type input "1234"
click at [306, 204] on div "Suburb Dandenong South" at bounding box center [356, 195] width 501 height 29
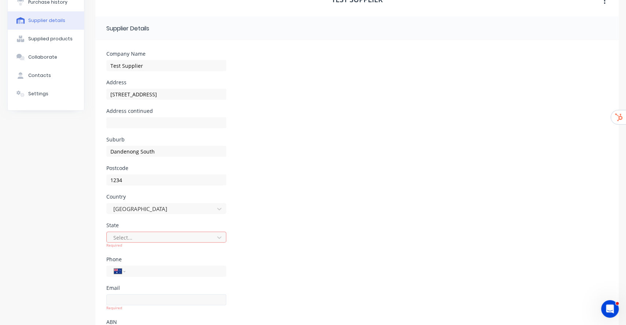
scroll to position [85, 0]
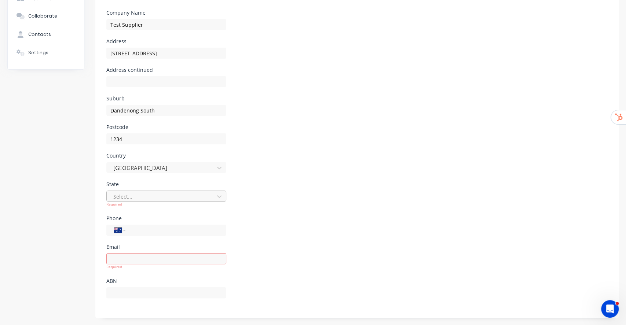
click at [170, 201] on div "Select..." at bounding box center [161, 196] width 102 height 11
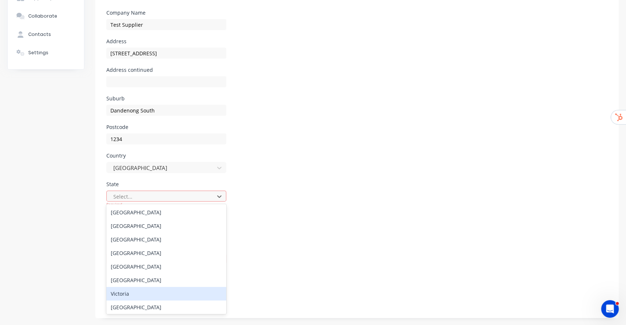
click at [150, 291] on div "Victoria" at bounding box center [166, 294] width 120 height 14
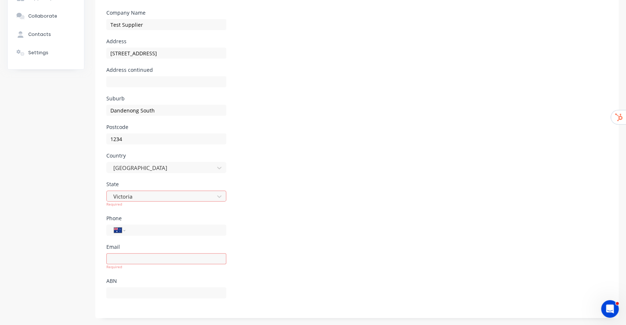
drag, startPoint x: 298, startPoint y: 195, endPoint x: 270, endPoint y: 195, distance: 28.6
click at [298, 195] on div "State Victoria Required" at bounding box center [356, 199] width 501 height 34
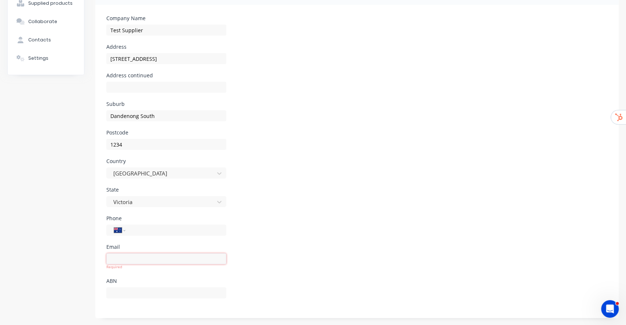
click at [152, 257] on input at bounding box center [166, 258] width 120 height 11
type input "fake@gmail.com"
click at [333, 121] on div "Suburb Dandenong South" at bounding box center [356, 116] width 501 height 29
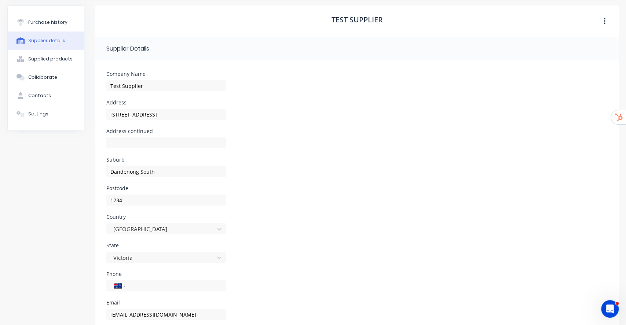
scroll to position [0, 0]
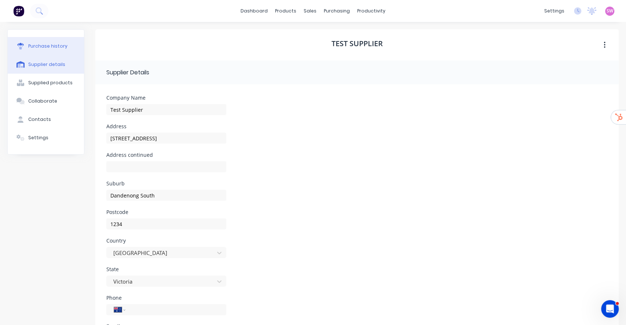
click at [68, 48] on button "Purchase history" at bounding box center [46, 46] width 76 height 18
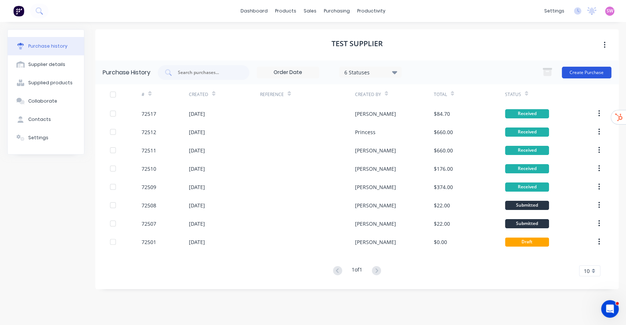
click at [592, 70] on button "Create Purchase" at bounding box center [585, 73] width 49 height 12
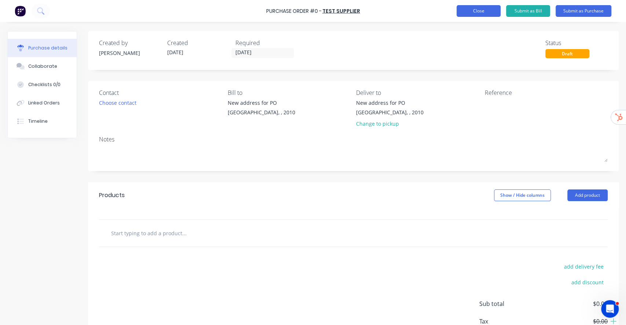
click at [481, 13] on button "Close" at bounding box center [478, 11] width 44 height 12
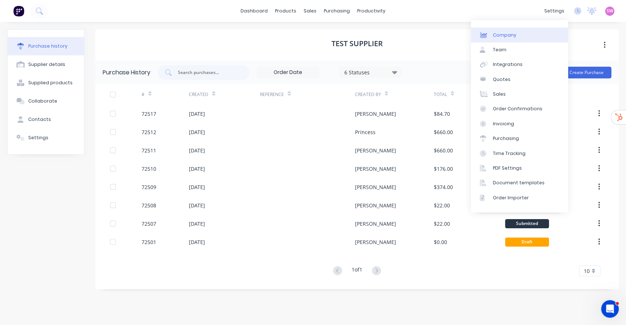
click at [509, 40] on link "Company" at bounding box center [519, 34] width 97 height 15
select select "AU"
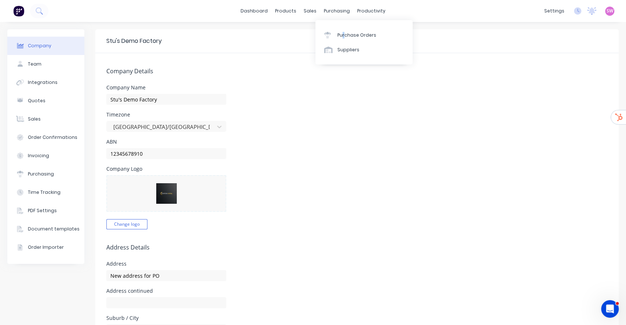
click at [343, 22] on div "Purchase Orders Suppliers" at bounding box center [363, 42] width 97 height 44
click at [344, 29] on link "Purchase Orders" at bounding box center [363, 34] width 97 height 15
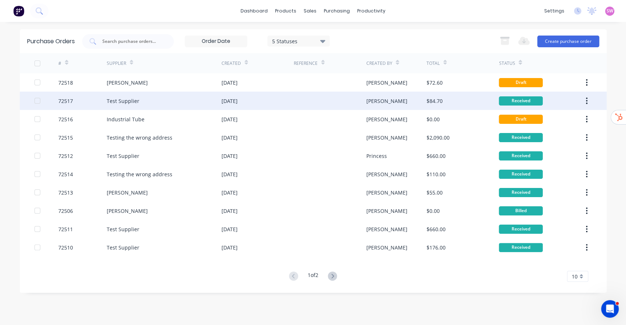
click at [466, 103] on div "$84.70" at bounding box center [462, 101] width 72 height 18
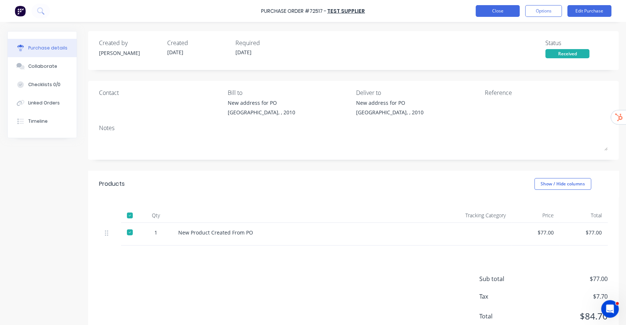
click at [494, 11] on button "Close" at bounding box center [497, 11] width 44 height 12
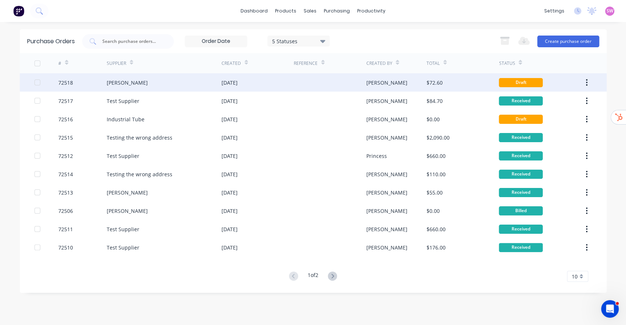
click at [469, 84] on div "$72.60" at bounding box center [462, 82] width 72 height 18
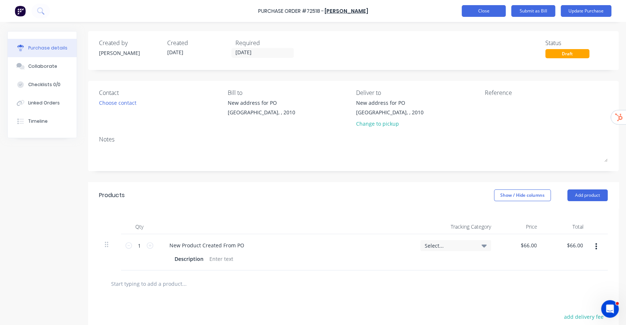
click at [467, 10] on button "Close" at bounding box center [483, 11] width 44 height 12
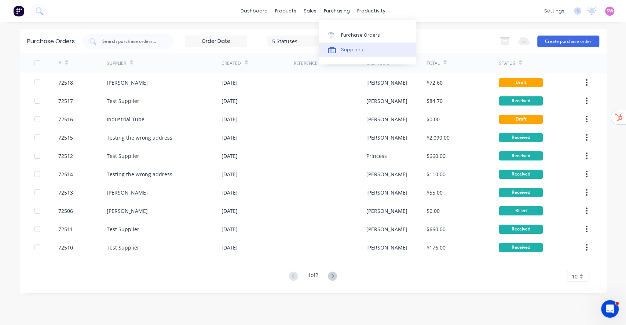
click at [347, 50] on div "Suppliers" at bounding box center [352, 50] width 22 height 7
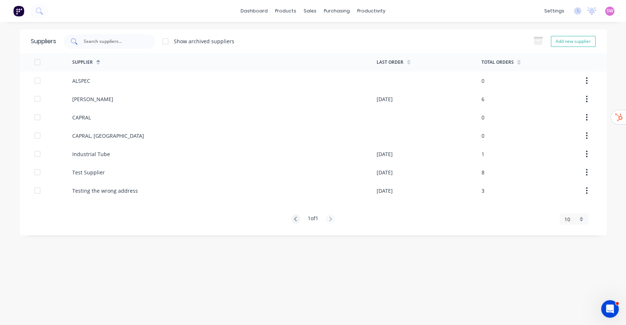
click at [122, 48] on div at bounding box center [109, 41] width 92 height 15
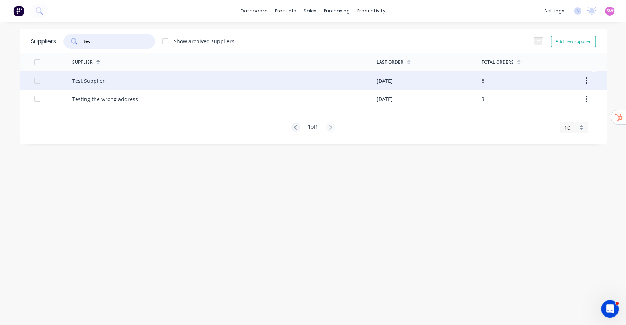
type input "test"
click at [112, 78] on div "Test Supplier" at bounding box center [224, 80] width 304 height 18
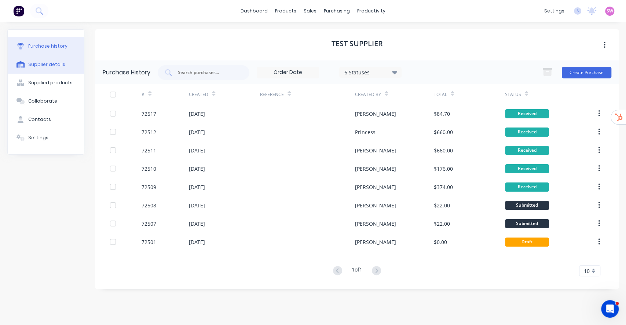
click at [58, 67] on div "Supplier details" at bounding box center [46, 64] width 37 height 7
select select "AU"
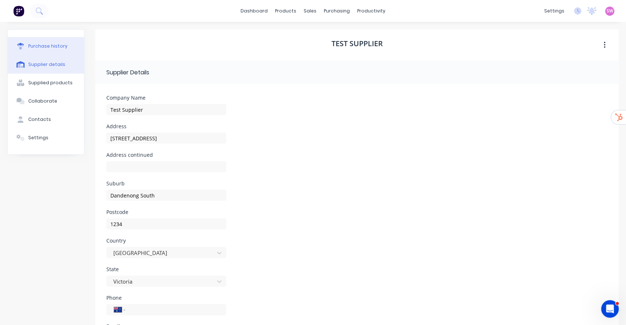
click at [54, 47] on div "Purchase history" at bounding box center [47, 46] width 39 height 7
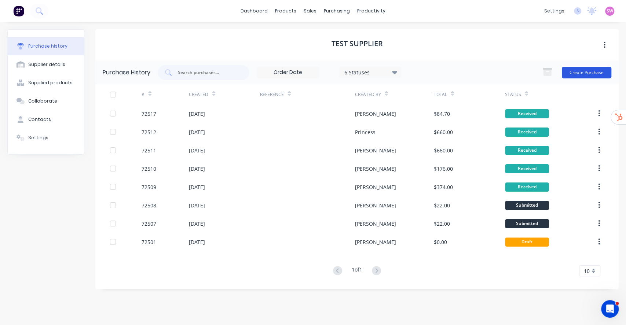
click at [576, 71] on button "Create Purchase" at bounding box center [585, 73] width 49 height 12
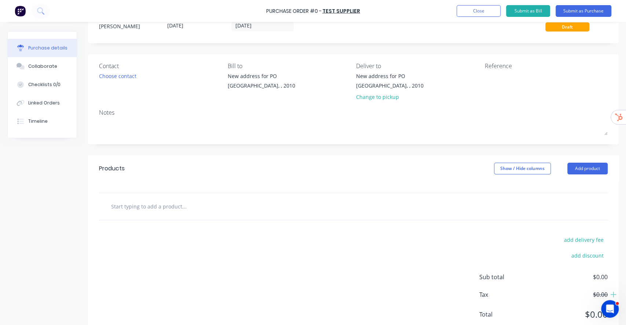
scroll to position [50, 0]
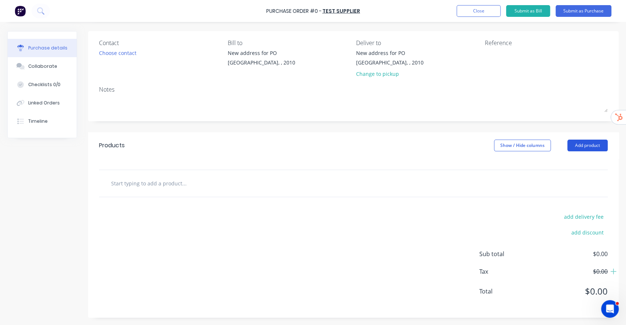
click at [582, 146] on button "Add product" at bounding box center [587, 146] width 40 height 12
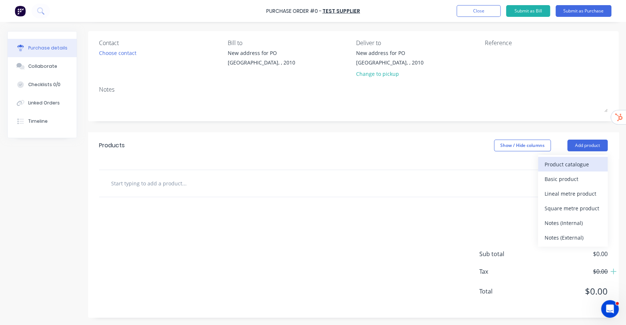
click at [559, 167] on div "Product catalogue" at bounding box center [572, 164] width 56 height 11
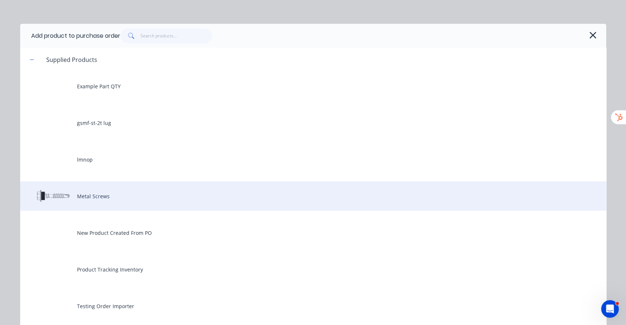
click at [73, 185] on div "Metal Screws" at bounding box center [313, 195] width 586 height 29
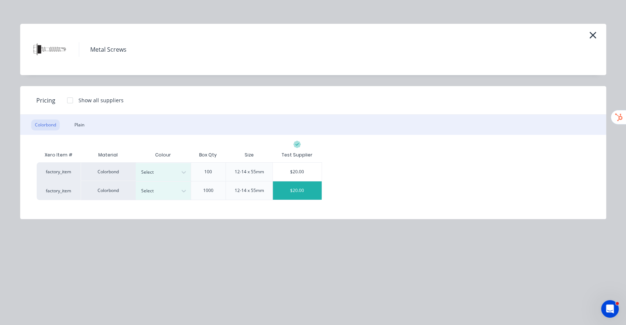
click at [297, 186] on div "$20.00" at bounding box center [297, 190] width 49 height 18
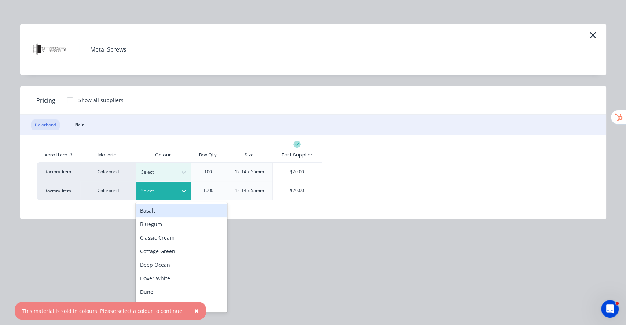
click at [182, 191] on icon at bounding box center [183, 191] width 4 height 3
click at [171, 219] on div "Bluegum" at bounding box center [182, 224] width 92 height 14
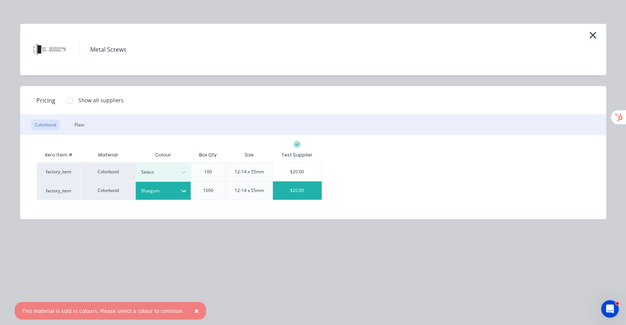
click at [284, 195] on div "$20.00" at bounding box center [297, 190] width 49 height 18
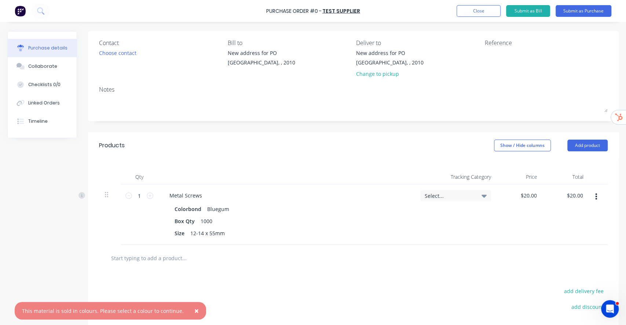
click at [320, 189] on div "Metal Screws Colorbond Bluegum Box Qty 1000 Size 12-14 x 55mm" at bounding box center [286, 214] width 257 height 60
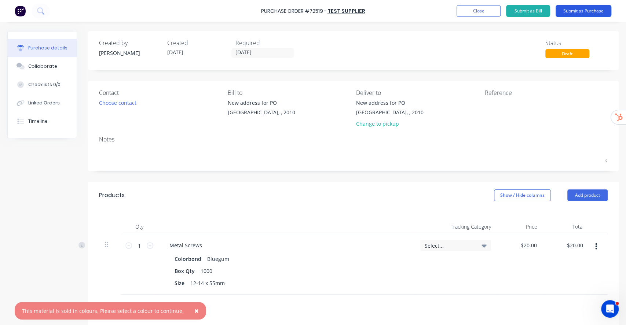
click at [585, 16] on button "Submit as Purchase" at bounding box center [583, 11] width 56 height 12
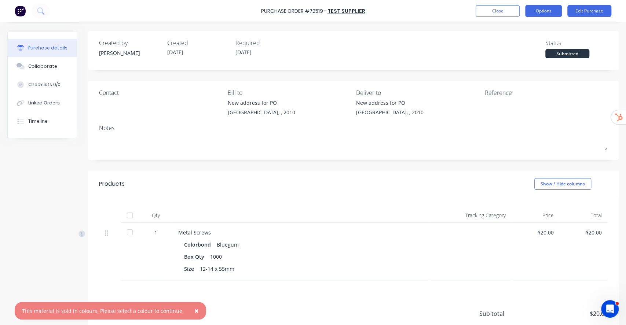
click at [547, 13] on button "Options" at bounding box center [543, 11] width 37 height 12
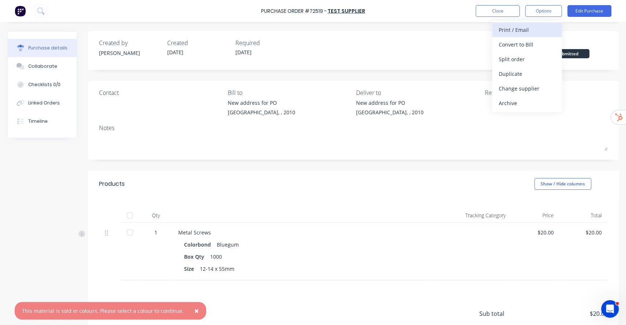
click at [539, 28] on div "Print / Email" at bounding box center [526, 30] width 56 height 11
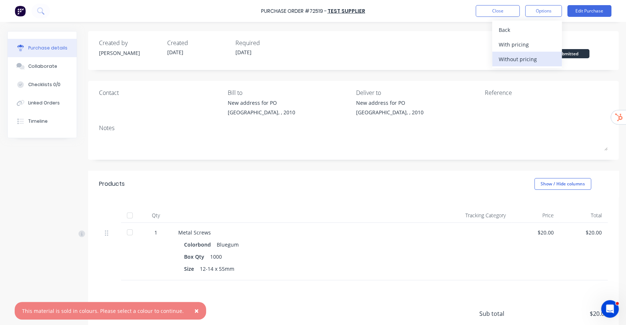
click at [520, 52] on button "Without pricing" at bounding box center [527, 59] width 70 height 15
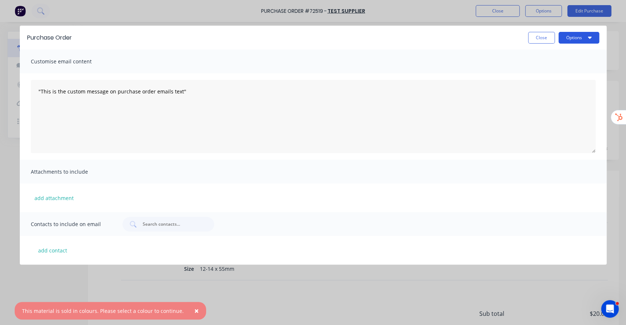
click at [569, 40] on button "Options" at bounding box center [578, 38] width 41 height 12
click at [567, 55] on div "Preview" at bounding box center [564, 56] width 56 height 11
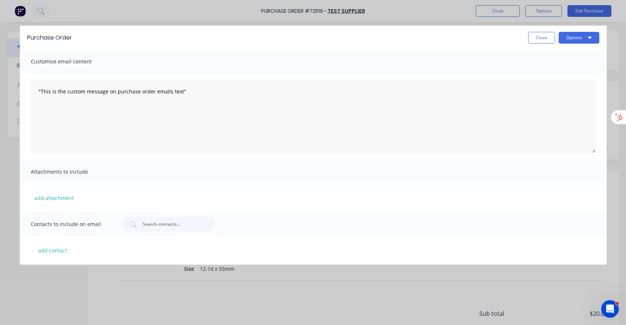
drag, startPoint x: 534, startPoint y: 38, endPoint x: 530, endPoint y: 40, distance: 4.1
click at [534, 38] on button "Close" at bounding box center [541, 38] width 27 height 12
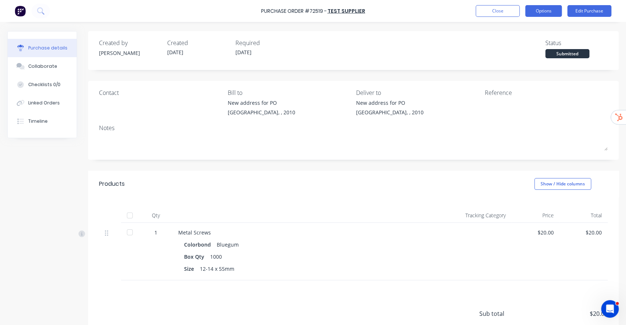
click at [548, 6] on button "Options" at bounding box center [543, 11] width 37 height 12
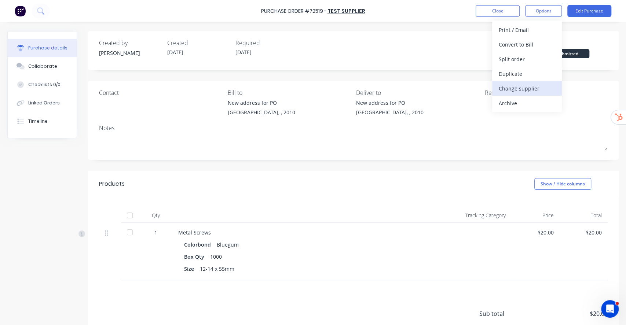
click at [536, 84] on div "Change supplier" at bounding box center [526, 88] width 56 height 11
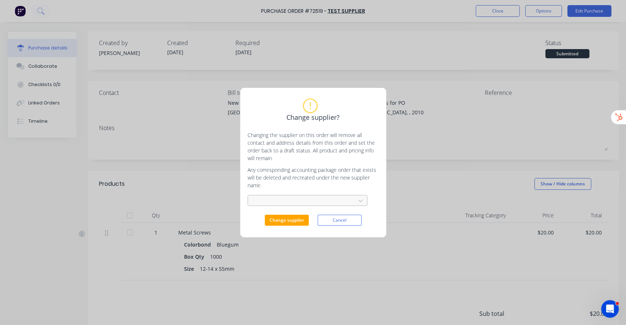
click at [306, 199] on div at bounding box center [303, 200] width 98 height 9
click at [314, 171] on p "Any corresponding accounting package order that exists will be deleted and recr…" at bounding box center [312, 177] width 131 height 23
click at [289, 216] on button "Change supplier" at bounding box center [287, 220] width 44 height 11
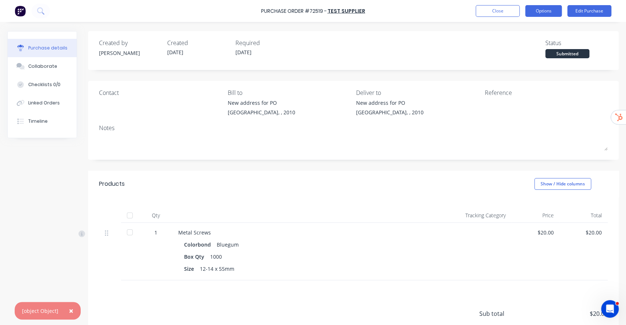
click at [545, 8] on button "Options" at bounding box center [543, 11] width 37 height 12
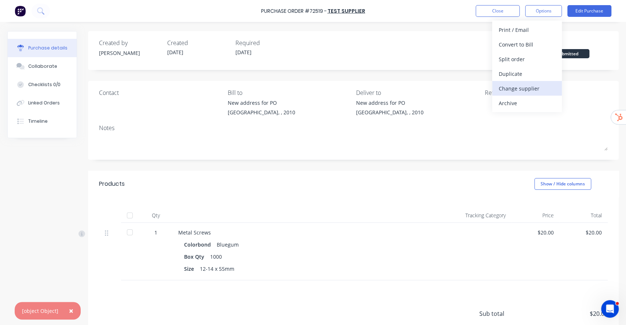
click at [516, 88] on div "Change supplier" at bounding box center [526, 88] width 56 height 11
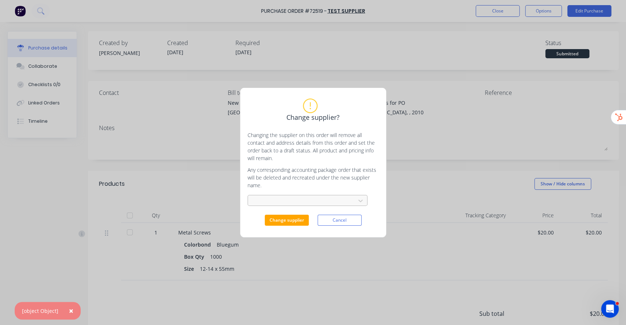
click at [328, 202] on div at bounding box center [303, 200] width 98 height 9
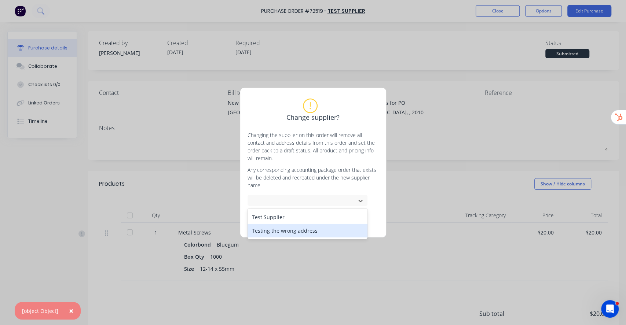
click at [295, 229] on div "Testing the wrong address" at bounding box center [307, 231] width 120 height 14
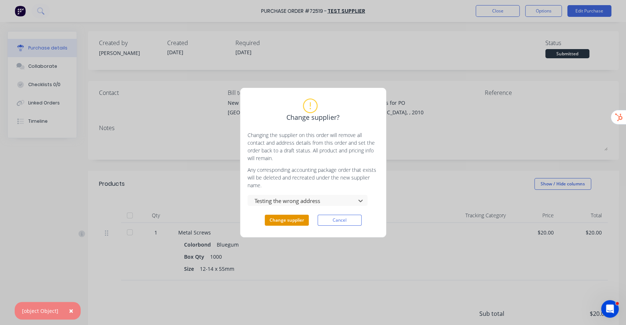
click at [298, 219] on button "Change supplier" at bounding box center [287, 220] width 44 height 11
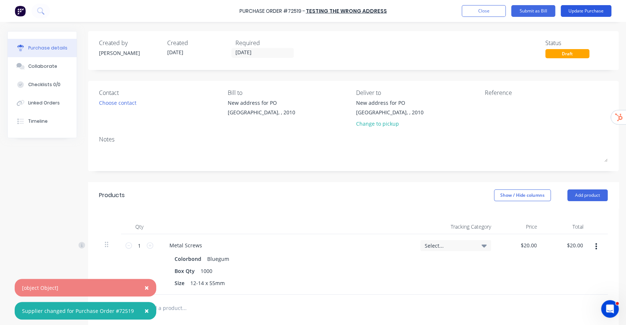
click at [584, 10] on button "Update Purchase" at bounding box center [585, 11] width 51 height 12
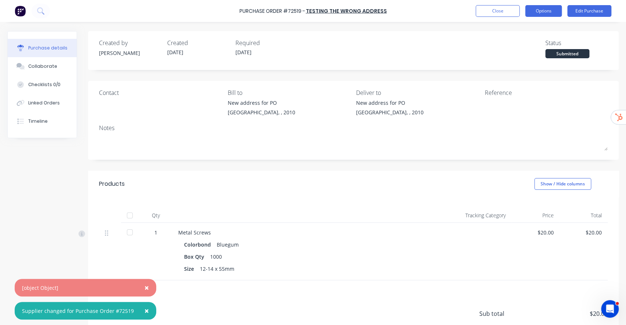
click at [540, 14] on button "Options" at bounding box center [543, 11] width 37 height 12
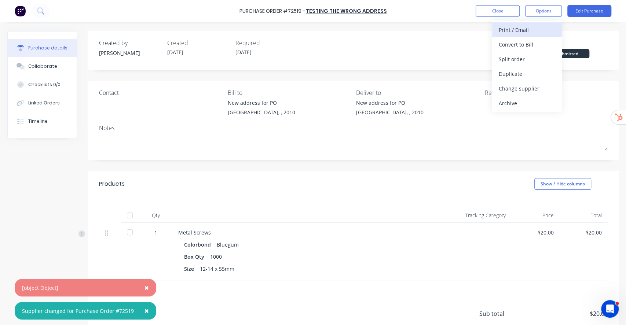
click at [532, 31] on div "Print / Email" at bounding box center [526, 30] width 56 height 11
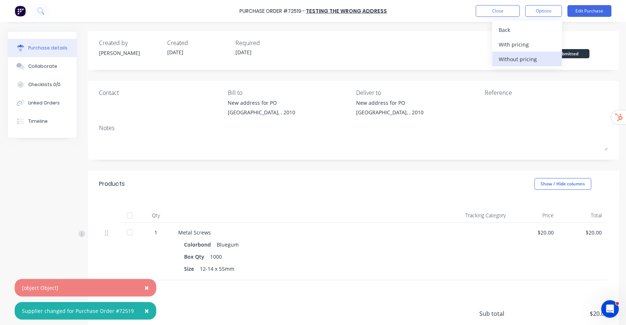
click at [530, 57] on div "Without pricing" at bounding box center [526, 59] width 56 height 11
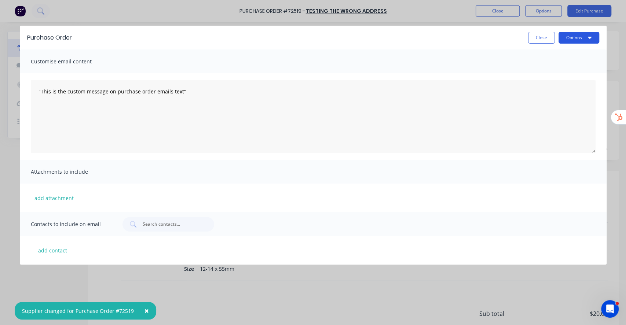
click at [567, 35] on button "Options" at bounding box center [578, 38] width 41 height 12
click at [554, 56] on div "Preview" at bounding box center [564, 56] width 56 height 11
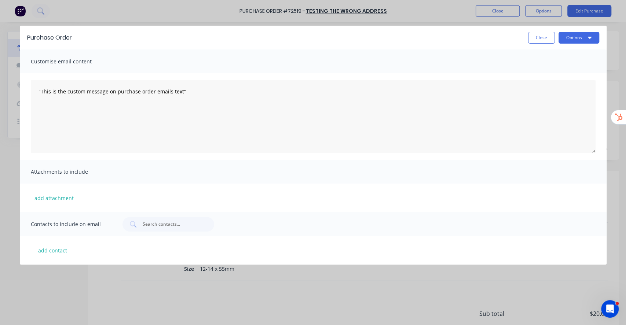
click at [431, 8] on div "Purchase Order Close Options Customise email content "This is the custom messag…" at bounding box center [313, 162] width 626 height 325
click at [529, 34] on button "Close" at bounding box center [541, 38] width 27 height 12
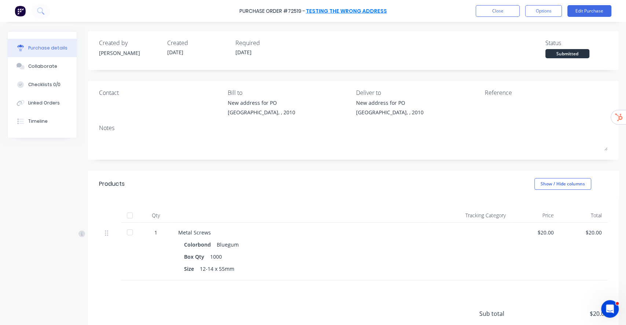
click at [341, 7] on link "Testing the wrong address" at bounding box center [346, 10] width 81 height 7
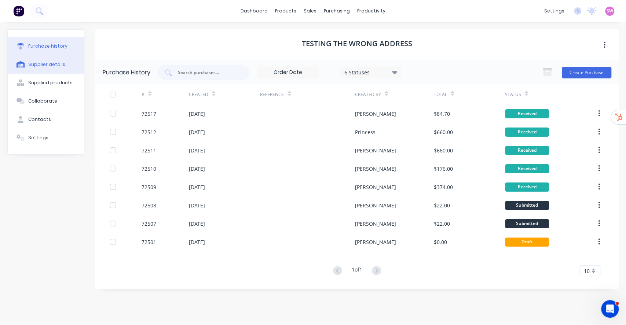
click at [49, 63] on div "Supplier details" at bounding box center [46, 64] width 37 height 7
select select "AU"
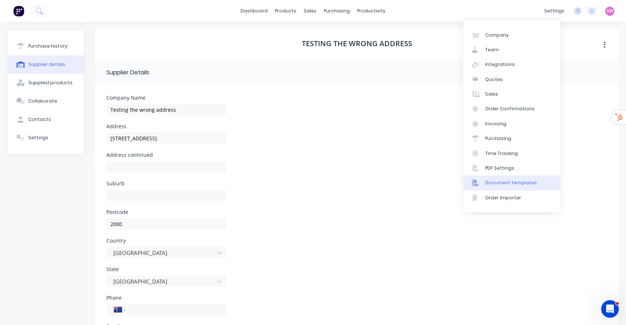
click at [532, 178] on link "Document templates" at bounding box center [511, 183] width 97 height 15
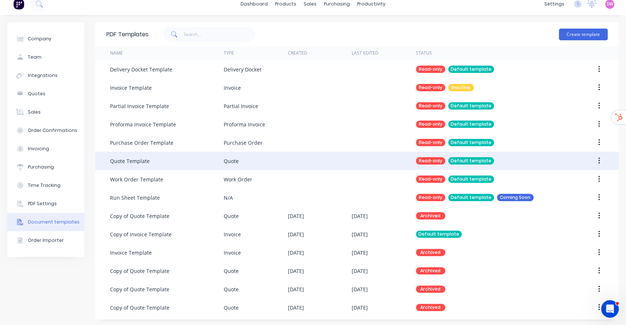
scroll to position [9, 0]
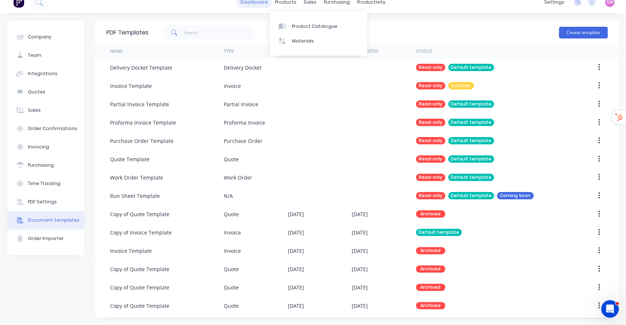
click at [258, 1] on link "dashboard" at bounding box center [254, 2] width 34 height 11
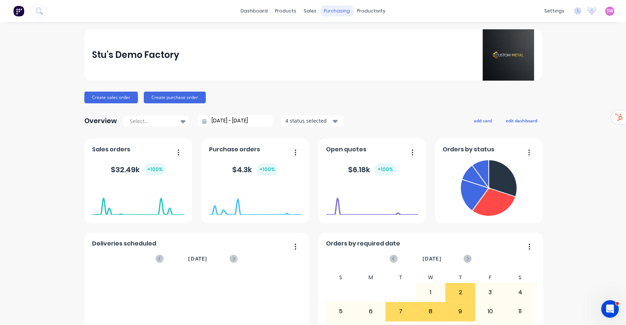
drag, startPoint x: 254, startPoint y: 7, endPoint x: 340, endPoint y: 5, distance: 85.8
click at [254, 7] on link "dashboard" at bounding box center [254, 10] width 34 height 11
click at [606, 12] on span "SW" at bounding box center [609, 11] width 7 height 7
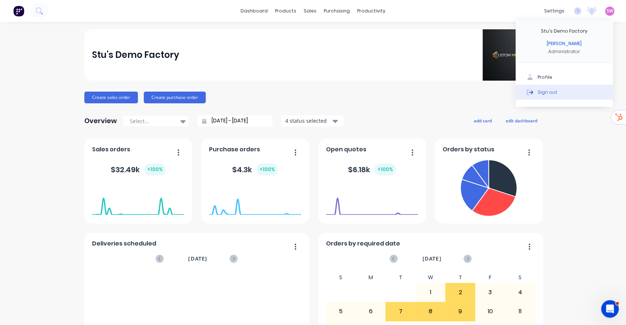
click at [538, 91] on div "Sign out" at bounding box center [547, 92] width 20 height 7
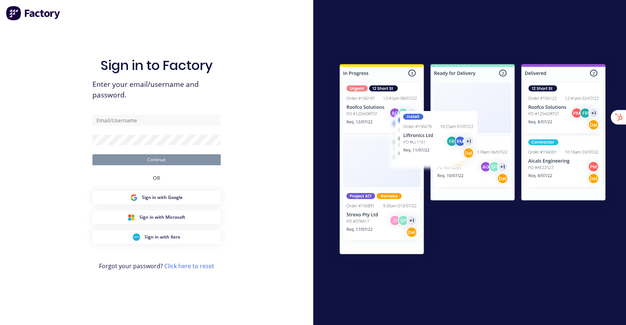
type input "[EMAIL_ADDRESS][DOMAIN_NAME]"
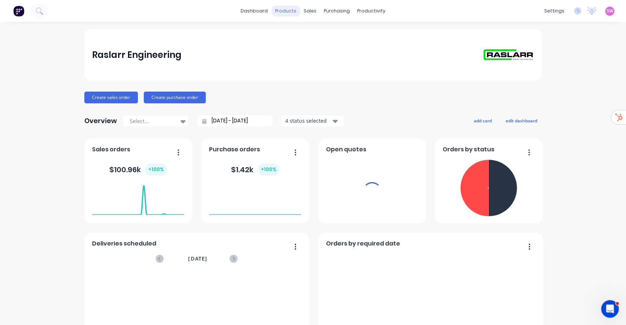
click at [282, 11] on div "products" at bounding box center [285, 10] width 29 height 11
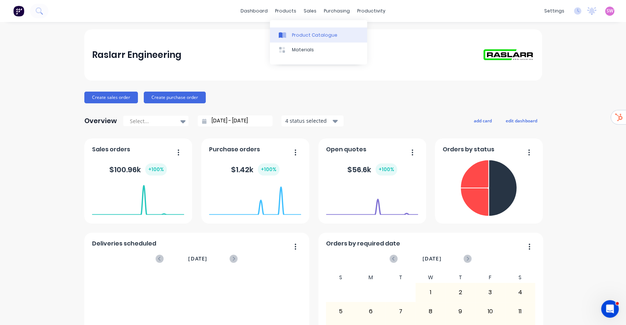
click at [303, 32] on div "Product Catalogue" at bounding box center [314, 35] width 45 height 7
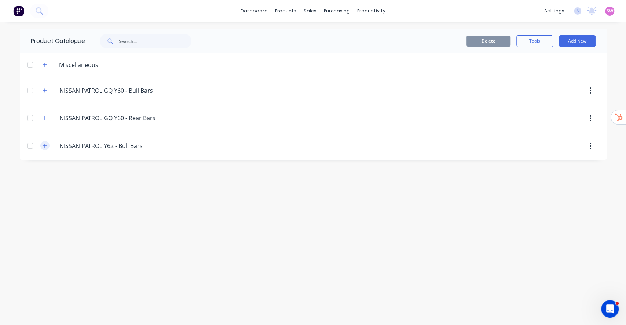
click at [45, 145] on icon "button" at bounding box center [45, 145] width 4 height 5
click at [47, 116] on icon "button" at bounding box center [45, 117] width 4 height 5
click at [44, 92] on icon "button" at bounding box center [45, 90] width 4 height 4
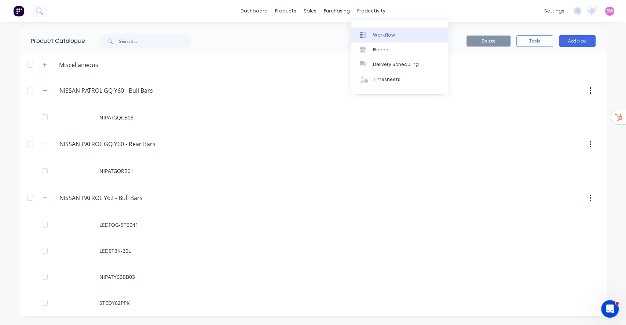
click at [386, 33] on div "Workflow" at bounding box center [384, 35] width 22 height 7
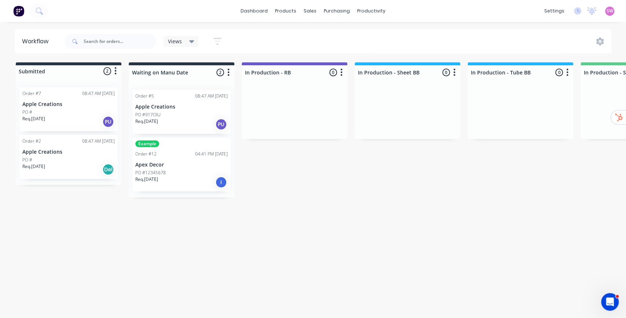
click at [216, 38] on icon "button" at bounding box center [217, 41] width 8 height 7
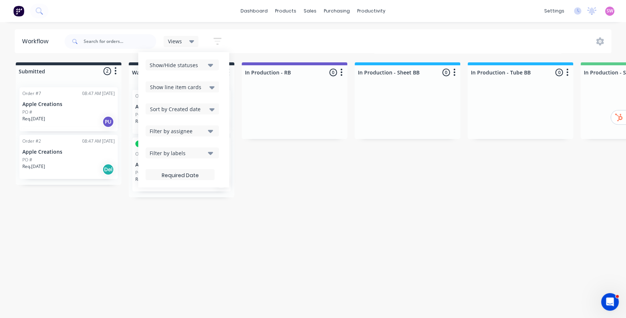
click at [202, 64] on div "Show/Hide statuses" at bounding box center [177, 65] width 55 height 8
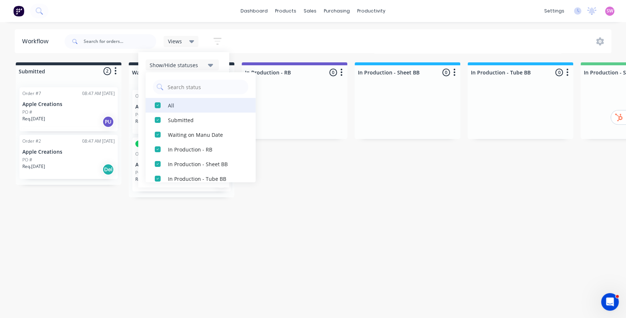
click at [166, 103] on button "All" at bounding box center [200, 105] width 110 height 15
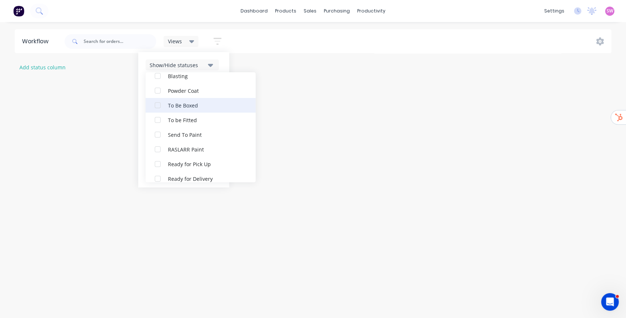
click at [160, 104] on div "button" at bounding box center [157, 105] width 15 height 15
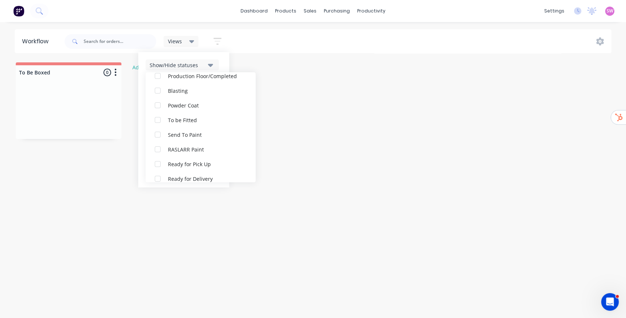
scroll to position [15, 0]
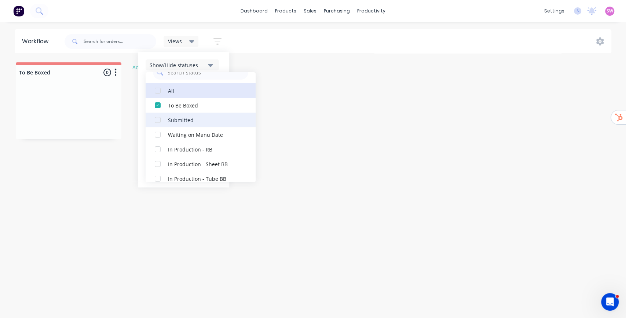
click at [161, 119] on div "button" at bounding box center [157, 120] width 15 height 15
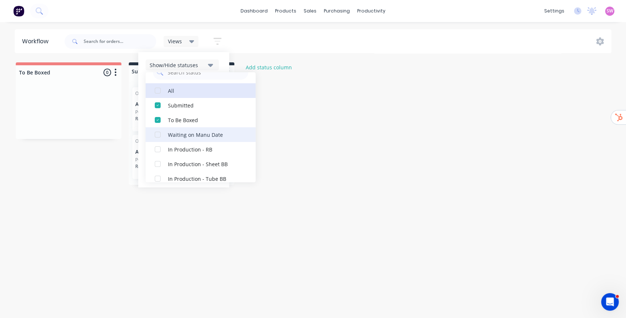
click at [161, 138] on div "button" at bounding box center [157, 134] width 15 height 15
